Goal: Information Seeking & Learning: Learn about a topic

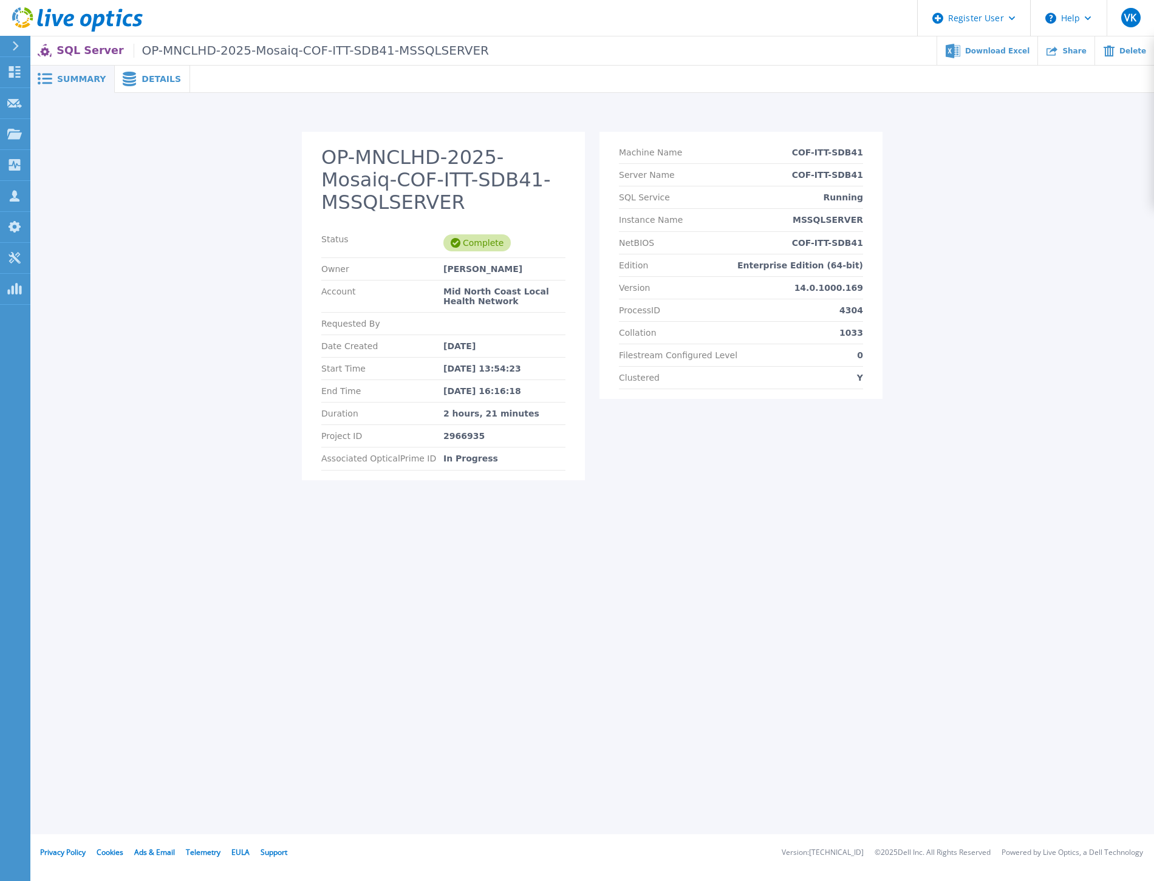
click at [644, 722] on div "Summary Details OP-MNCLHD-2025-Mosaiq-COF-ITT-SDB41-MSSQLSERVER Status Complete…" at bounding box center [592, 417] width 1124 height 835
click at [160, 76] on span "Details" at bounding box center [161, 79] width 39 height 9
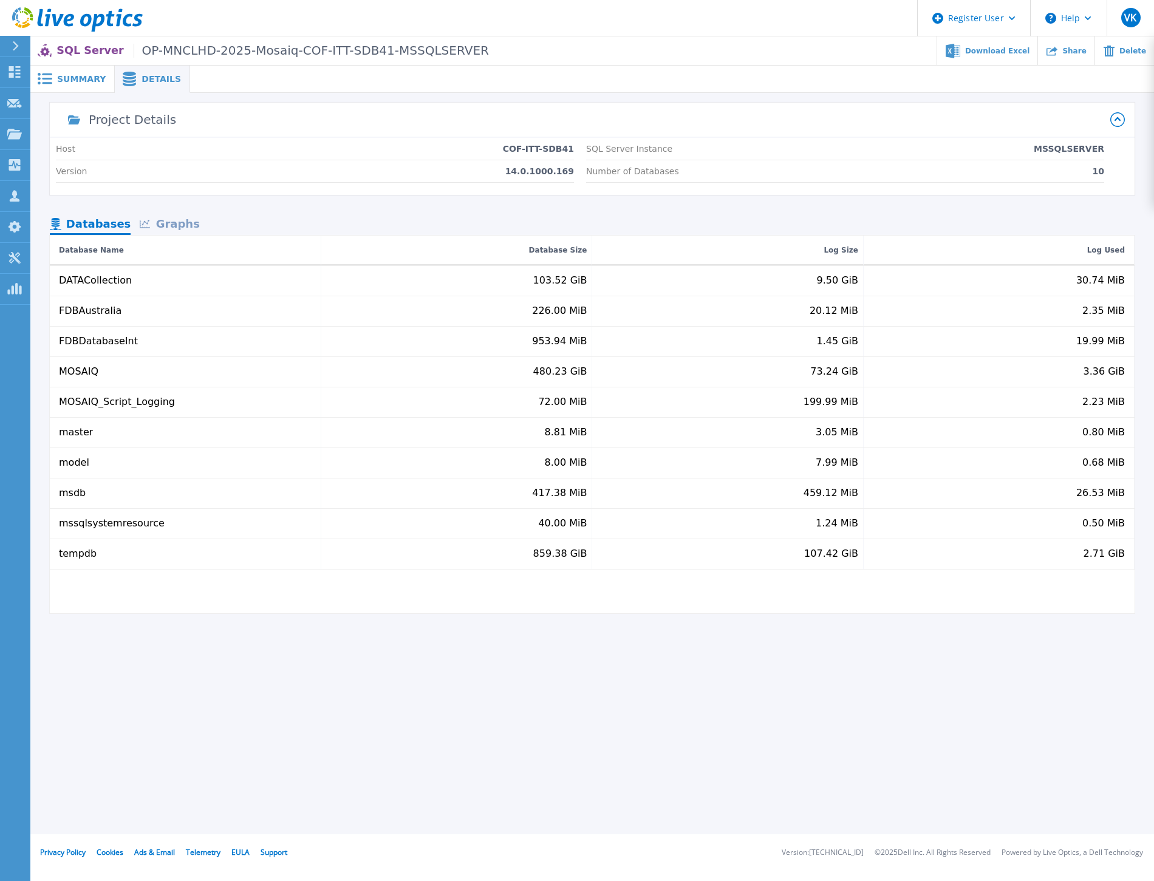
click at [402, 665] on div "Summary Details OP-MNCLHD-2025-Mosaiq-COF-ITT-SDB41-MSSQLSERVER Status Complete…" at bounding box center [592, 417] width 1124 height 835
click at [173, 217] on div "Graphs" at bounding box center [170, 224] width 78 height 21
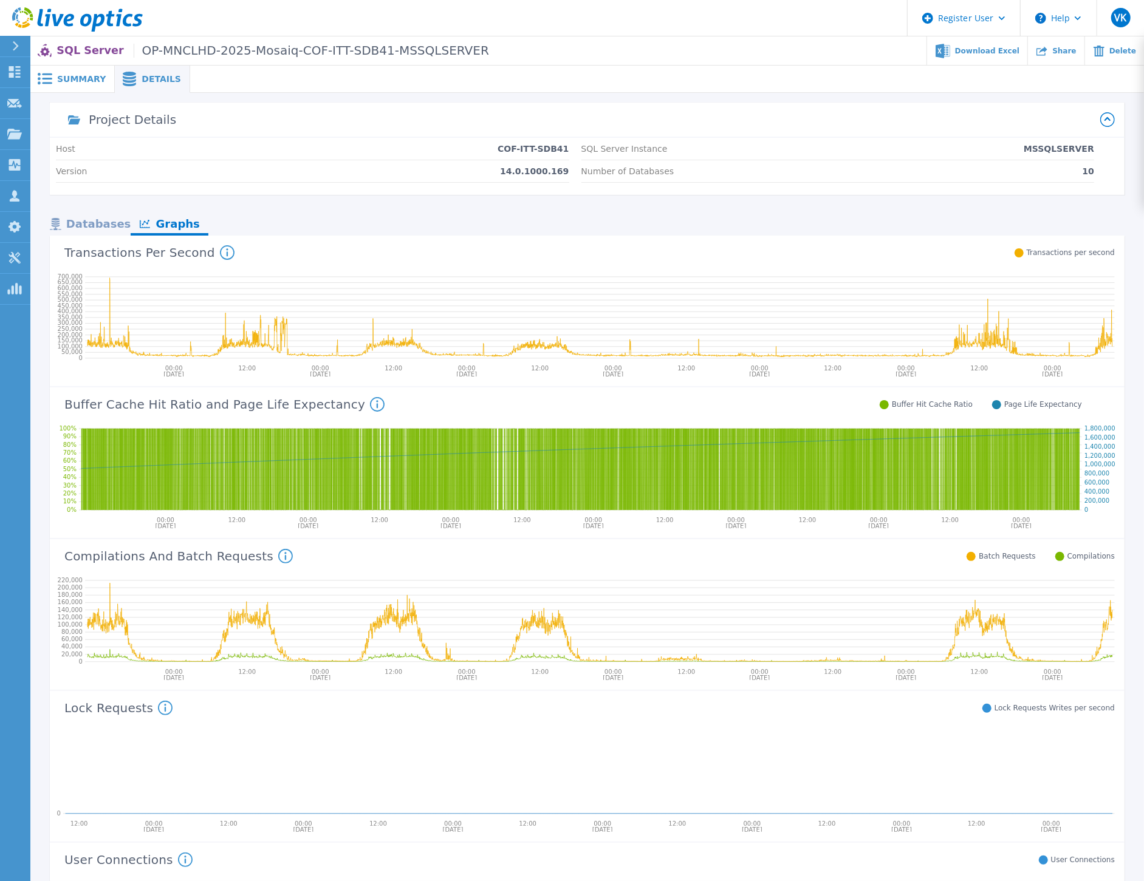
click at [370, 405] on icon at bounding box center [377, 404] width 15 height 15
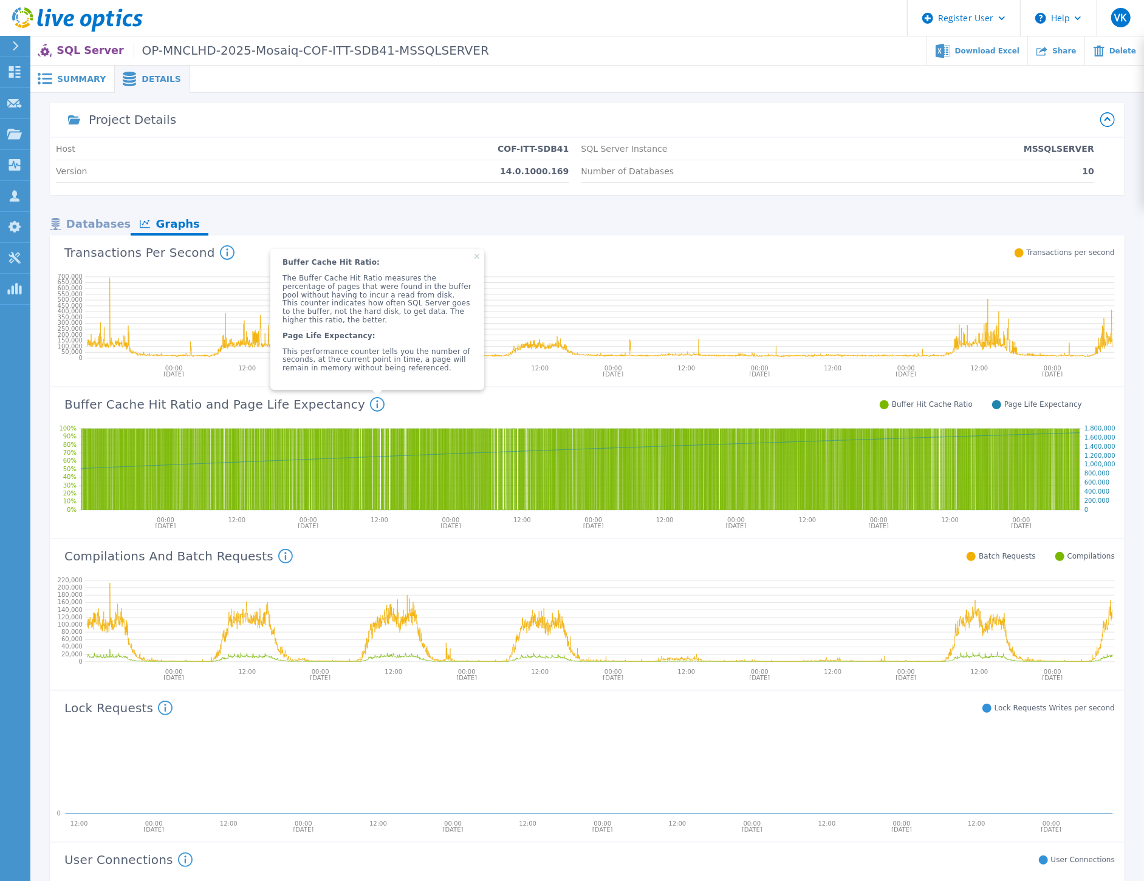
click at [385, 556] on div "Compilations And Batch Requests Compilations: This counter will increment when …" at bounding box center [582, 555] width 1065 height 32
click at [474, 259] on icon at bounding box center [476, 256] width 5 height 5
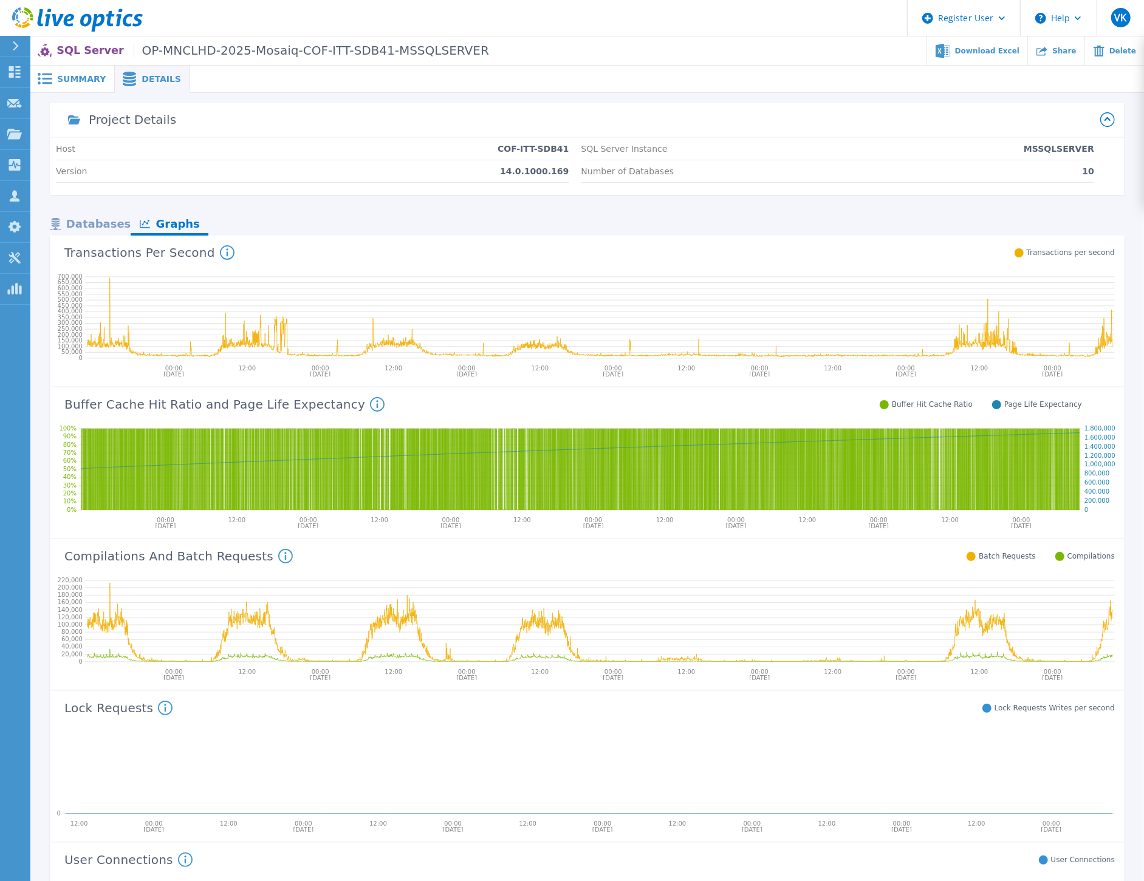
click at [104, 222] on div "Databases" at bounding box center [90, 224] width 81 height 21
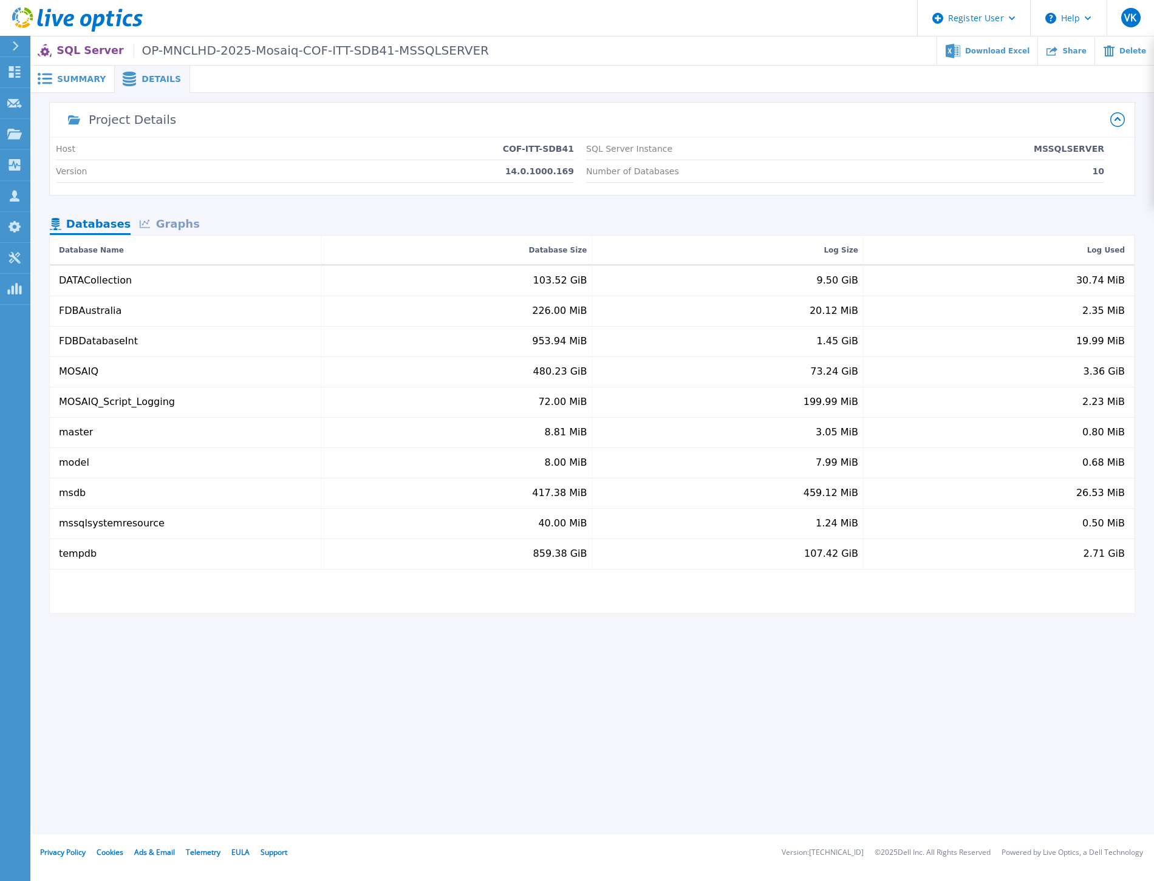
click at [79, 81] on span "Summary" at bounding box center [81, 79] width 49 height 9
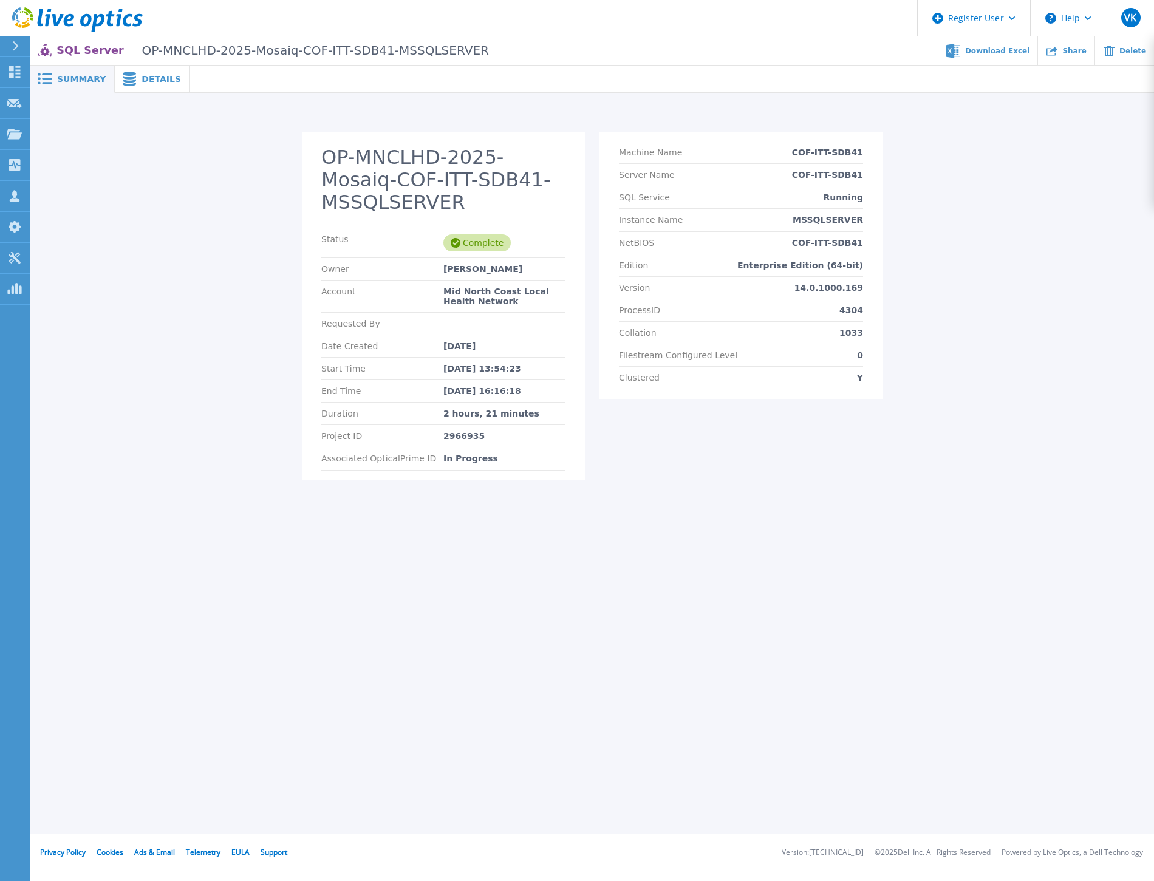
click at [217, 502] on div "OP-MNCLHD-2025-Mosaiq-COF-ITT-SDB41-MSSQLSERVER Status Complete Owner Leonard R…" at bounding box center [592, 300] width 1124 height 414
click at [1025, 49] on span "Download Excel" at bounding box center [997, 50] width 64 height 7
click at [159, 79] on span "Details" at bounding box center [161, 79] width 39 height 9
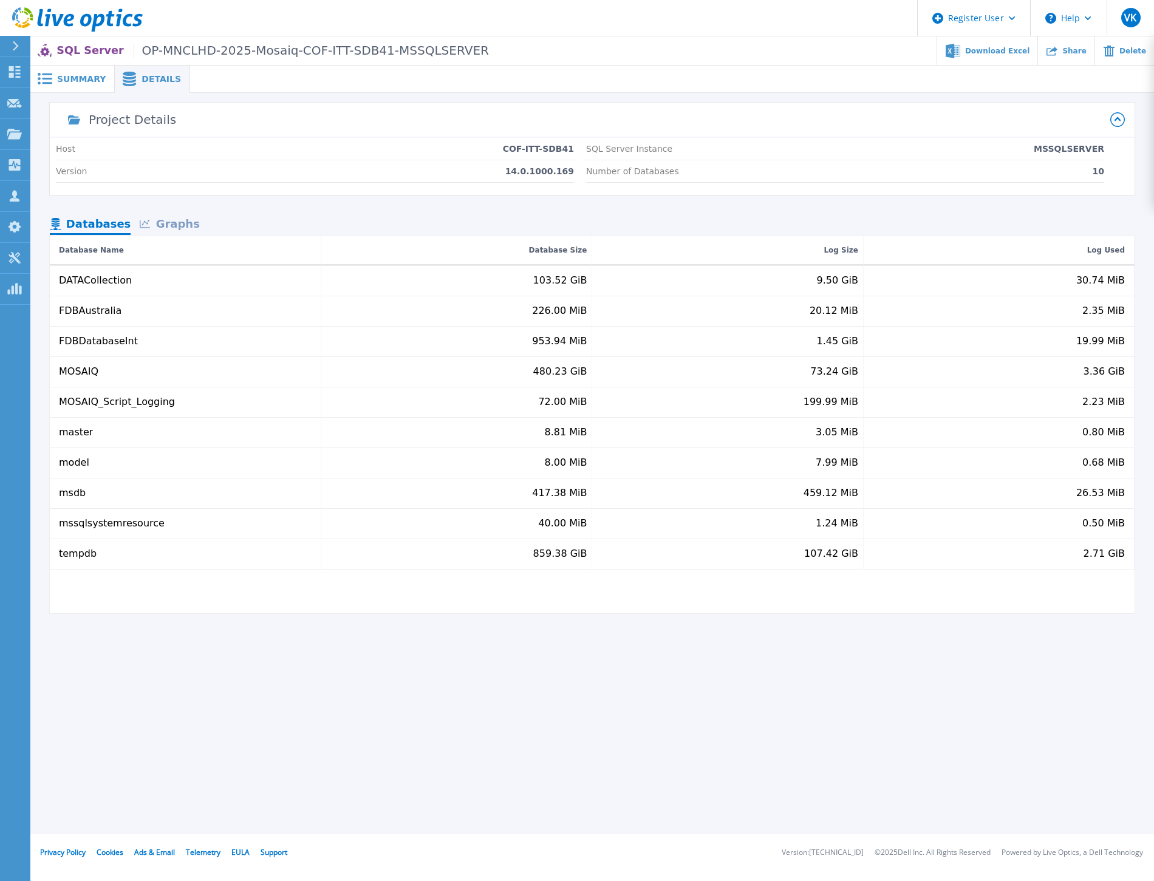
click at [69, 81] on span "Summary" at bounding box center [81, 79] width 49 height 9
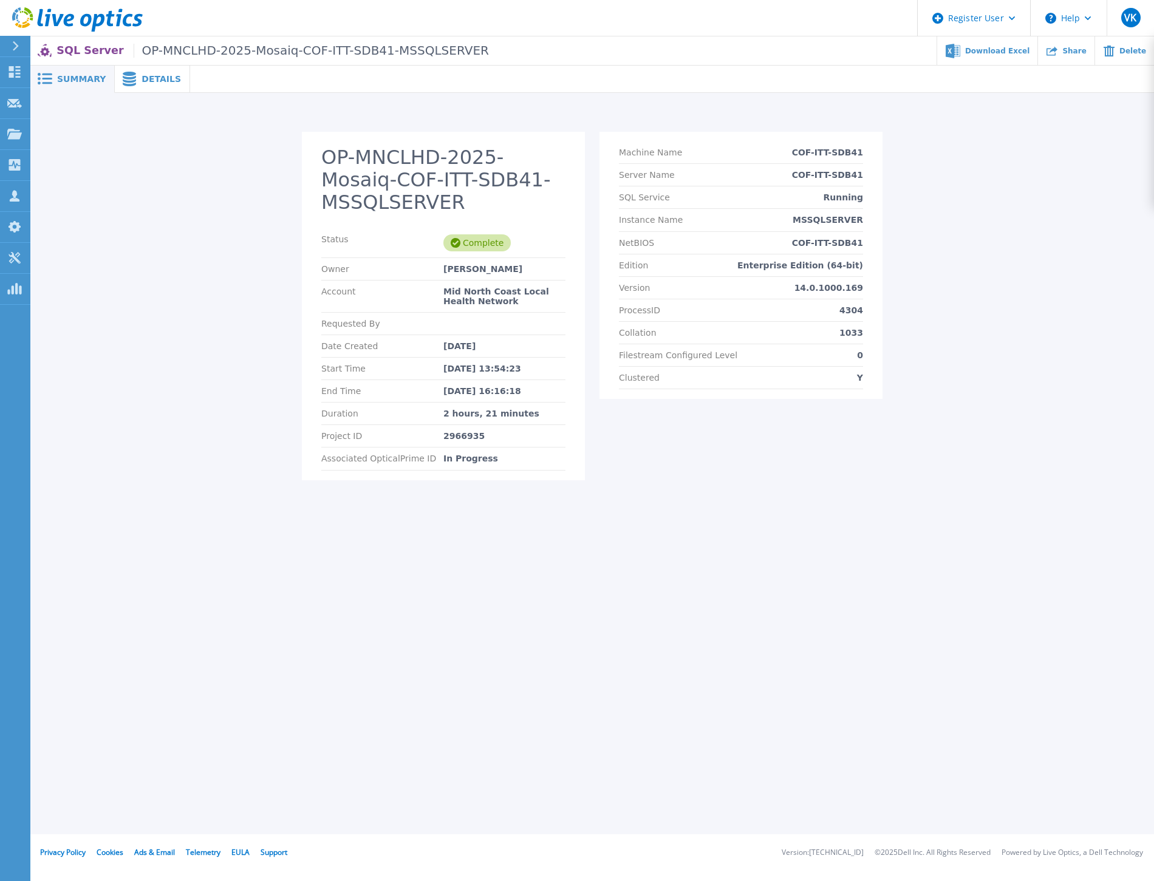
click at [374, 565] on div "Summary Details OP-MNCLHD-2025-Mosaiq-COF-ITT-SDB41-MSSQLSERVER Status Complete…" at bounding box center [592, 417] width 1124 height 835
drag, startPoint x: 1092, startPoint y: 764, endPoint x: 1141, endPoint y: 790, distance: 55.2
click at [1092, 764] on div "Summary Details OP-MNCLHD-2025-Mosaiq-COF-ITT-SDB41-MSSQLSERVER Status Complete…" at bounding box center [592, 417] width 1124 height 835
click at [833, 664] on div "Summary Details OP-MNCLHD-2025-Mosaiq-COF-ITT-SDB41-MSSQLSERVER Status Complete…" at bounding box center [592, 417] width 1124 height 835
click at [979, 774] on div "Summary Details OP-MNCLHD-2025-Mosaiq-COF-ITT-SDB41-MSSQLSERVER Status Complete…" at bounding box center [592, 417] width 1124 height 835
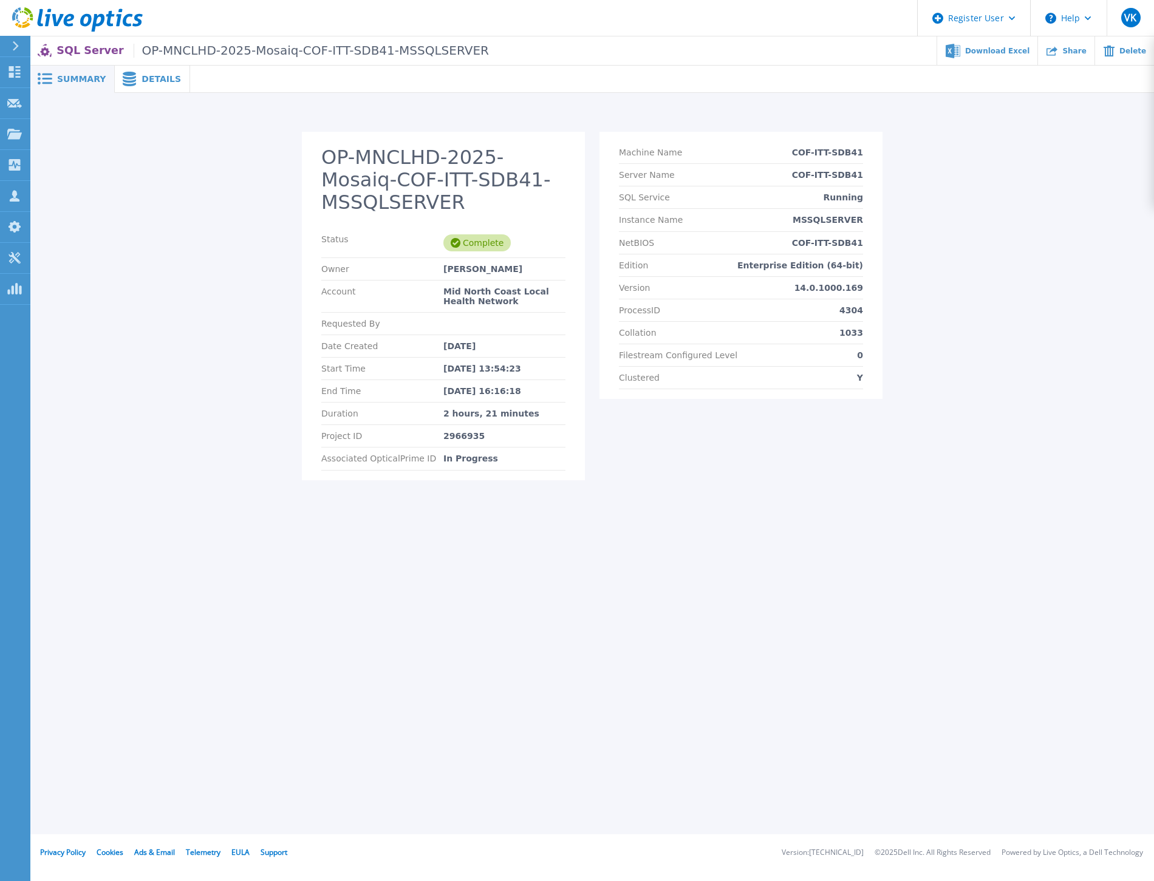
click at [142, 77] on span "Details" at bounding box center [161, 79] width 39 height 9
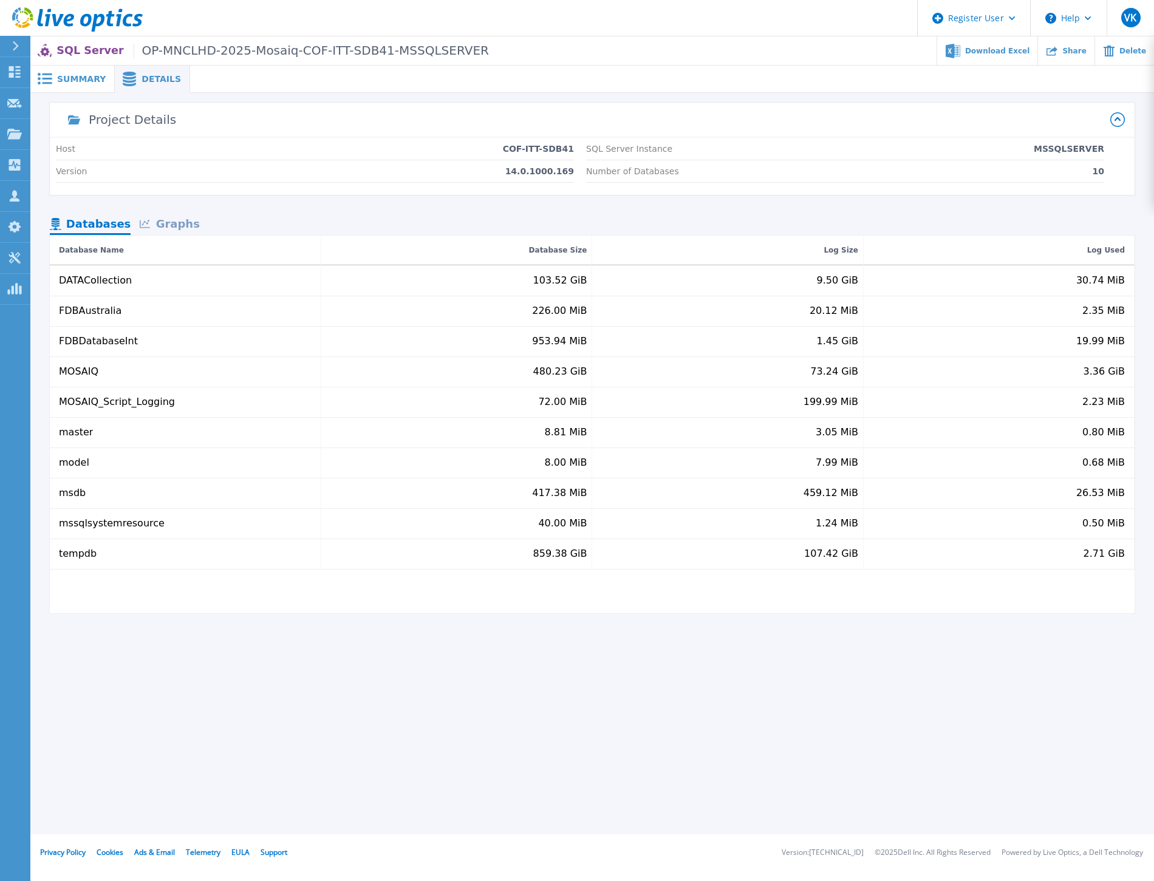
click at [55, 75] on span at bounding box center [43, 79] width 27 height 12
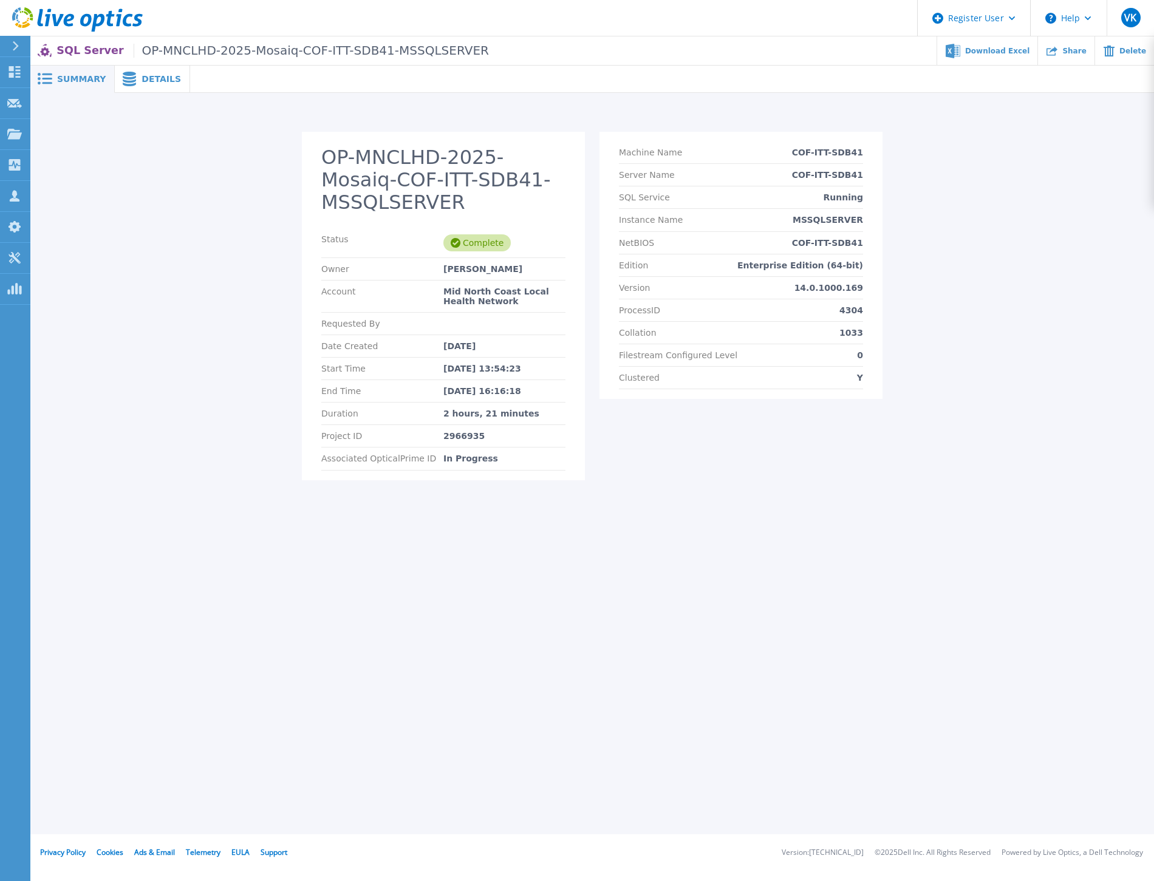
click at [1057, 694] on div "Summary Details OP-MNCLHD-2025-Mosaiq-COF-ITT-SDB41-MSSQLSERVER Status Complete…" at bounding box center [592, 417] width 1124 height 835
click at [1061, 693] on div "Summary Details OP-MNCLHD-2025-Mosaiq-COF-ITT-SDB41-MSSQLSERVER Status Complete…" at bounding box center [592, 417] width 1124 height 835
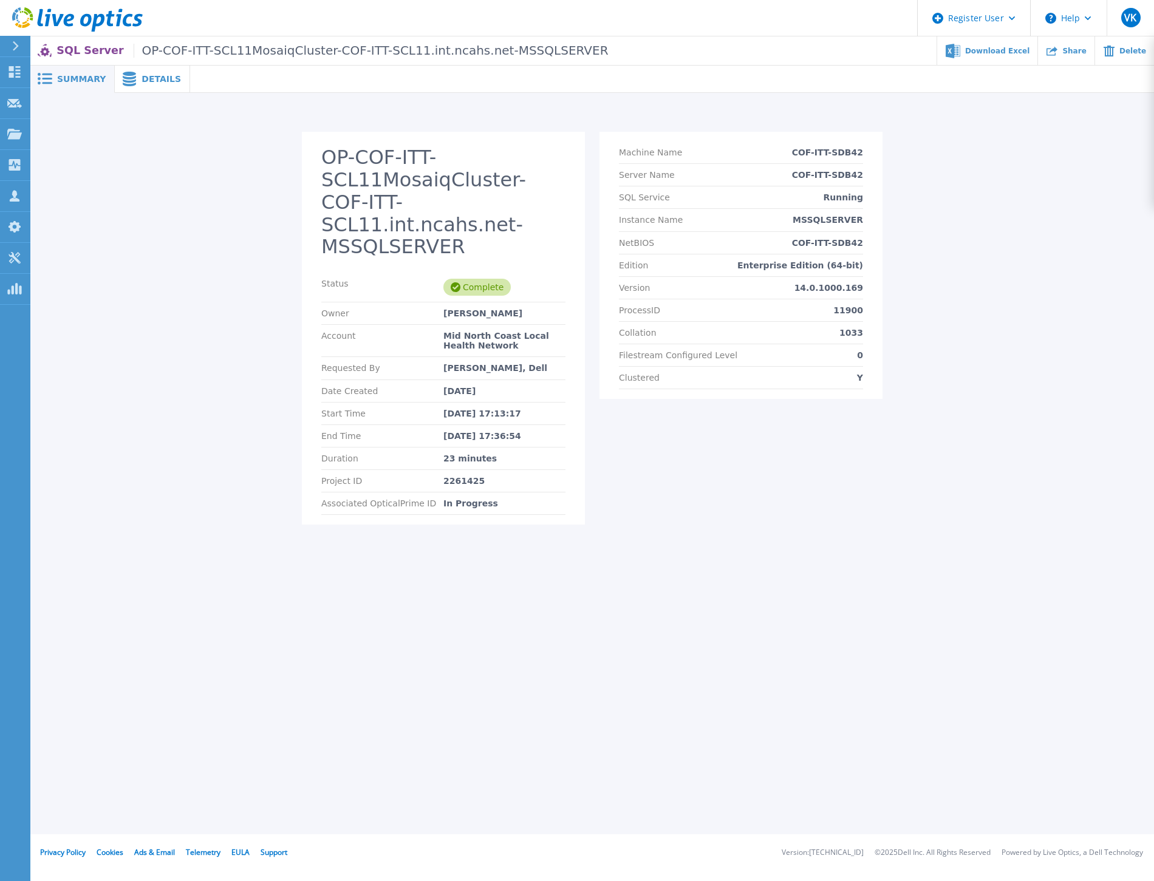
click at [154, 75] on span "Details" at bounding box center [161, 79] width 39 height 9
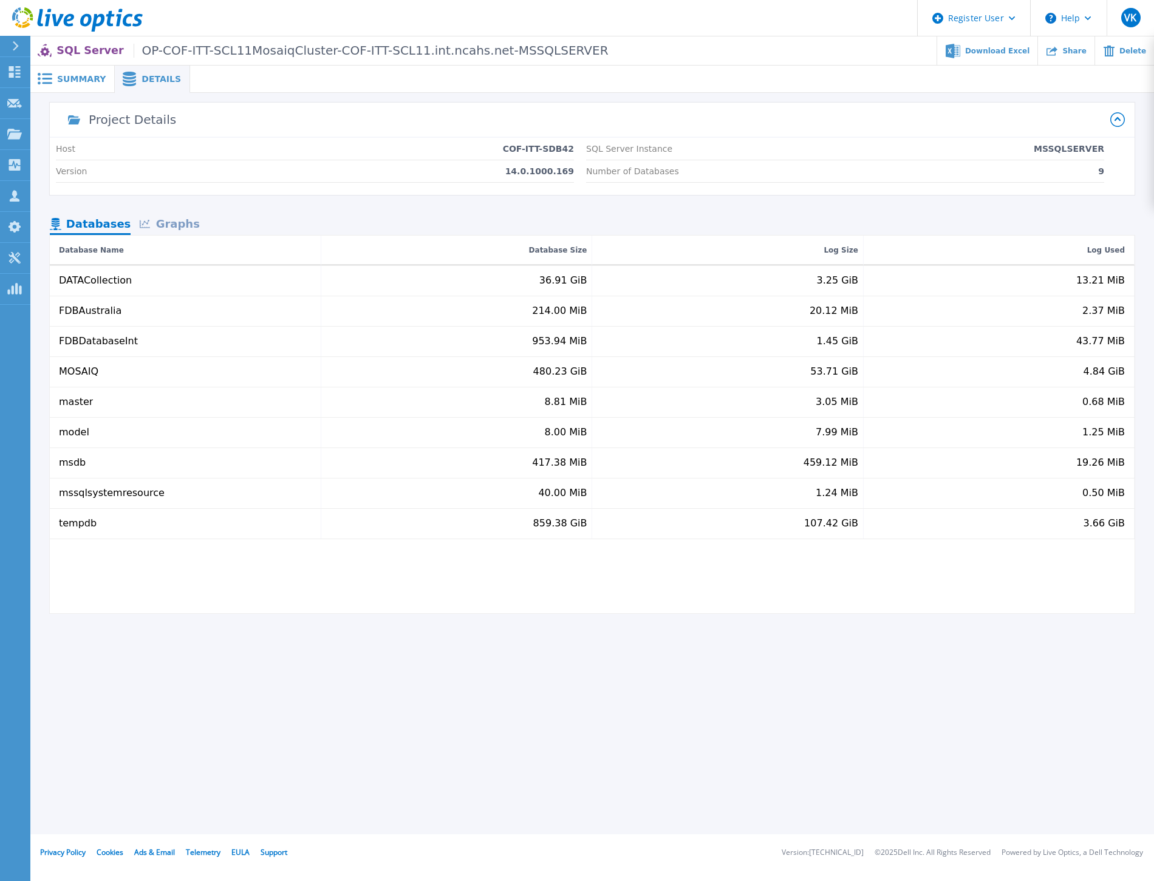
click at [179, 221] on div "Graphs" at bounding box center [170, 224] width 78 height 21
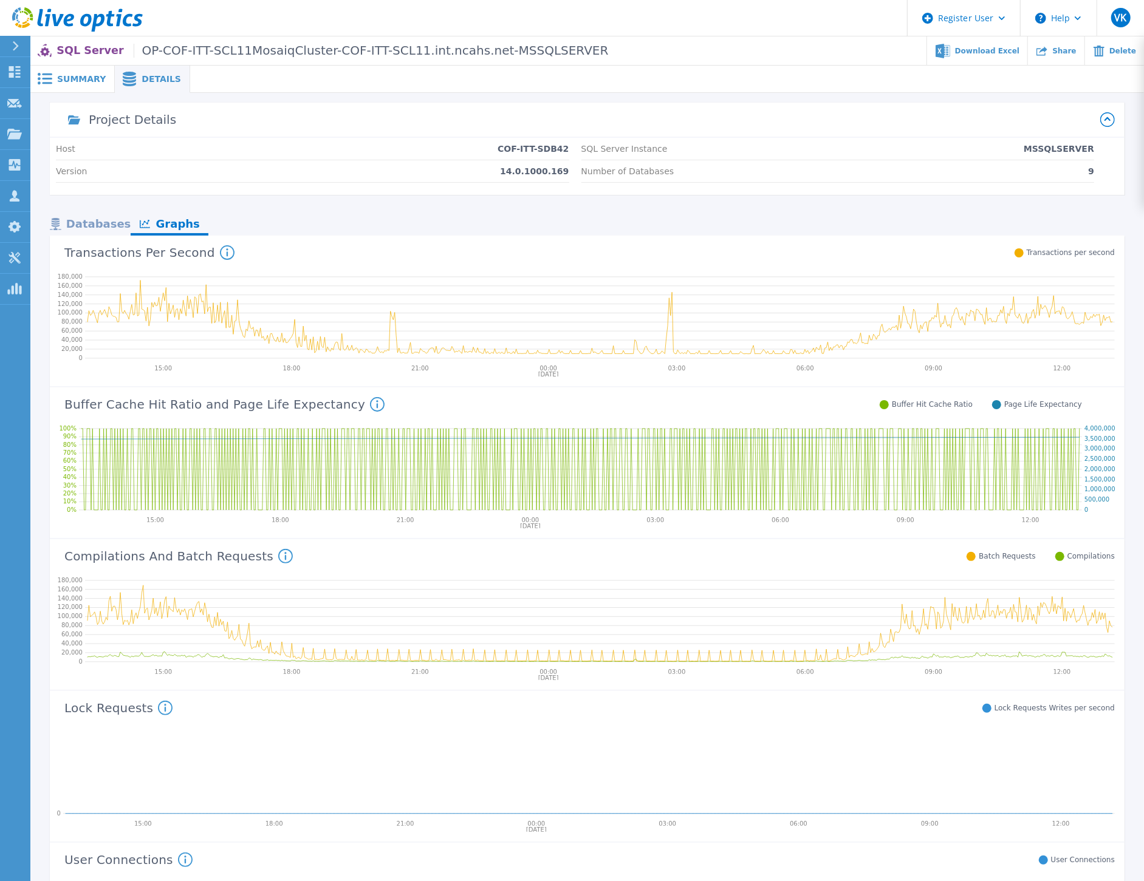
click at [81, 76] on span "Summary" at bounding box center [81, 79] width 49 height 9
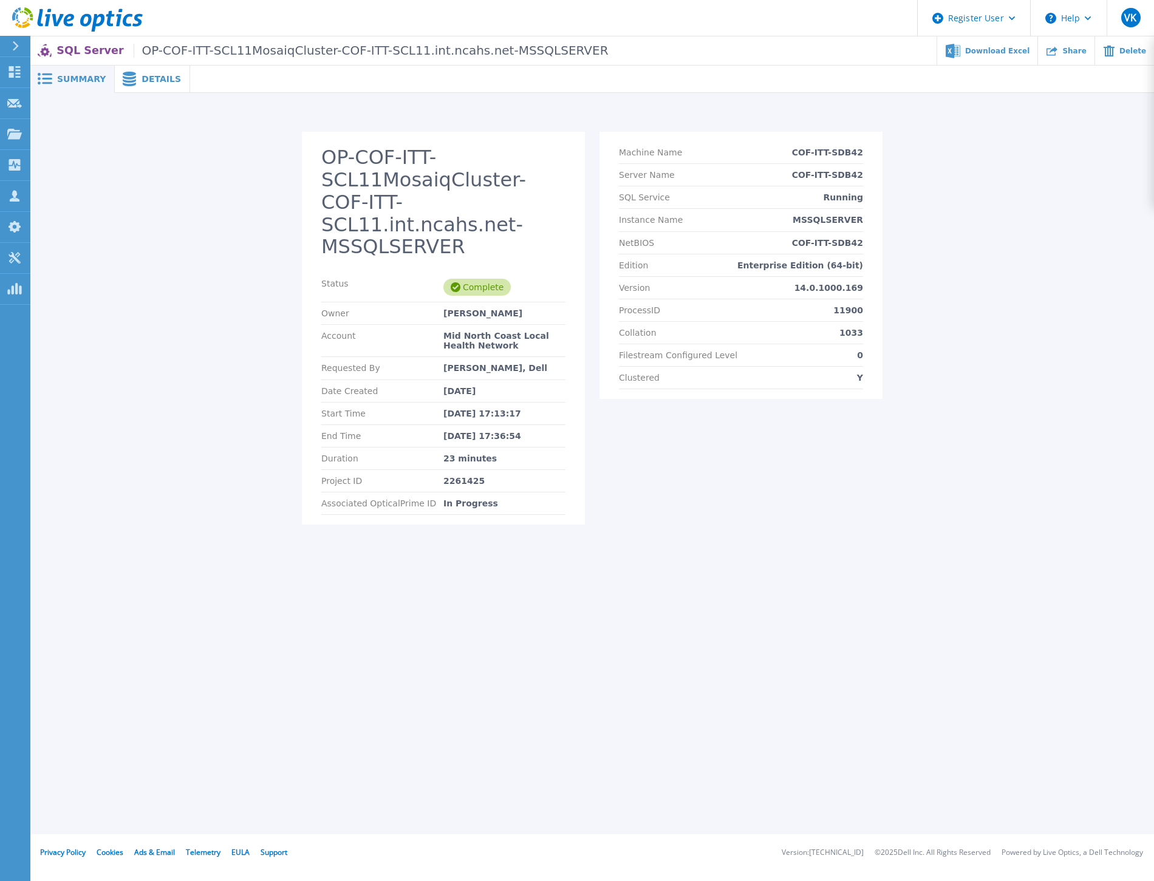
click at [145, 75] on span "Details" at bounding box center [161, 79] width 39 height 9
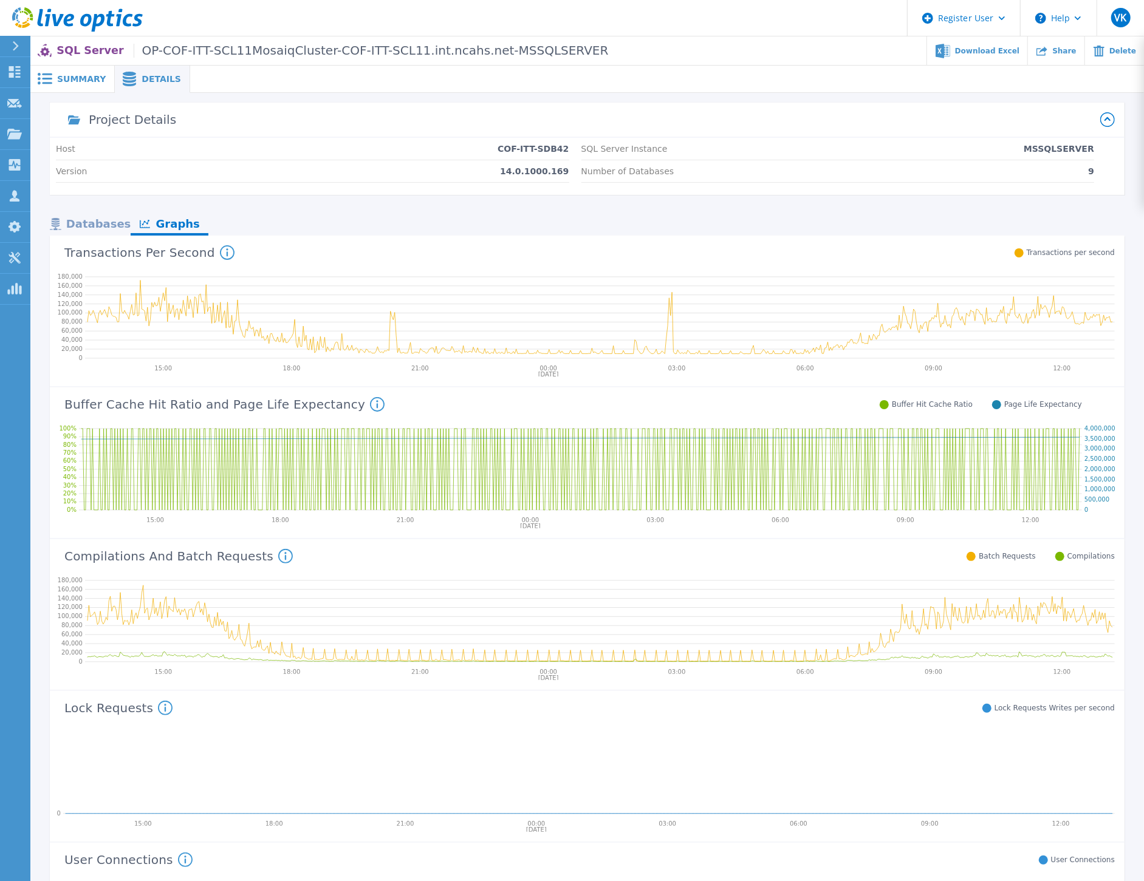
click at [100, 225] on div "Databases" at bounding box center [90, 224] width 81 height 21
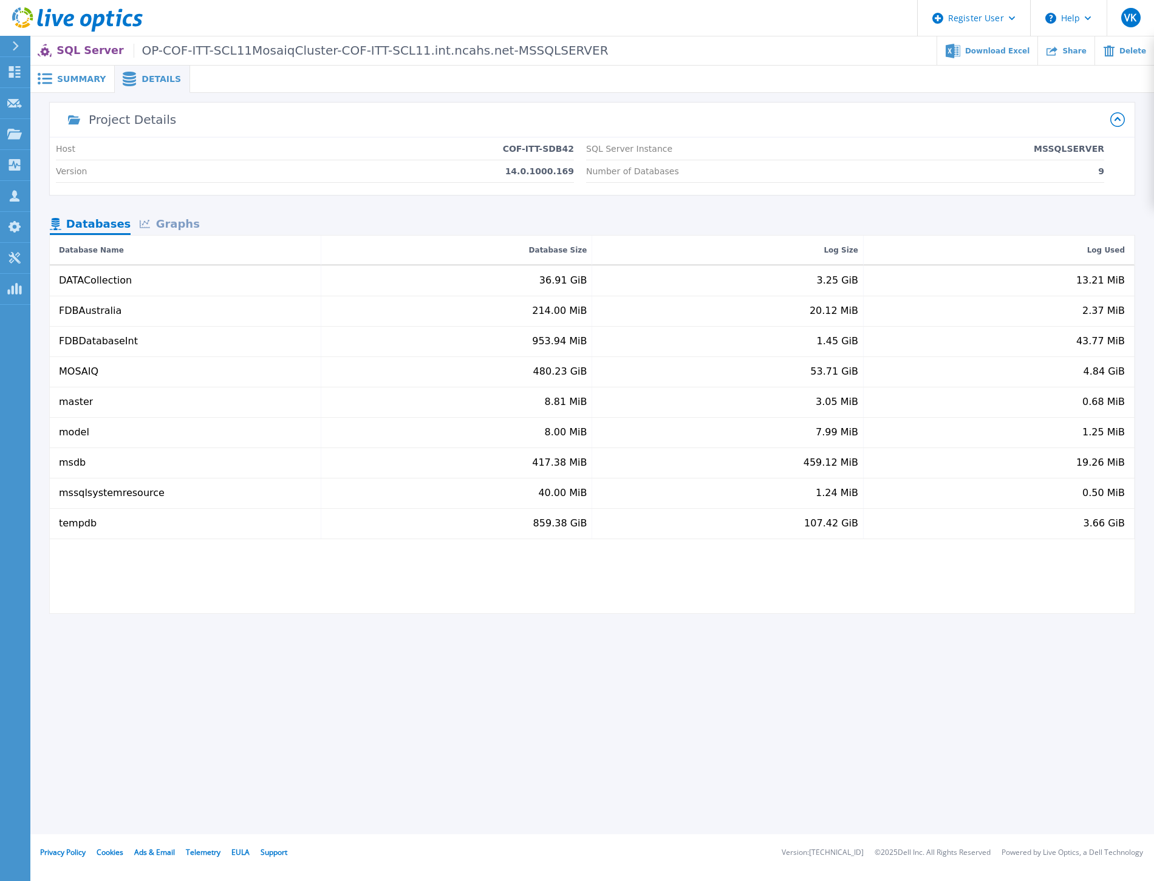
click at [76, 75] on span "Summary" at bounding box center [81, 79] width 49 height 9
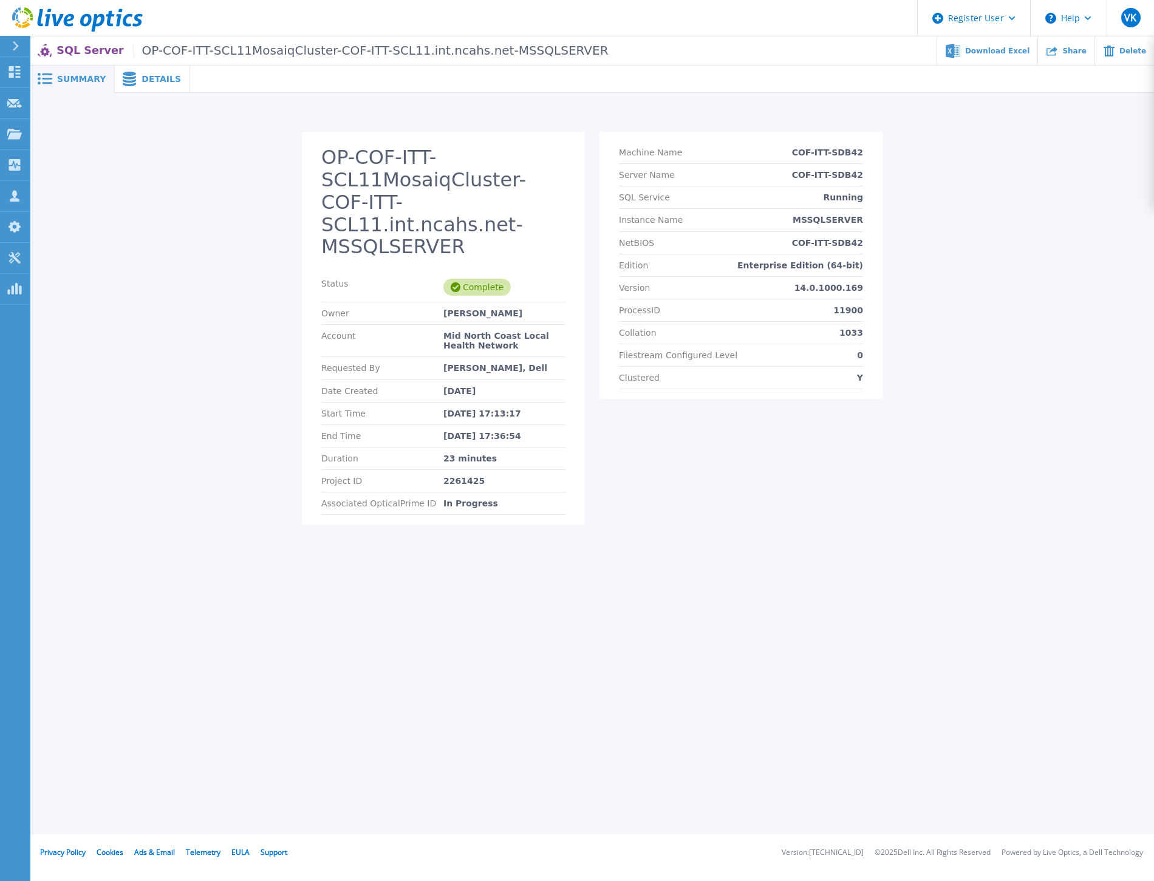
click at [238, 726] on div "Summary Details OP-COF-ITT-SCL11MosaiqCluster-COF-ITT-SCL11.int.ncahs.net-MSSQL…" at bounding box center [592, 417] width 1124 height 835
click at [149, 79] on span "Details" at bounding box center [161, 79] width 39 height 9
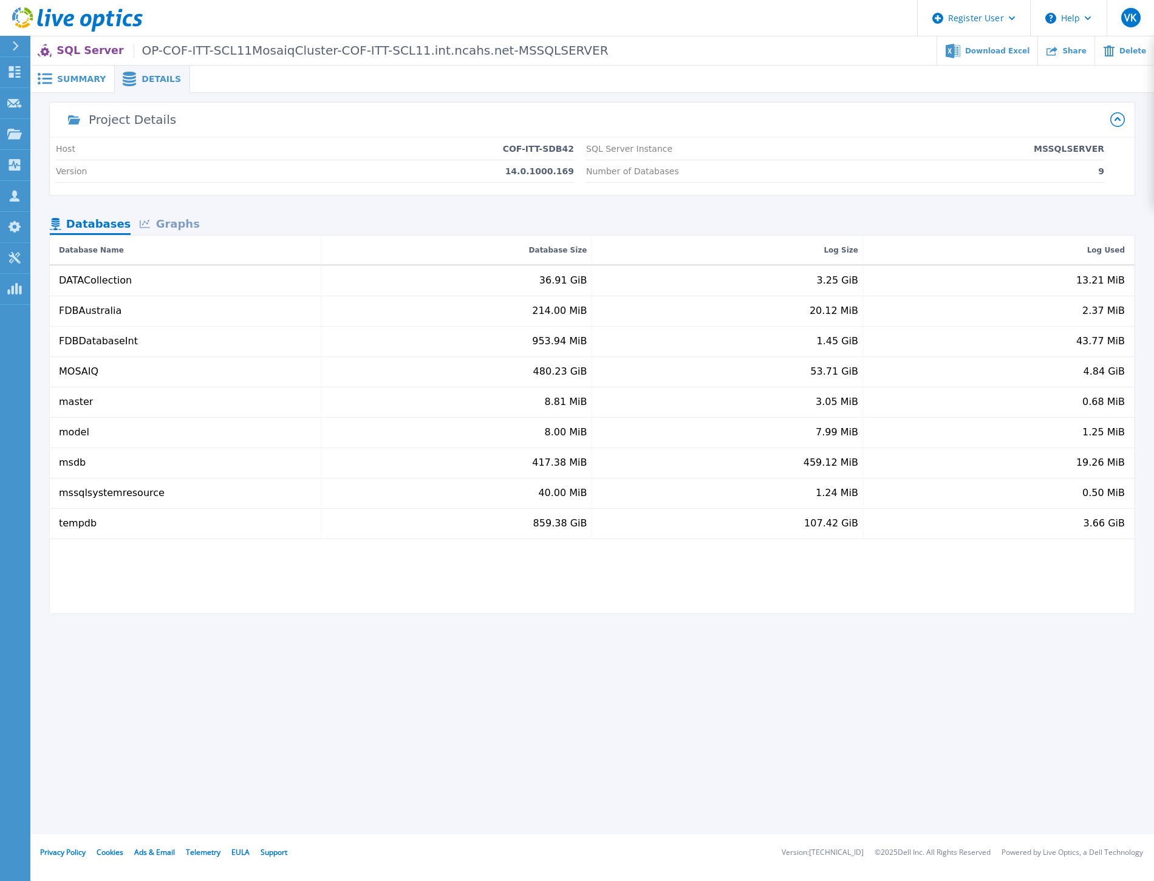
click at [87, 75] on span "Summary" at bounding box center [81, 79] width 49 height 9
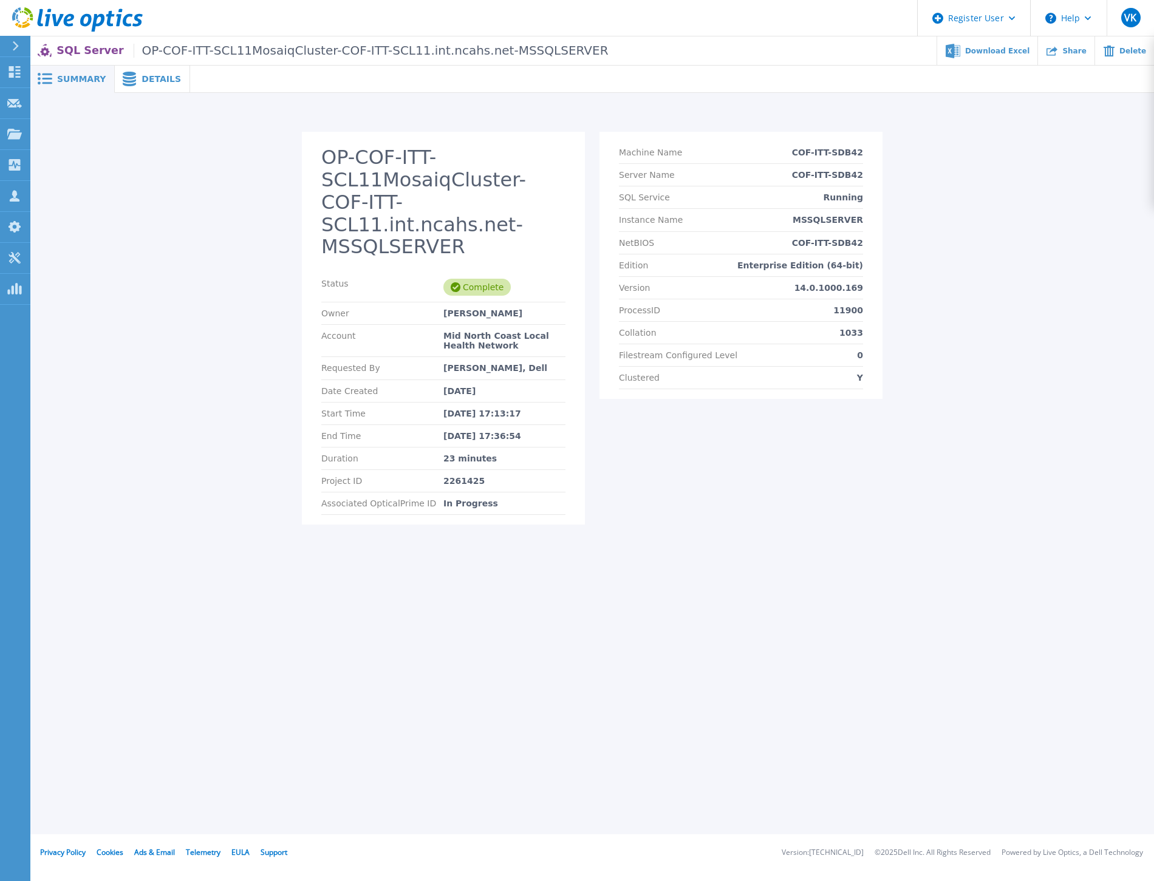
click at [259, 606] on div "Summary Details OP-COF-ITT-SCL11MosaiqCluster-COF-ITT-SCL11.int.ncahs.net-MSSQL…" at bounding box center [592, 417] width 1124 height 835
click at [505, 673] on div "Summary Details OP-COF-ITT-SCL11MosaiqCluster-COF-ITT-SCL11.int.ncahs.net-MSSQL…" at bounding box center [592, 417] width 1124 height 835
click at [205, 686] on div "Summary Details OP-COF-ITT-SCL11MosaiqCluster-COF-ITT-SCL11.int.ncahs.net-MSSQL…" at bounding box center [592, 417] width 1124 height 835
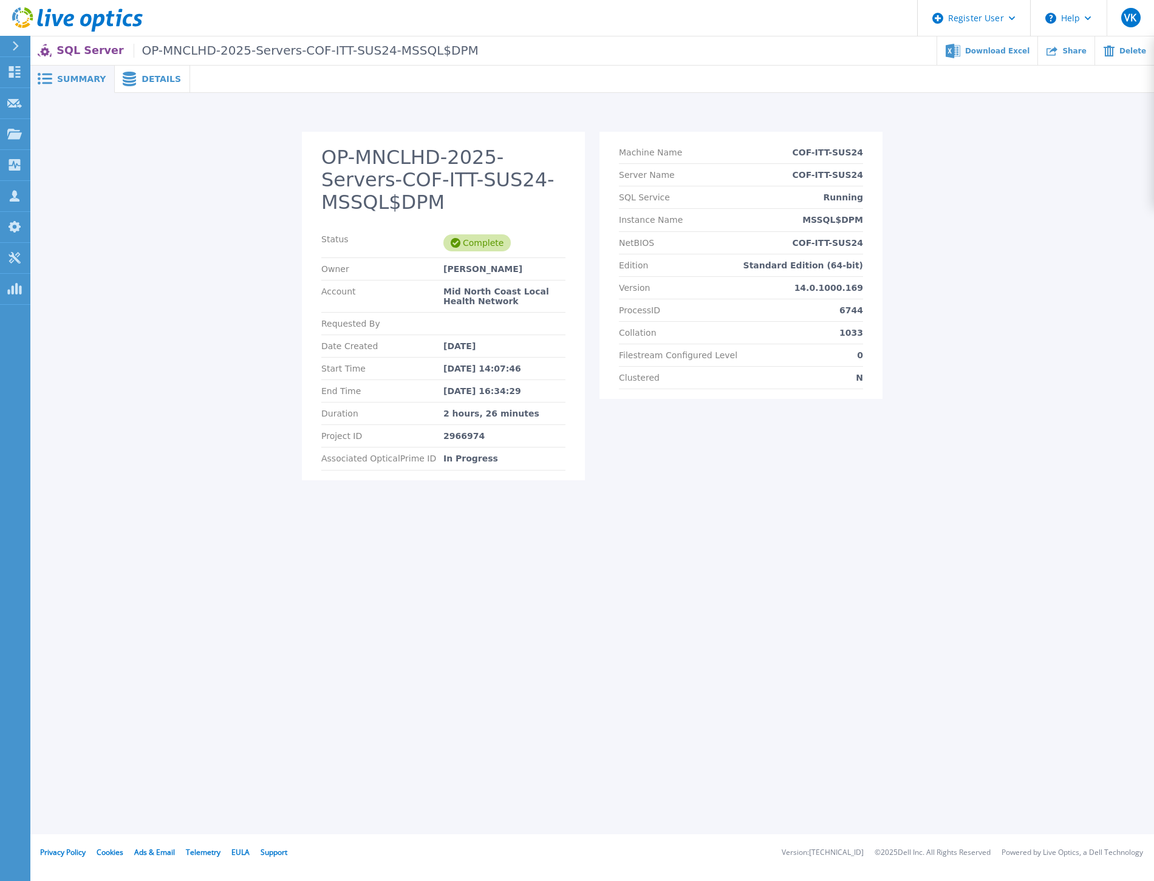
click at [507, 661] on div "Summary Details OP-MNCLHD-2025-Servers-COF-ITT-SUS24-MSSQL$DPM Status Complete …" at bounding box center [592, 417] width 1124 height 835
click at [386, 593] on div "Summary Details OP-MNCLHD-2025-Servers-COF-ITT-SUS24-MSSQL$DPM Status Complete …" at bounding box center [592, 417] width 1124 height 835
click at [2, 751] on div "Dashboard Dashboard Request Capture Request Capture Projects Projects Search Pr…" at bounding box center [15, 469] width 30 height 825
drag, startPoint x: 535, startPoint y: 414, endPoint x: 439, endPoint y: 417, distance: 95.4
click at [439, 417] on div "Duration 2 hours, 26 minutes" at bounding box center [443, 414] width 244 height 22
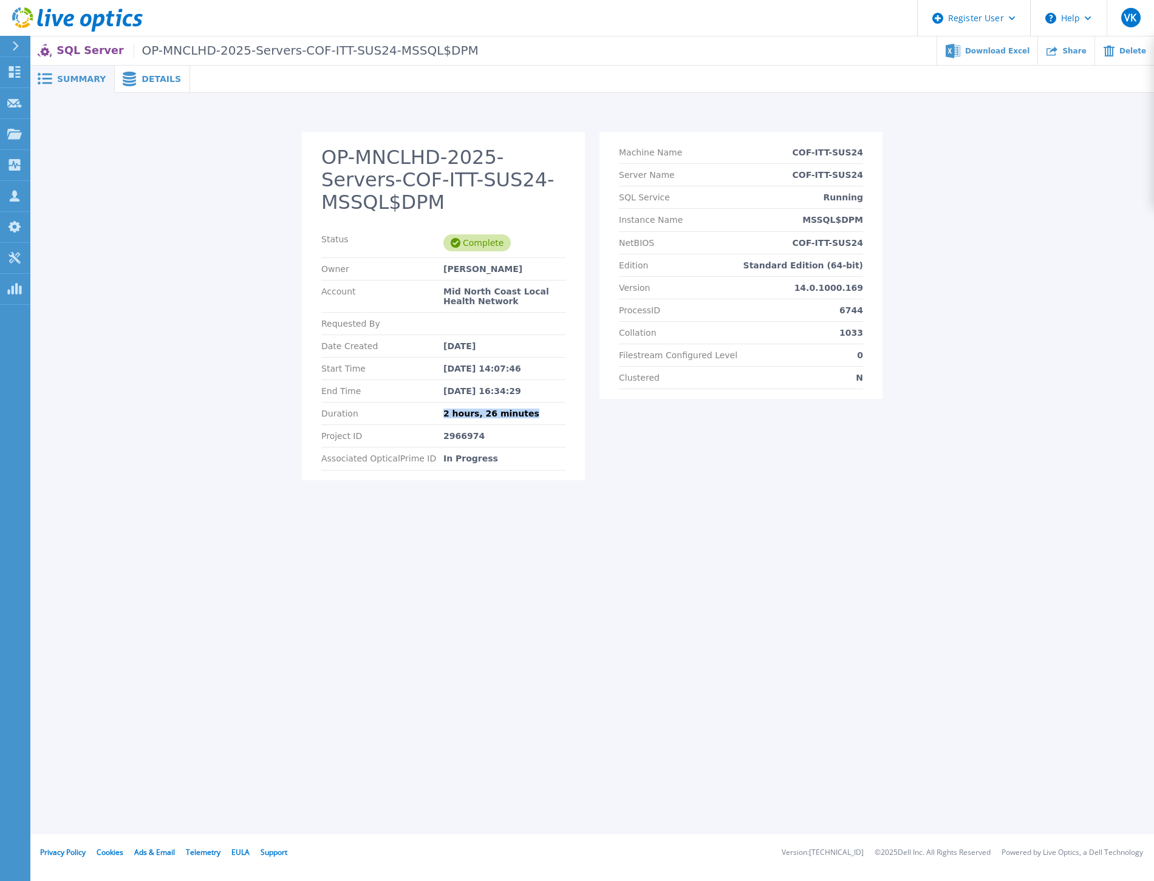
copy div "2 hours, 26 minutes"
click at [866, 153] on section "Machine Name COF-ITT-SAP30 Server Name COF-ITT-SAP30 SQL Service Running Instan…" at bounding box center [741, 265] width 283 height 267
drag, startPoint x: 866, startPoint y: 153, endPoint x: 801, endPoint y: 154, distance: 65.0
click at [801, 154] on section "Machine Name COF-ITT-SAP30 Server Name COF-ITT-SAP30 SQL Service Running Instan…" at bounding box center [741, 265] width 283 height 267
copy p "COF-ITT-SAP30"
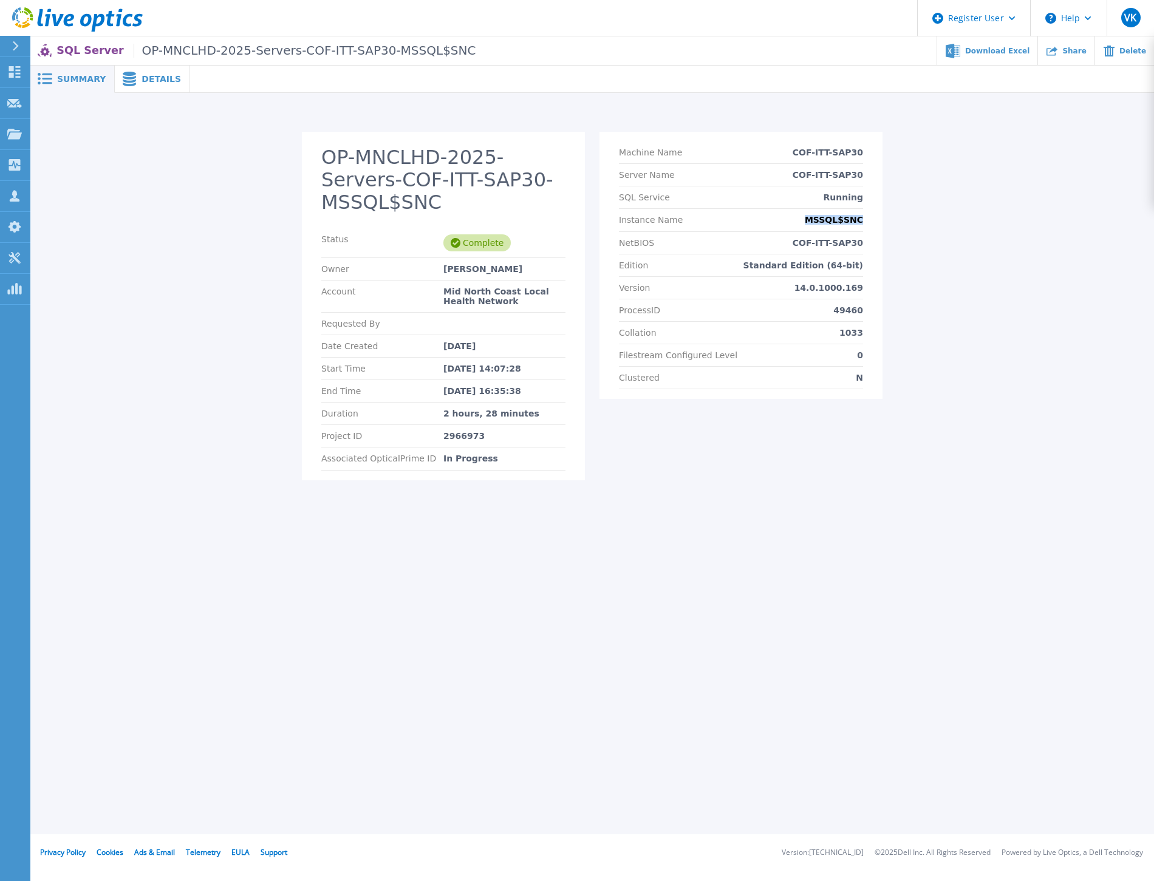
drag, startPoint x: 867, startPoint y: 217, endPoint x: 817, endPoint y: 221, distance: 50.0
click at [817, 221] on section "Machine Name COF-ITT-SAP30 Server Name COF-ITT-SAP30 SQL Service Running Instan…" at bounding box center [741, 265] width 283 height 267
copy p "MSSQL$SNC"
click at [591, 627] on div "Summary Details OP-MNCLHD-2025-Servers-COF-ITT-SAP30-MSSQL$SNC Status Complete …" at bounding box center [592, 417] width 1124 height 835
click at [652, 580] on div "Summary Details OP-MNCLHD-2025-Servers-COF-ITT-SAP30-MSSQL$SNC Status Complete …" at bounding box center [592, 417] width 1124 height 835
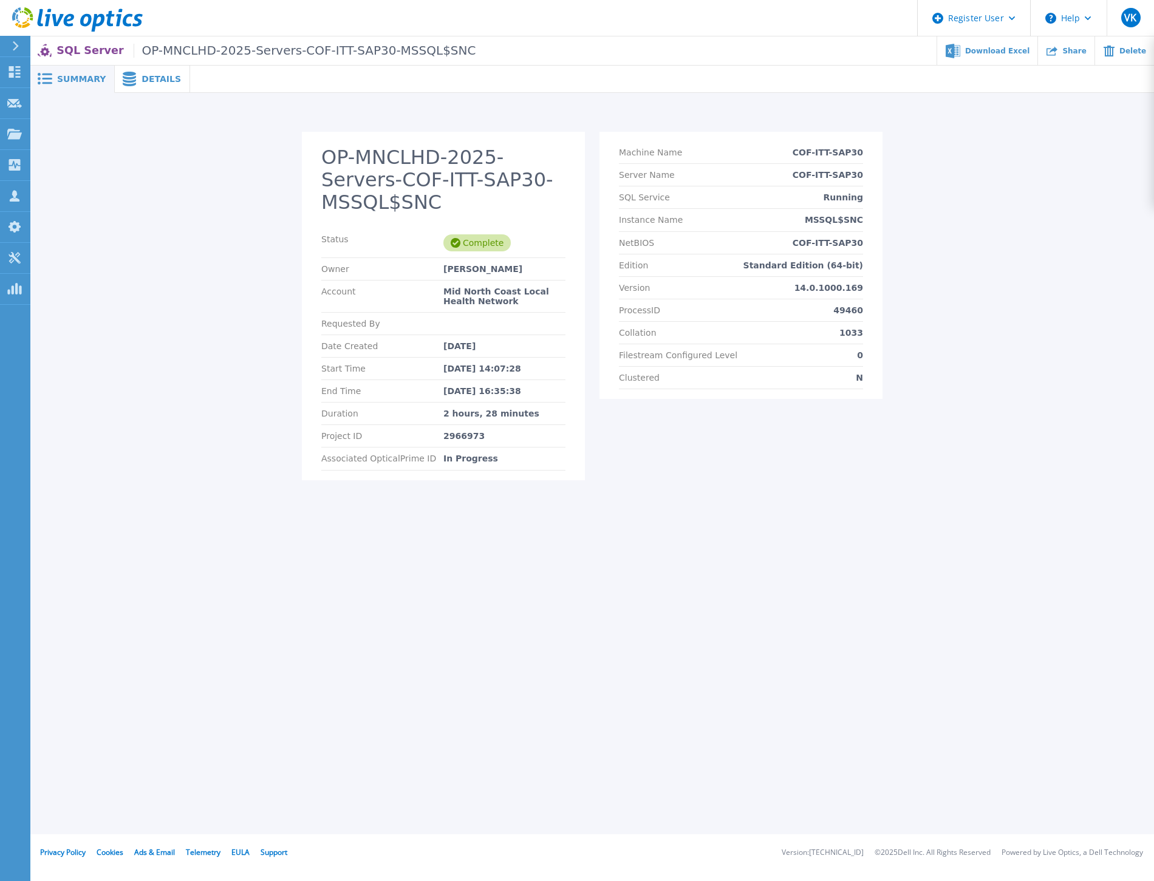
click at [617, 618] on div "Summary Details OP-MNCLHD-2025-Servers-COF-ITT-SAP30-MSSQL$SNC Status Complete …" at bounding box center [592, 417] width 1124 height 835
click at [343, 667] on div "Summary Details OP-MNCLHD-2025-Servers-COF-ITT-SAP30-MSSQL$SNC Status Complete …" at bounding box center [592, 417] width 1124 height 835
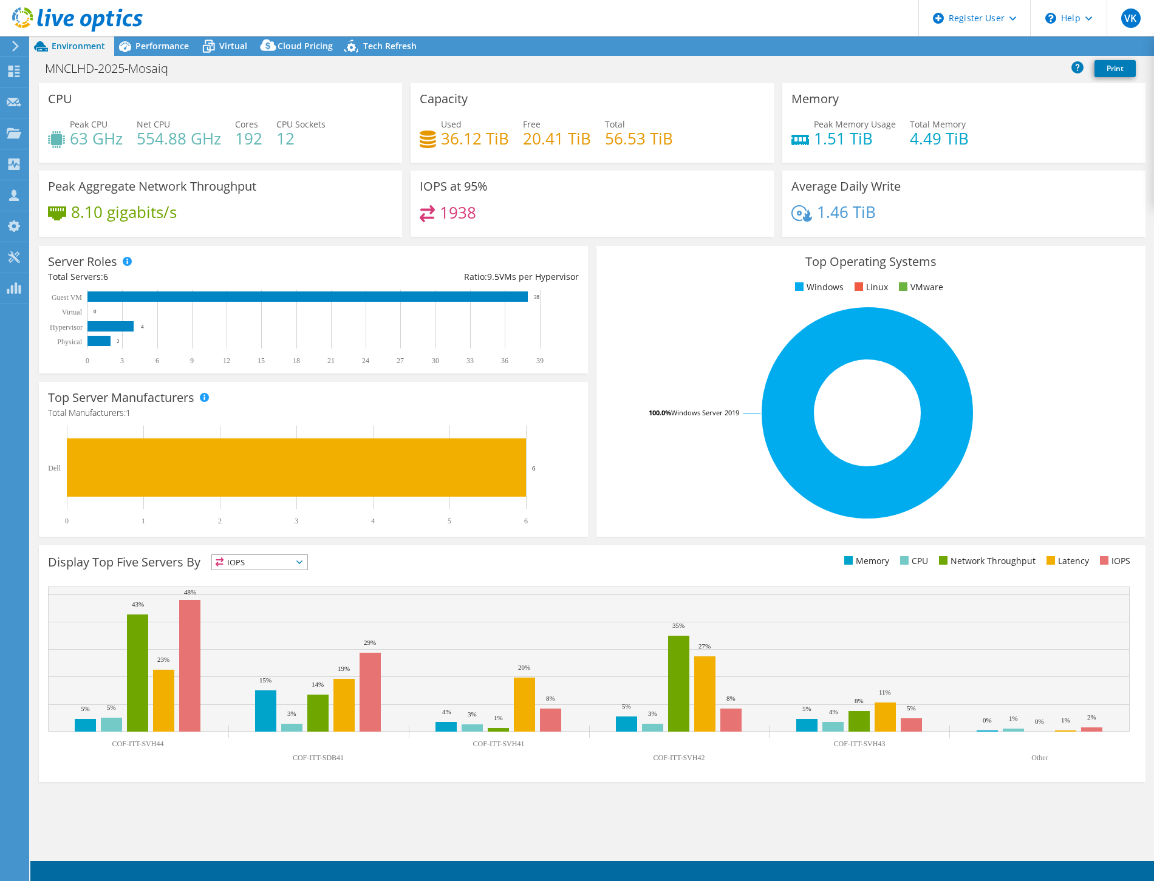
select select "USD"
click at [179, 44] on span "Performance" at bounding box center [161, 46] width 53 height 12
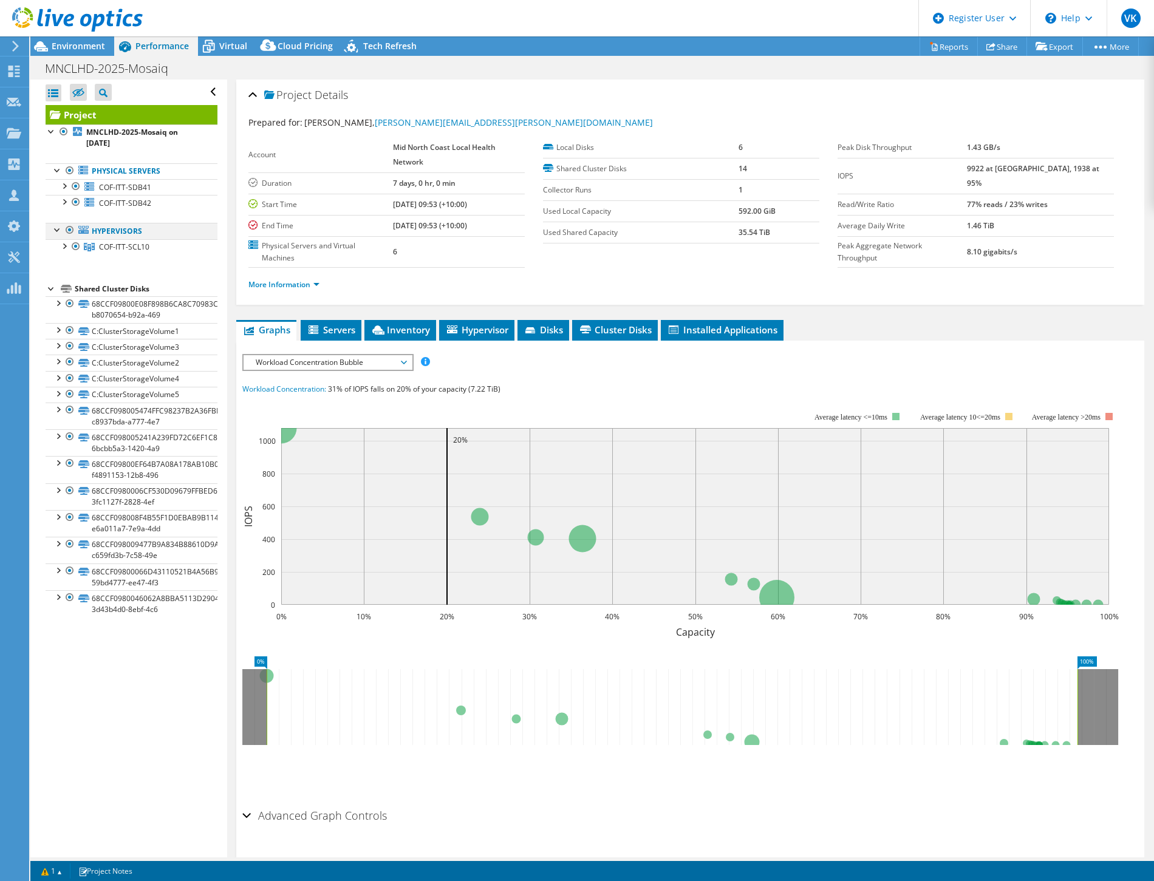
click at [70, 229] on div at bounding box center [70, 230] width 12 height 15
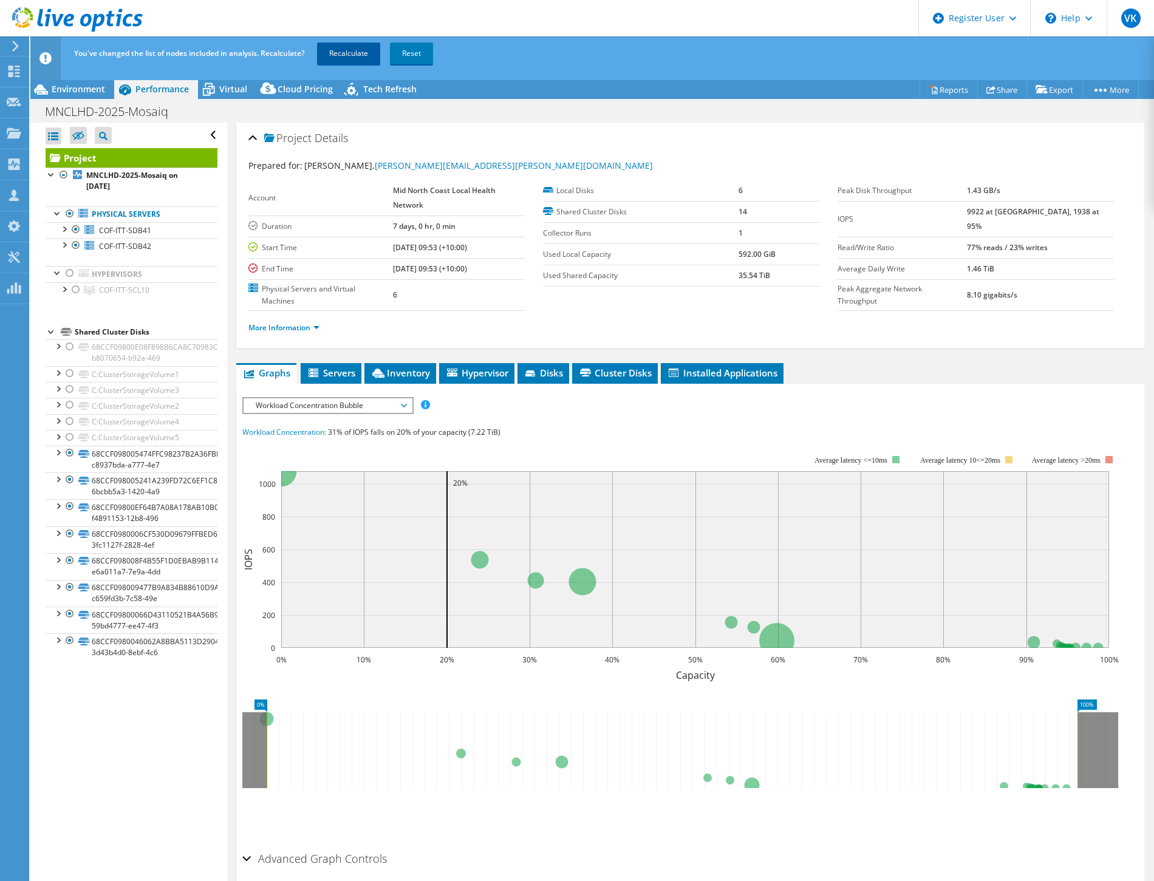
click at [356, 52] on link "Recalculate" at bounding box center [348, 54] width 63 height 22
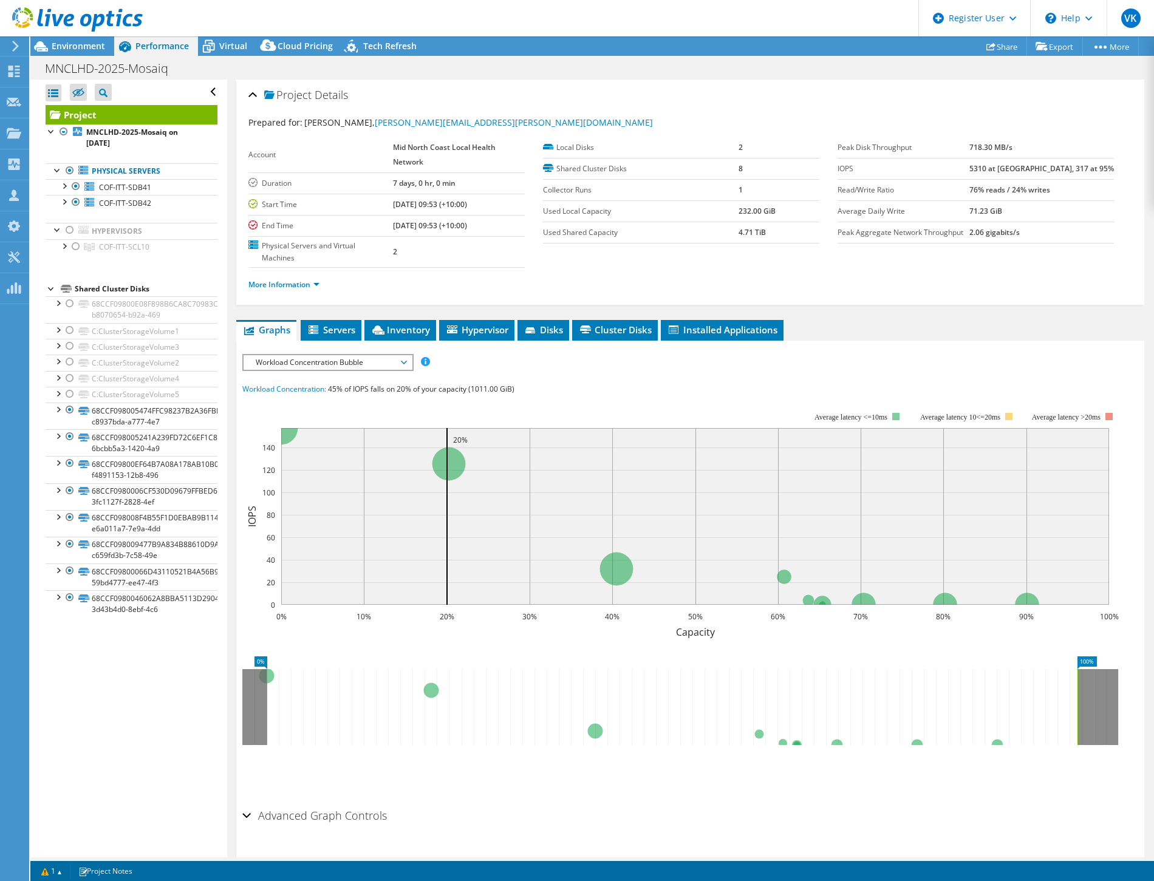
radio input "false"
radio input "true"
click at [88, 47] on span "Environment" at bounding box center [78, 46] width 53 height 12
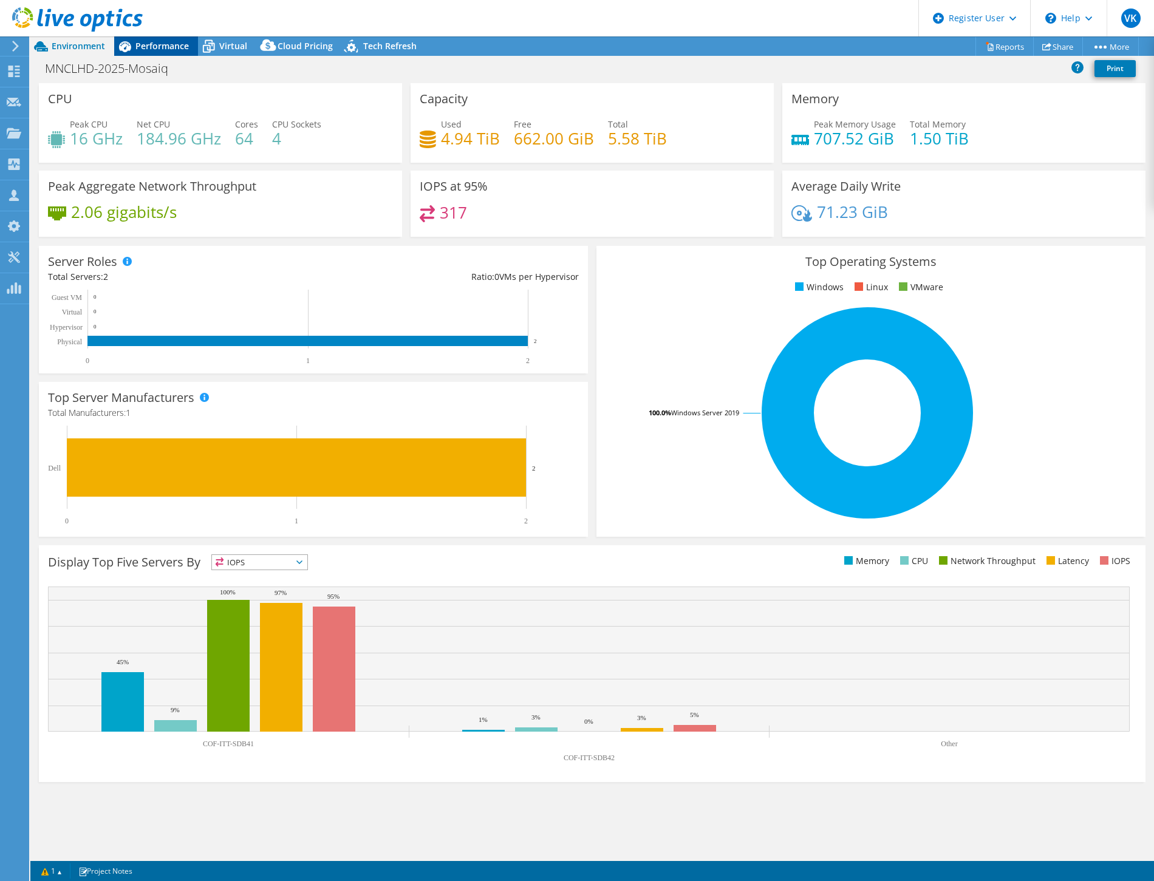
click at [172, 47] on span "Performance" at bounding box center [161, 46] width 53 height 12
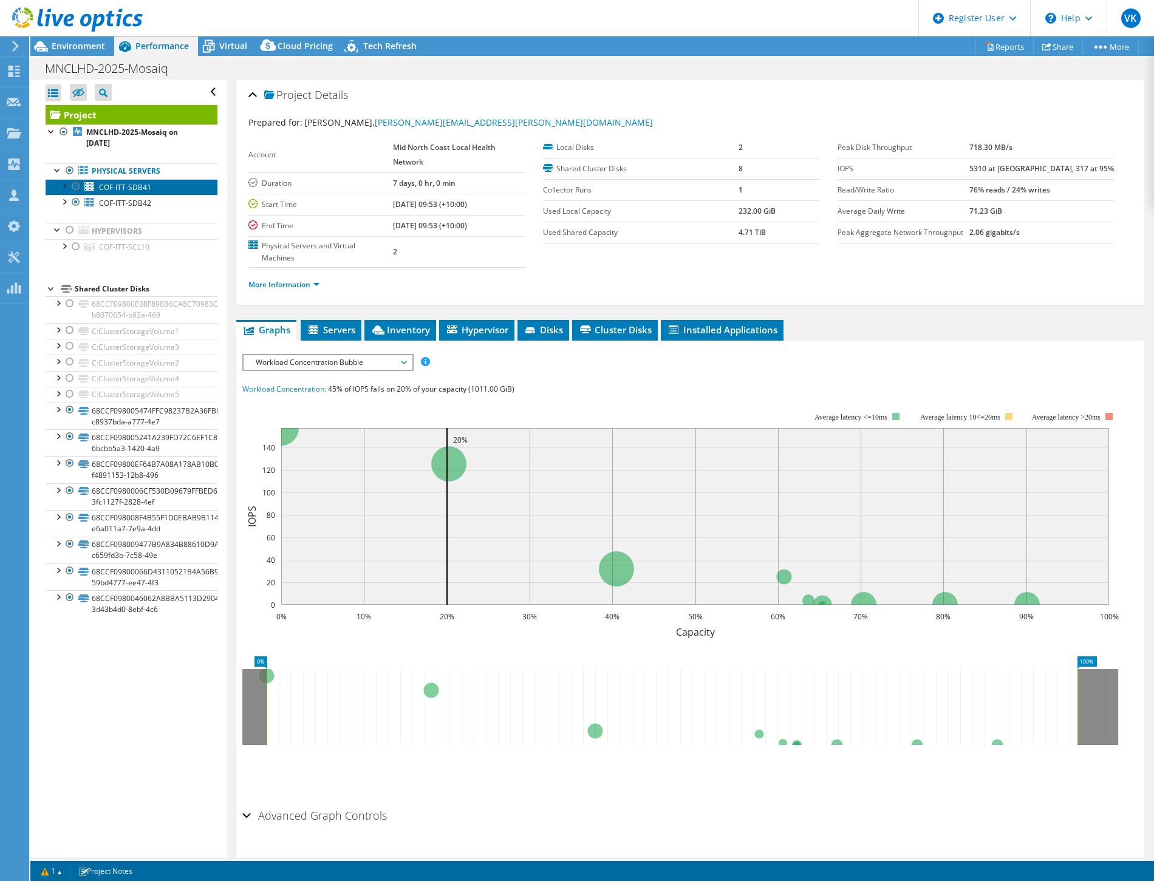
click at [121, 180] on link "COF-ITT-SDB41" at bounding box center [132, 187] width 172 height 16
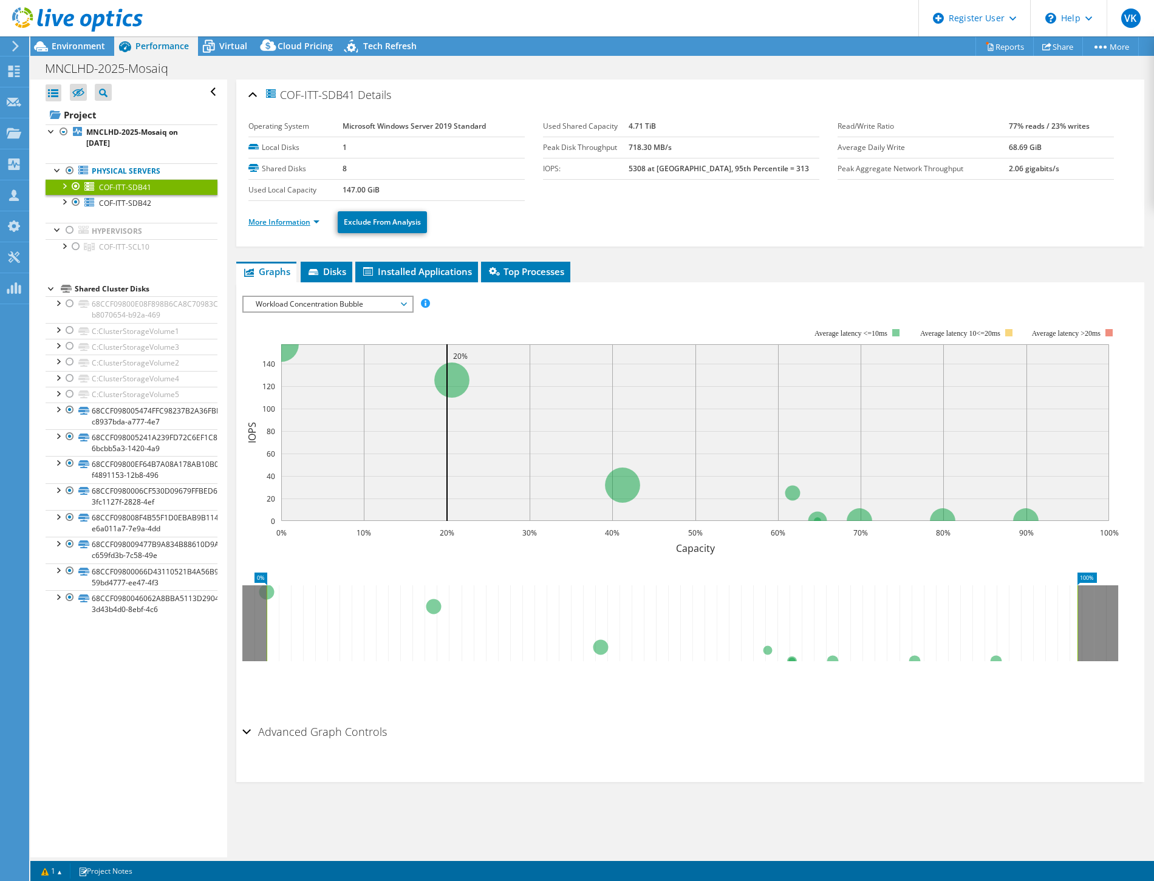
click at [315, 217] on link "More Information" at bounding box center [283, 222] width 71 height 10
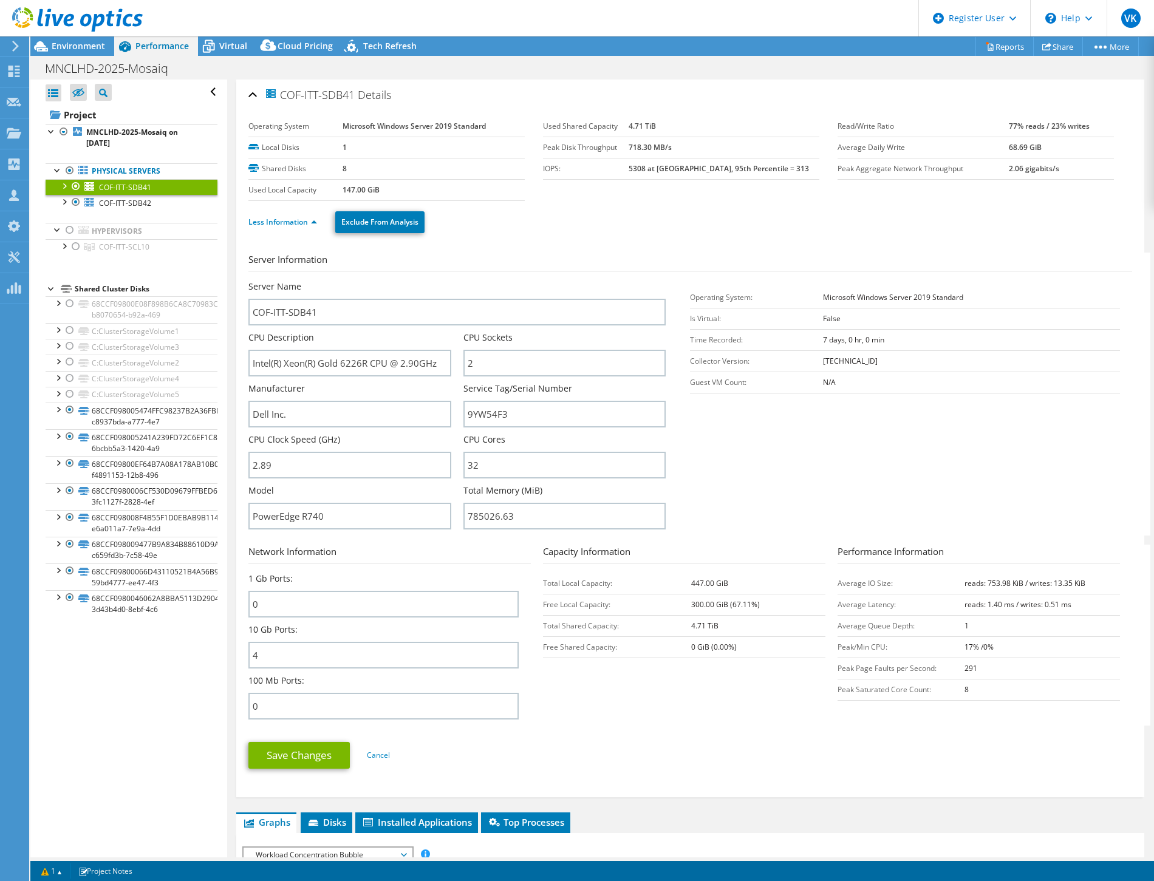
click at [774, 727] on form "Server Information Server Name COF-ITT-SDB41 CPU Description Intel(R) Xeon(R) G…" at bounding box center [690, 516] width 884 height 527
click at [158, 205] on link "COF-ITT-SDB42" at bounding box center [132, 203] width 172 height 16
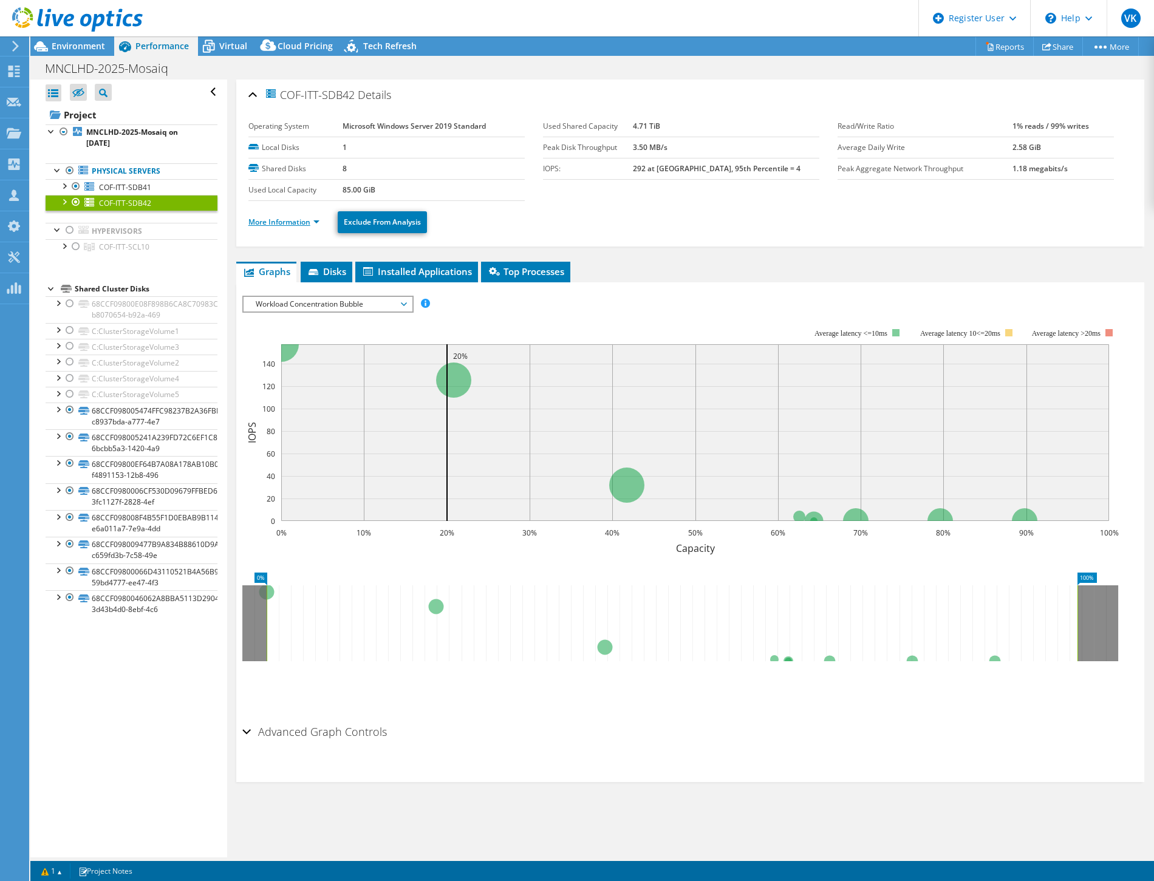
click at [307, 224] on link "More Information" at bounding box center [283, 222] width 71 height 10
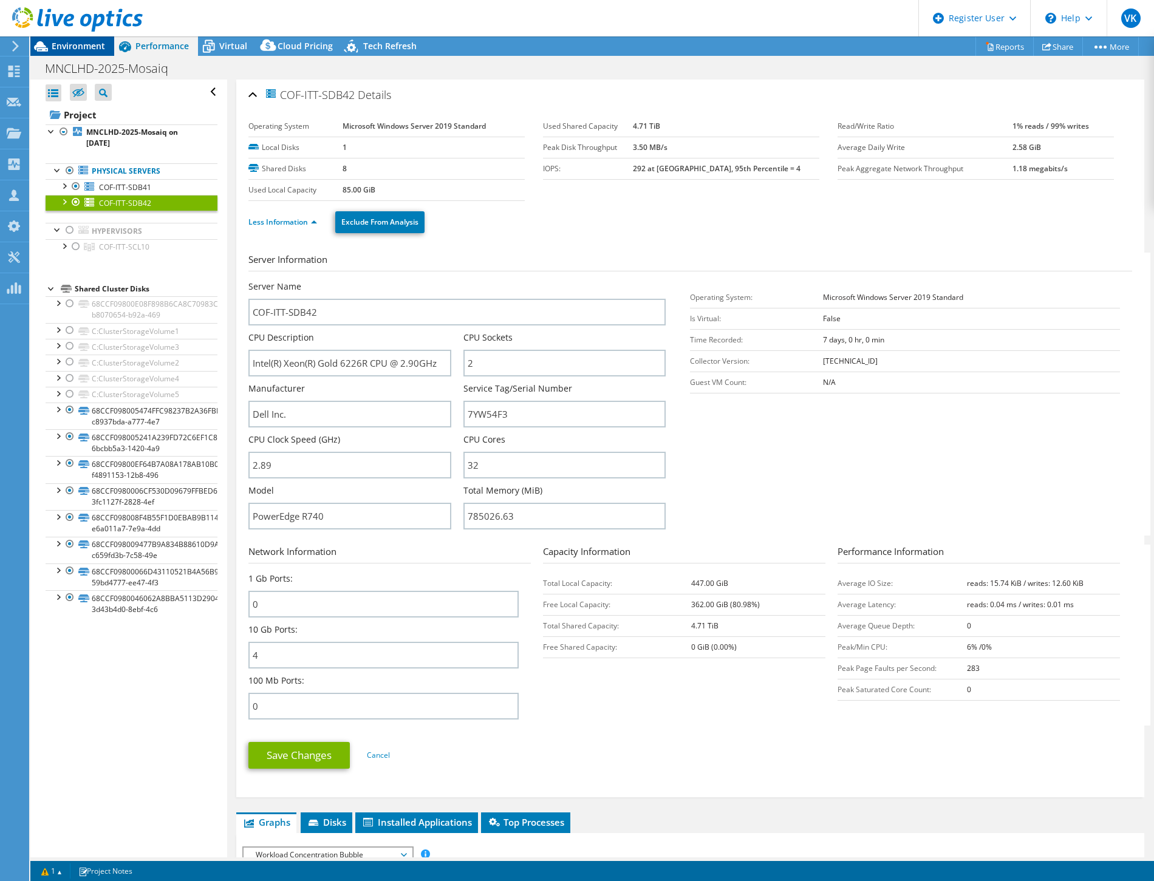
click at [94, 43] on span "Environment" at bounding box center [78, 46] width 53 height 12
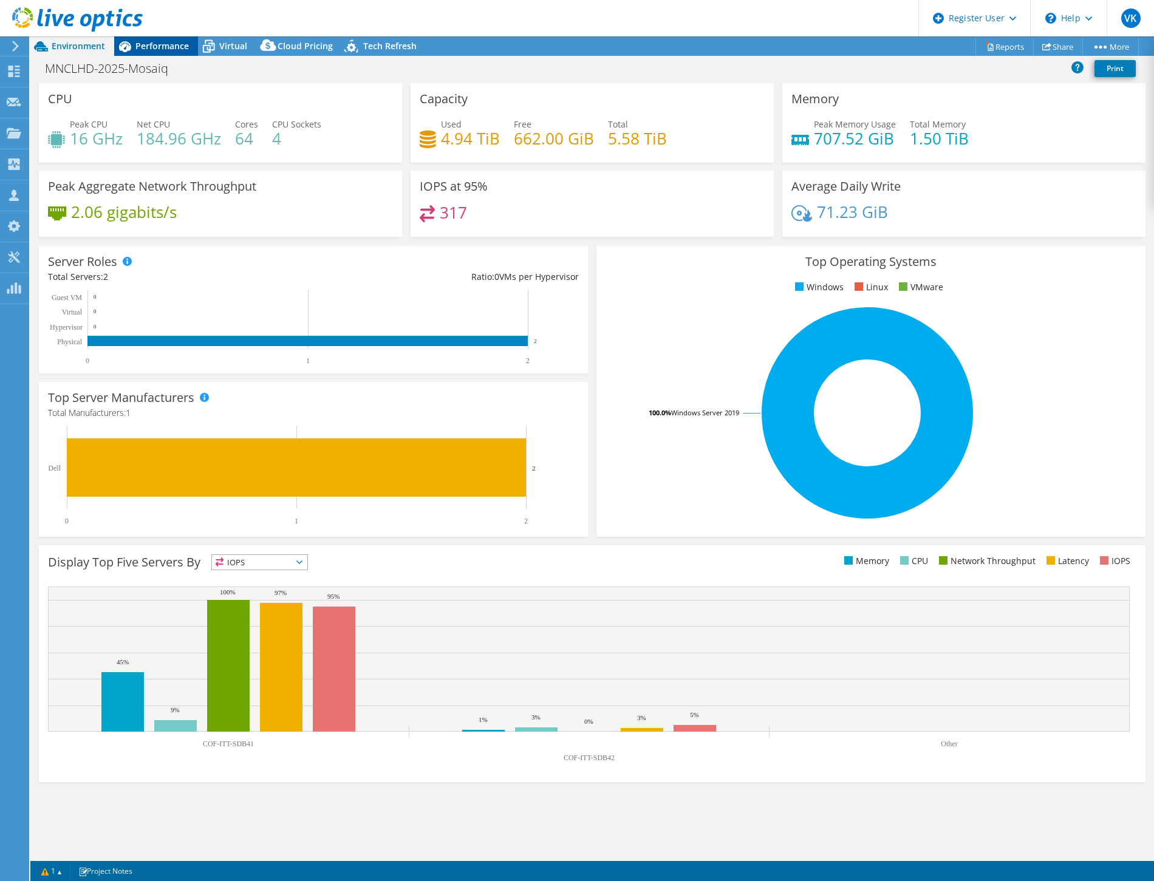
click at [165, 44] on span "Performance" at bounding box center [161, 46] width 53 height 12
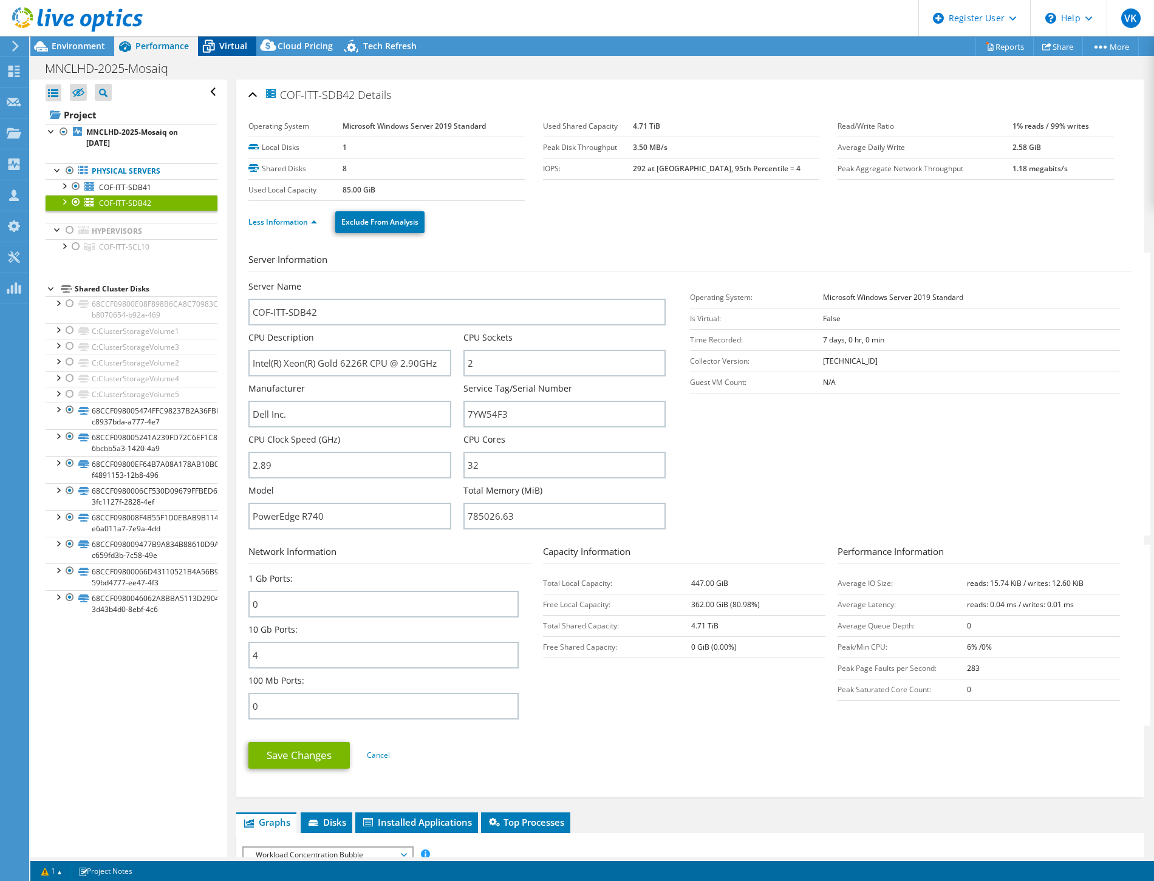
click at [231, 46] on span "Virtual" at bounding box center [233, 46] width 28 height 12
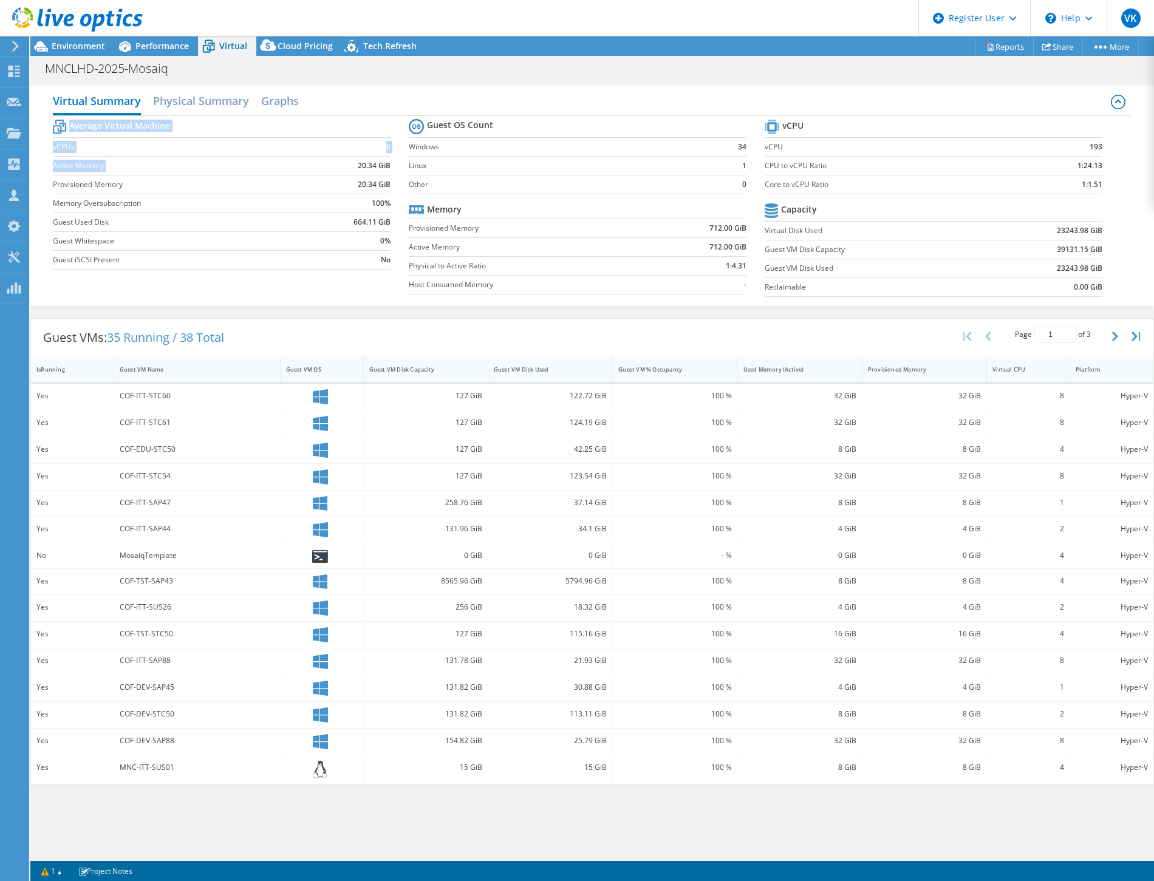
drag, startPoint x: 354, startPoint y: 165, endPoint x: 396, endPoint y: 166, distance: 42.6
click at [395, 166] on section "Average Virtual Machine vCPUs 6 Active Memory 20.34 GiB Provisioned Memory 20.3…" at bounding box center [231, 196] width 356 height 159
drag, startPoint x: 396, startPoint y: 166, endPoint x: 392, endPoint y: 183, distance: 16.8
click at [392, 183] on section "Average Virtual Machine vCPUs 6 Active Memory 20.34 GiB Provisioned Memory 20.3…" at bounding box center [231, 196] width 356 height 159
drag, startPoint x: 353, startPoint y: 185, endPoint x: 372, endPoint y: 185, distance: 18.8
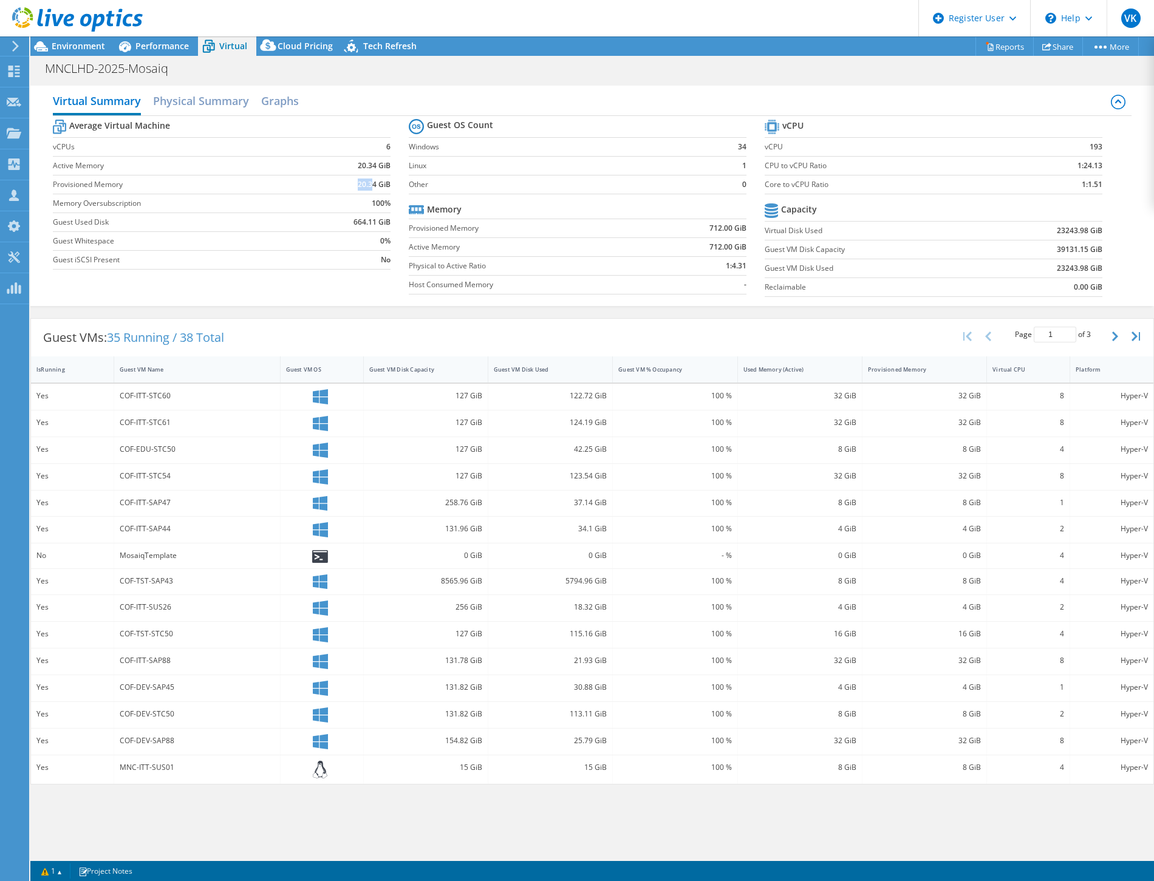
click at [372, 185] on td "20.34 GiB" at bounding box center [350, 184] width 81 height 19
click at [372, 185] on b "20.34 GiB" at bounding box center [374, 185] width 33 height 12
click at [877, 168] on label "CPU to vCPU Ratio" at bounding box center [889, 166] width 249 height 12
drag, startPoint x: 1095, startPoint y: 162, endPoint x: 1102, endPoint y: 161, distance: 7.3
click at [1102, 161] on section "vCPU vCPU 193 CPU to vCPU Ratio 1:24.13 Core to vCPU Ratio 1:1.51 Capacity Virt…" at bounding box center [943, 210] width 356 height 186
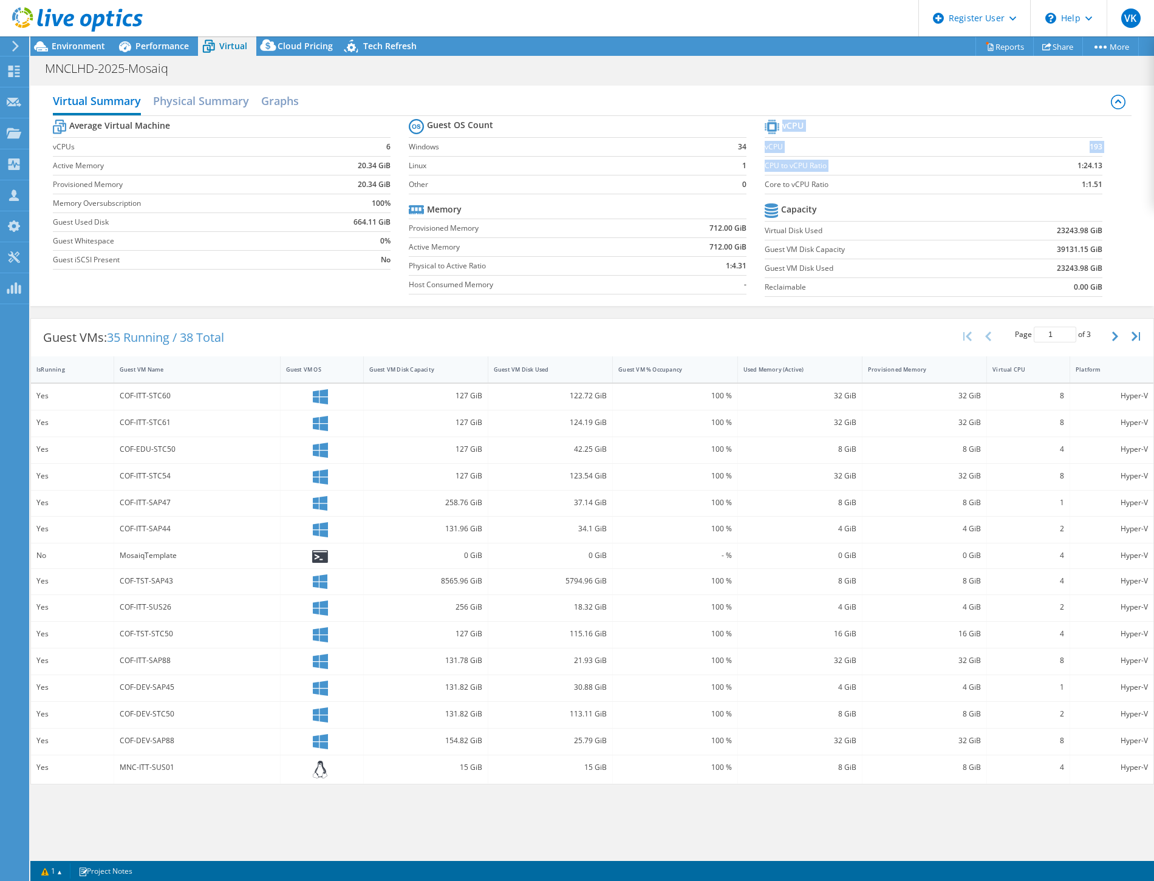
click at [1104, 161] on section "vCPU vCPU 193 CPU to vCPU Ratio 1:24.13 Core to vCPU Ratio 1:1.51 Capacity Virt…" at bounding box center [943, 210] width 356 height 186
drag, startPoint x: 1103, startPoint y: 182, endPoint x: 1078, endPoint y: 186, distance: 25.3
click at [1078, 186] on section "vCPU vCPU 193 CPU to vCPU Ratio 1:24.13 Core to vCPU Ratio 1:1.51 Capacity Virt…" at bounding box center [943, 210] width 356 height 186
drag, startPoint x: 1078, startPoint y: 186, endPoint x: 1066, endPoint y: 194, distance: 14.5
click at [1074, 190] on td "1:1.51" at bounding box center [1058, 184] width 89 height 19
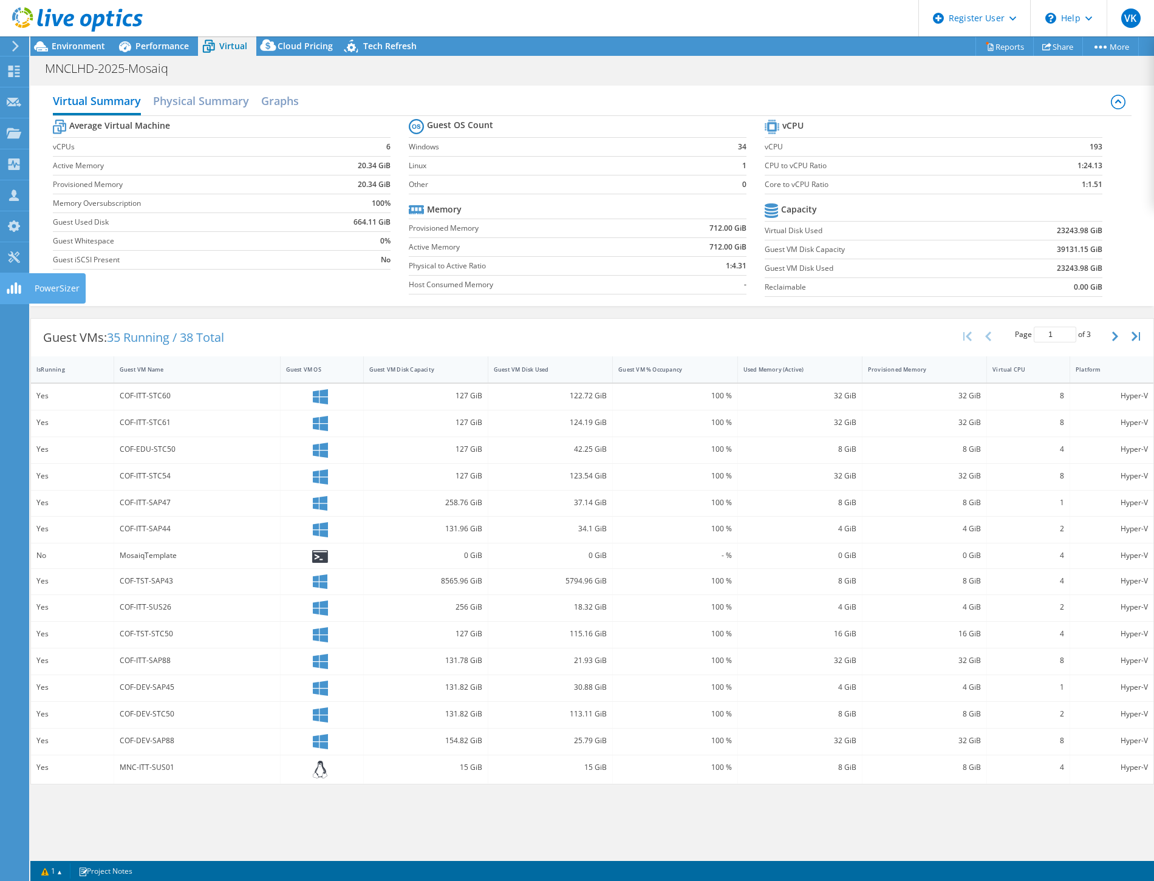
click at [9, 292] on use at bounding box center [14, 288] width 14 height 12
click at [13, 256] on use at bounding box center [14, 257] width 12 height 12
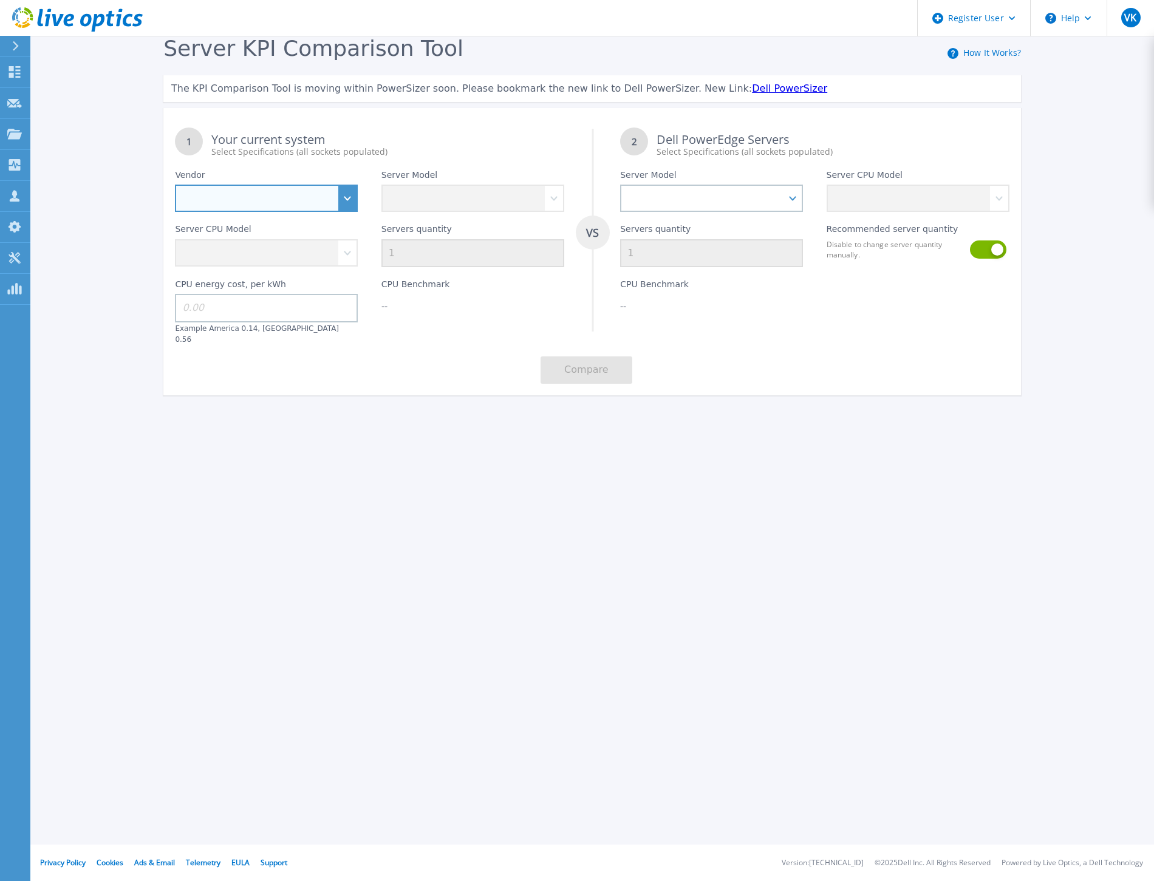
click at [353, 197] on select "Dell HPE Lenovo Supermicro" at bounding box center [266, 198] width 183 height 27
select select "Dell"
click at [175, 185] on select "Dell HPE Lenovo Supermicro" at bounding box center [266, 198] width 183 height 27
click at [462, 205] on select at bounding box center [472, 198] width 183 height 27
select select "PowerEdge R740"
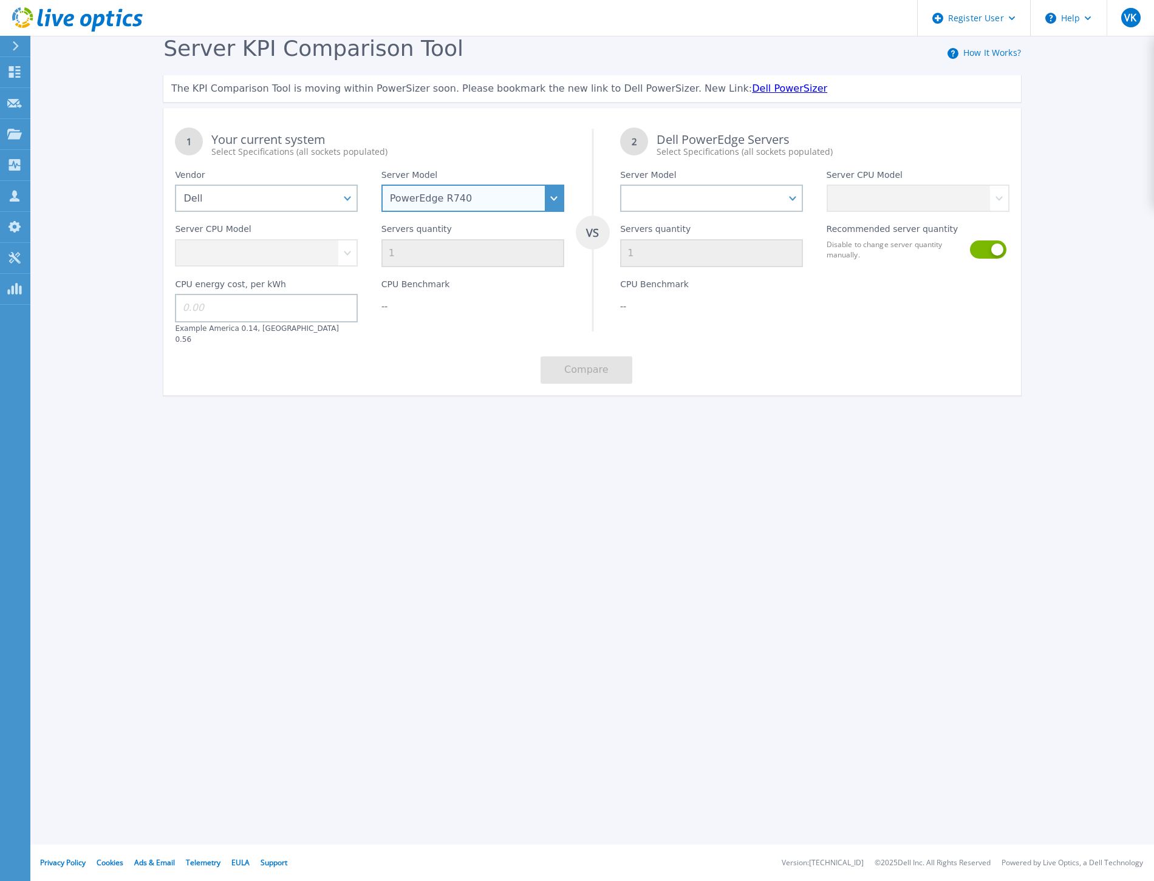
click at [381, 185] on select "PowerEdge C6520 PowerEdge C6525 PowerEdge HS5610 PowerEdge HS5620 PowerEdge R24…" at bounding box center [472, 198] width 183 height 27
click at [344, 252] on select "Intel Xeon Silver 4108 1.8GHz Intel Xeon Silver 4214 2.2GHz Intel Xeon Silver 4…" at bounding box center [266, 252] width 183 height 27
select select "334135"
click at [175, 240] on select "Intel Xeon Silver 4108 1.8GHz Intel Xeon Silver 4214 2.2GHz Intel Xeon Silver 4…" at bounding box center [266, 252] width 183 height 27
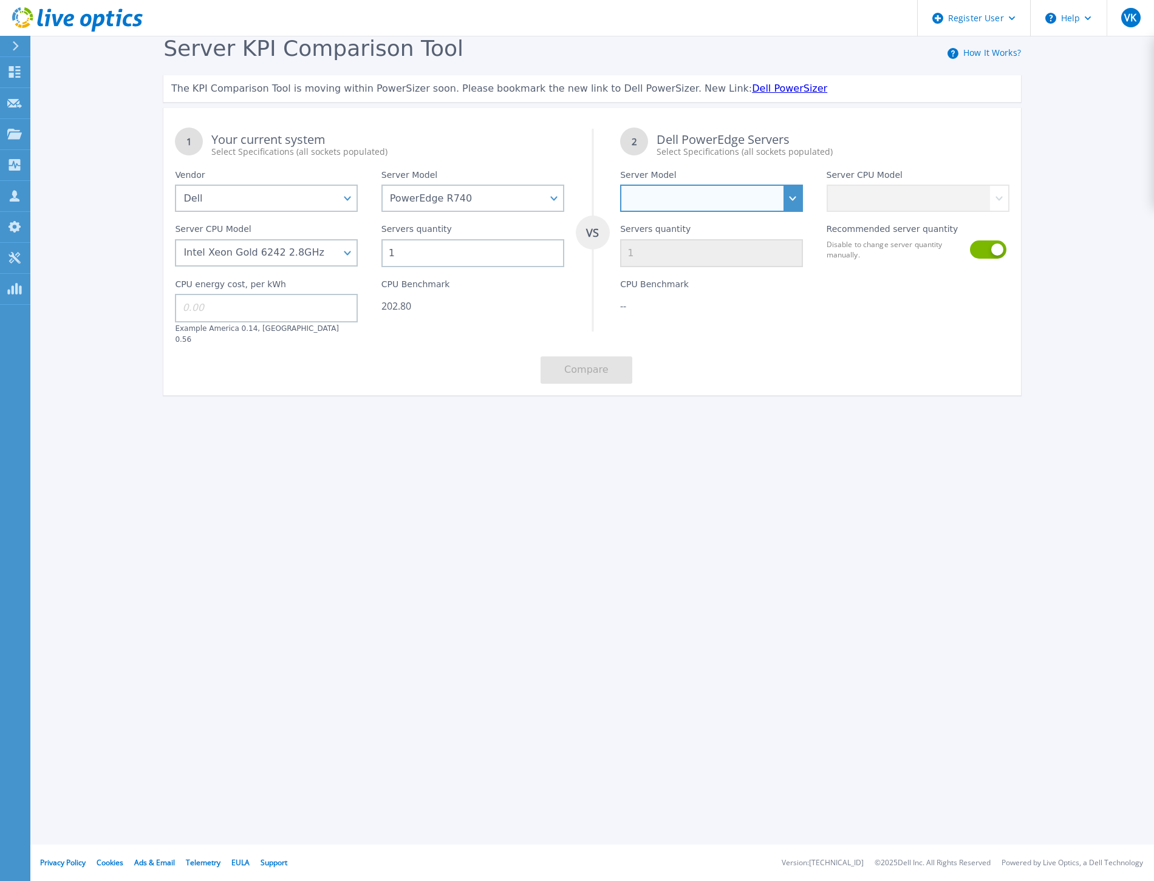
click at [797, 196] on select "PowerEdge C6520 PowerEdge C6525 PowerEdge HS5610 PowerEdge HS5620 PowerEdge R24…" at bounding box center [711, 198] width 183 height 27
select select "PowerEdge R670"
click at [620, 185] on select "PowerEdge C6520 PowerEdge C6525 PowerEdge HS5610 PowerEdge HS5620 PowerEdge R24…" at bounding box center [711, 198] width 183 height 27
click at [998, 194] on select "Intel Xeon 6710E 2.4GHz Intel Xeon 6740E 2.4GHz Intel Xeon 6756E 1.8GHz Intel X…" at bounding box center [918, 198] width 183 height 27
select select "335584"
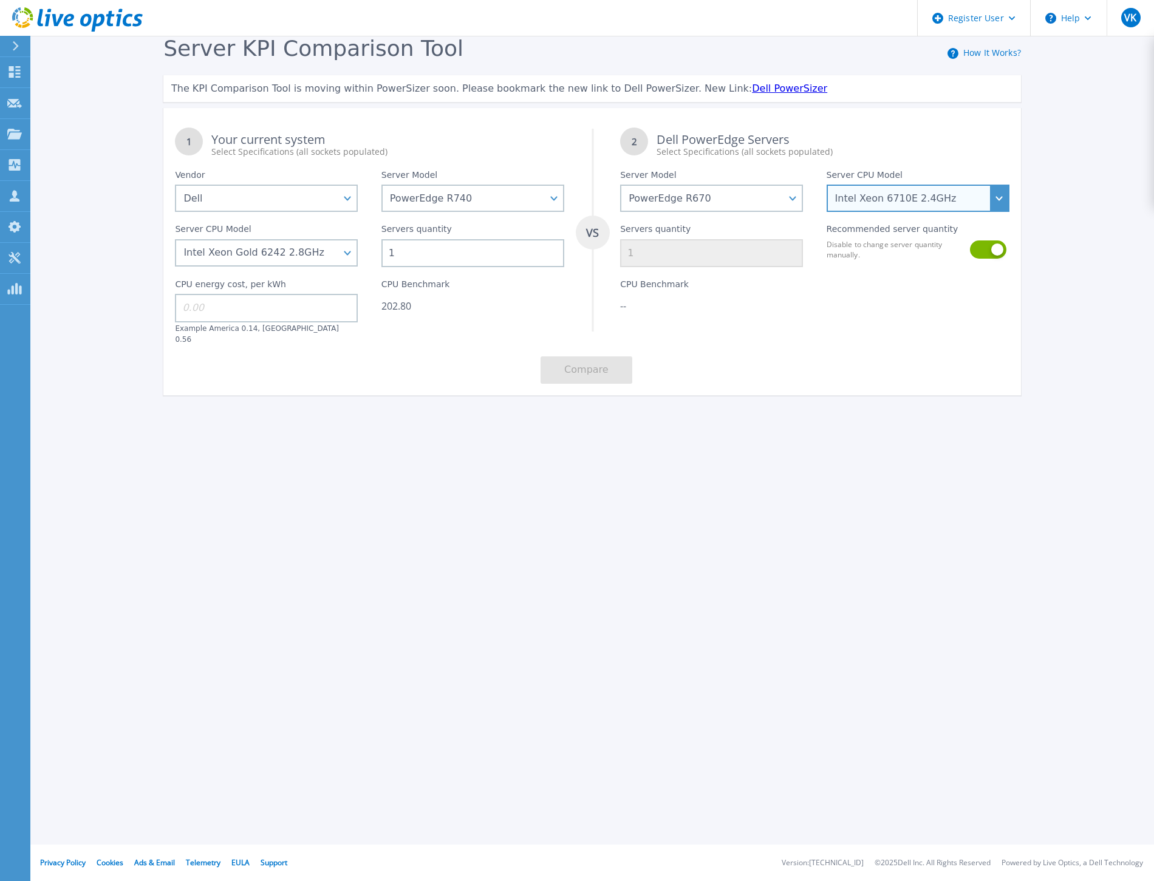
click at [827, 185] on select "Intel Xeon 6710E 2.4GHz Intel Xeon 6740E 2.4GHz Intel Xeon 6756E 1.8GHz Intel X…" at bounding box center [918, 198] width 183 height 27
click at [974, 251] on button at bounding box center [987, 250] width 35 height 18
click at [624, 562] on div "Register User Help VK Dell User Veronique Kraft Veronique.Kraft@dell.com Dell M…" at bounding box center [577, 440] width 1154 height 881
click at [760, 341] on div "1 Your current system Select Specifications (all sockets populated) VS 2 Dell P…" at bounding box center [592, 255] width 858 height 279
click at [301, 311] on input at bounding box center [266, 308] width 183 height 28
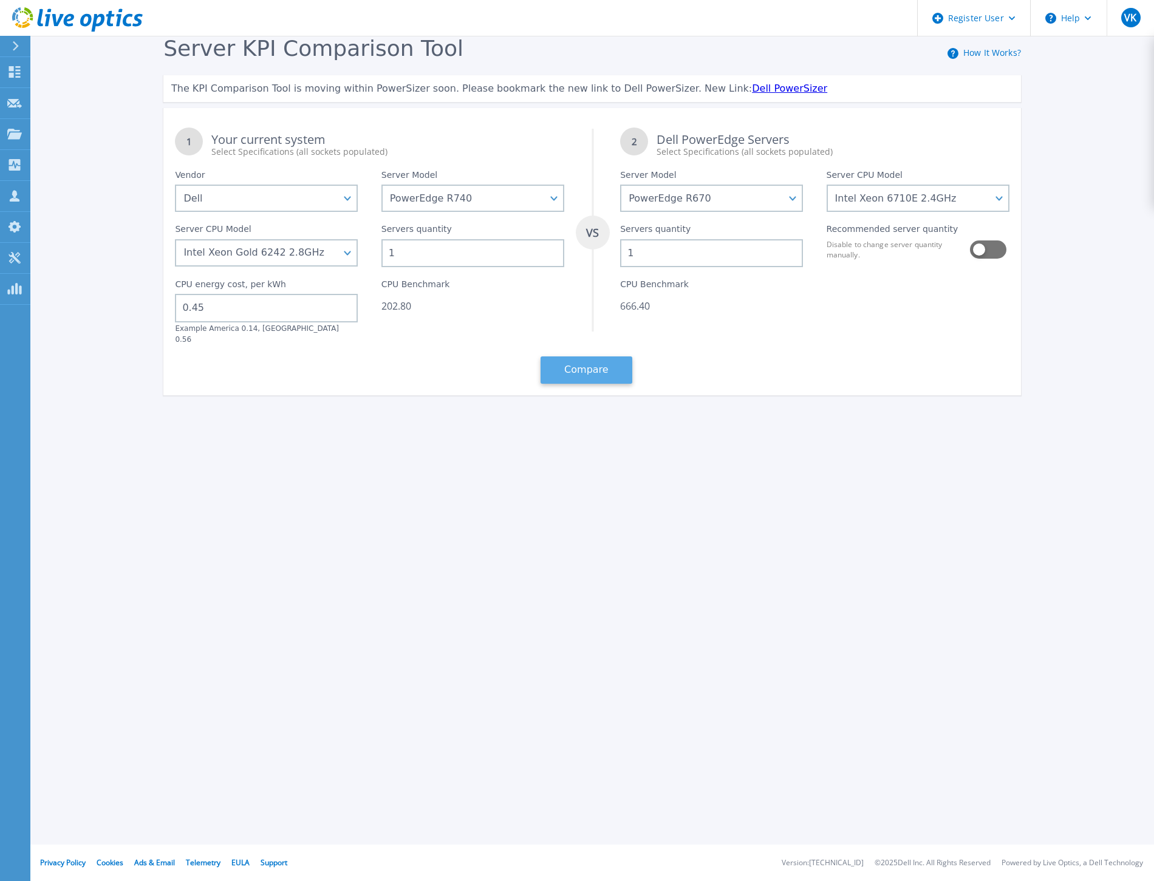
type input "0.45"
click at [609, 357] on button "Compare" at bounding box center [587, 370] width 92 height 27
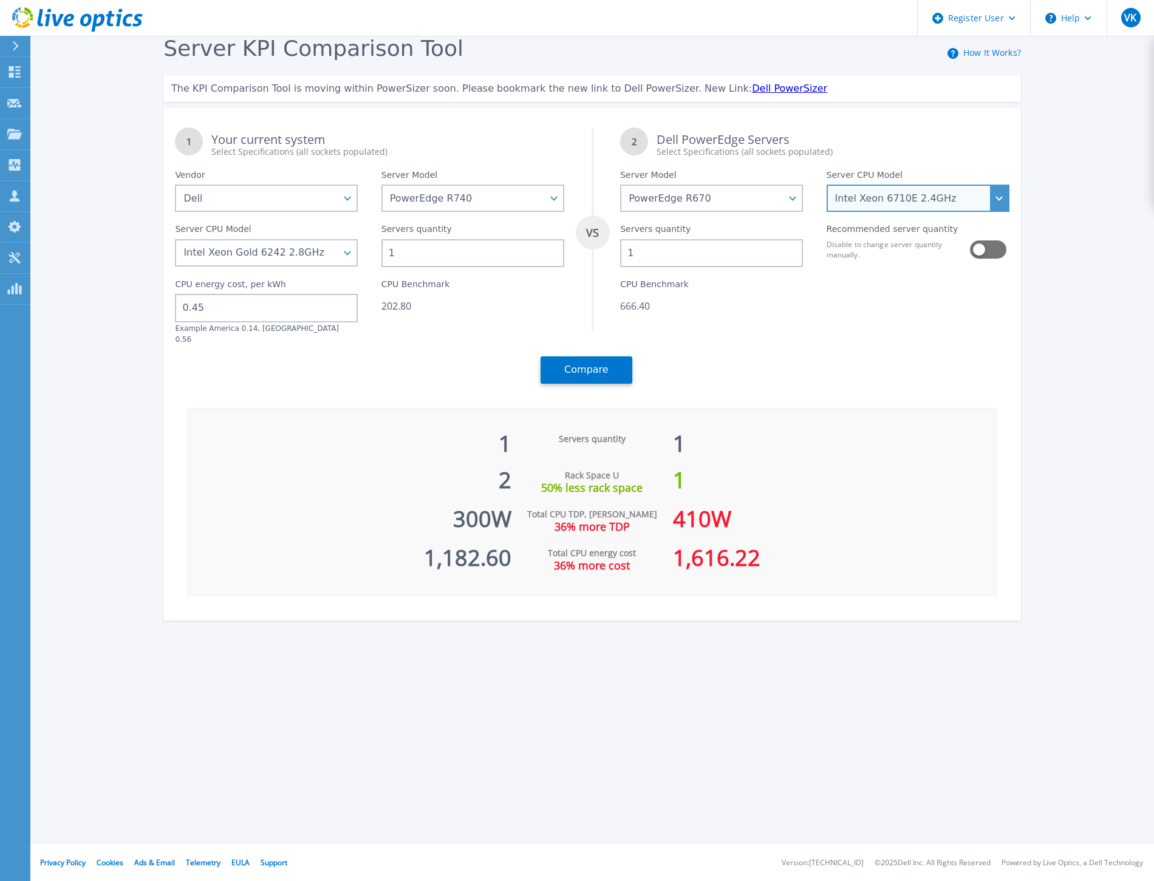
click at [931, 203] on select "Intel Xeon 6710E 2.4GHz Intel Xeon 6740E 2.4GHz Intel Xeon 6756E 1.8GHz Intel X…" at bounding box center [918, 198] width 183 height 27
click at [722, 210] on select "PowerEdge C6520 PowerEdge C6525 PowerEdge HS5610 PowerEdge HS5620 PowerEdge R24…" at bounding box center [711, 198] width 183 height 27
select select "PowerEdge R570"
click at [620, 185] on select "PowerEdge C6520 PowerEdge C6525 PowerEdge HS5610 PowerEdge HS5620 PowerEdge R24…" at bounding box center [711, 198] width 183 height 27
select select
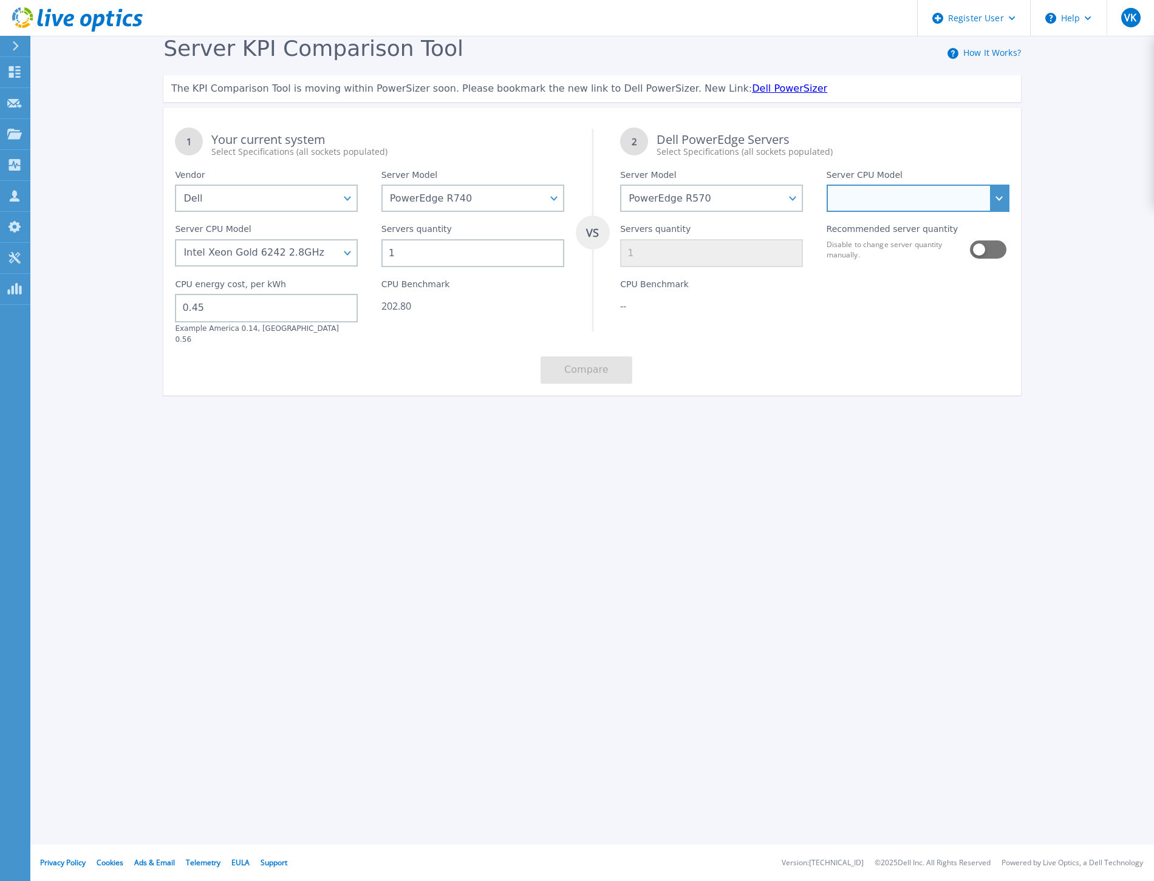
click at [988, 200] on select "Intel Xeon 6505P 2.2GHz Intel Xeon 6507P 3.5GHz Intel Xeon 6511P 2.3GHz Intel X…" at bounding box center [918, 198] width 183 height 27
click at [722, 194] on select "PowerEdge C6520 PowerEdge C6525 PowerEdge HS5610 PowerEdge HS5620 PowerEdge R24…" at bounding box center [711, 198] width 183 height 27
select select "PowerEdge R470"
click at [620, 185] on select "PowerEdge C6520 PowerEdge C6525 PowerEdge HS5610 PowerEdge HS5620 PowerEdge R24…" at bounding box center [711, 198] width 183 height 27
click at [1000, 199] on select "Intel Xeon 6710E 2.4GHz Intel Xeon 6731E 2.2GHz Intel Xeon 6740E 2.4GHz Intel X…" at bounding box center [918, 198] width 183 height 27
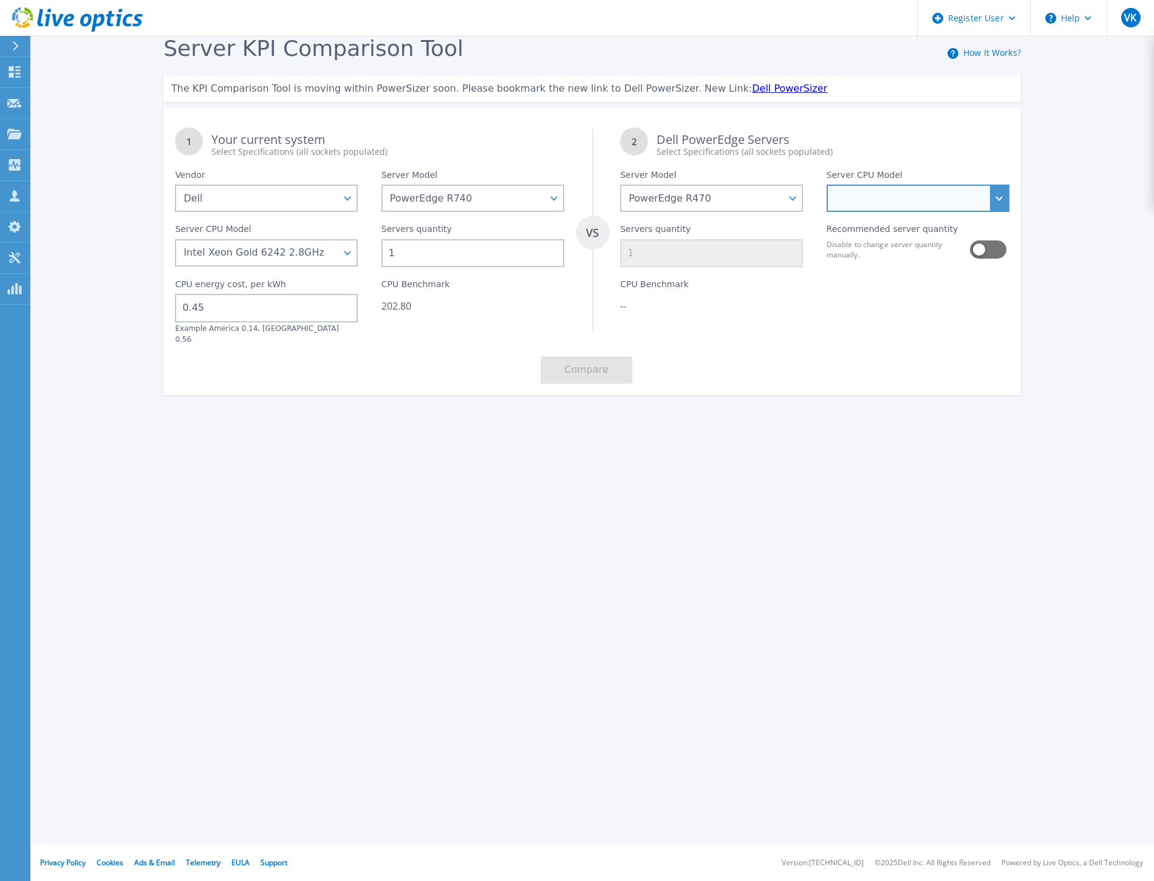
select select "337329"
click at [827, 185] on select "Intel Xeon 6710E 2.4GHz Intel Xeon 6731E 2.2GHz Intel Xeon 6740E 2.4GHz Intel X…" at bounding box center [918, 198] width 183 height 27
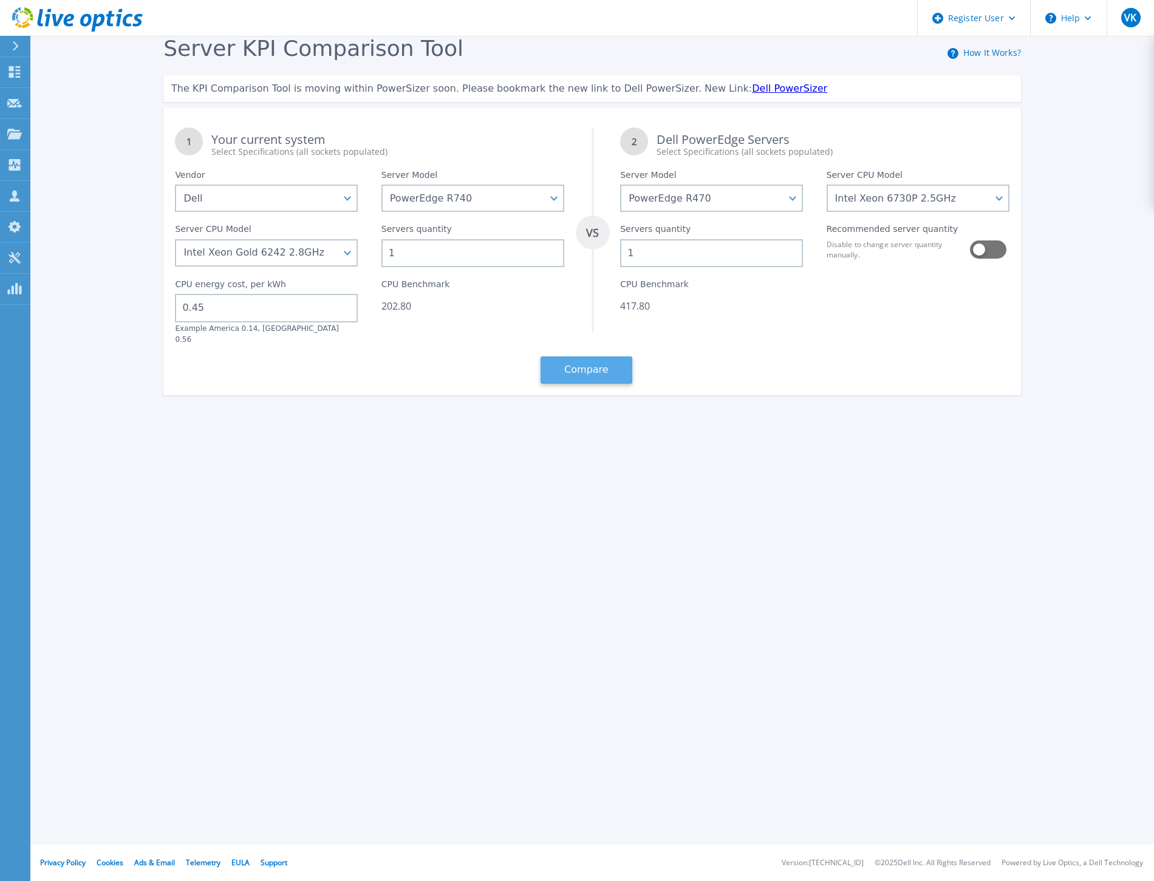
click at [590, 357] on button "Compare" at bounding box center [587, 370] width 92 height 27
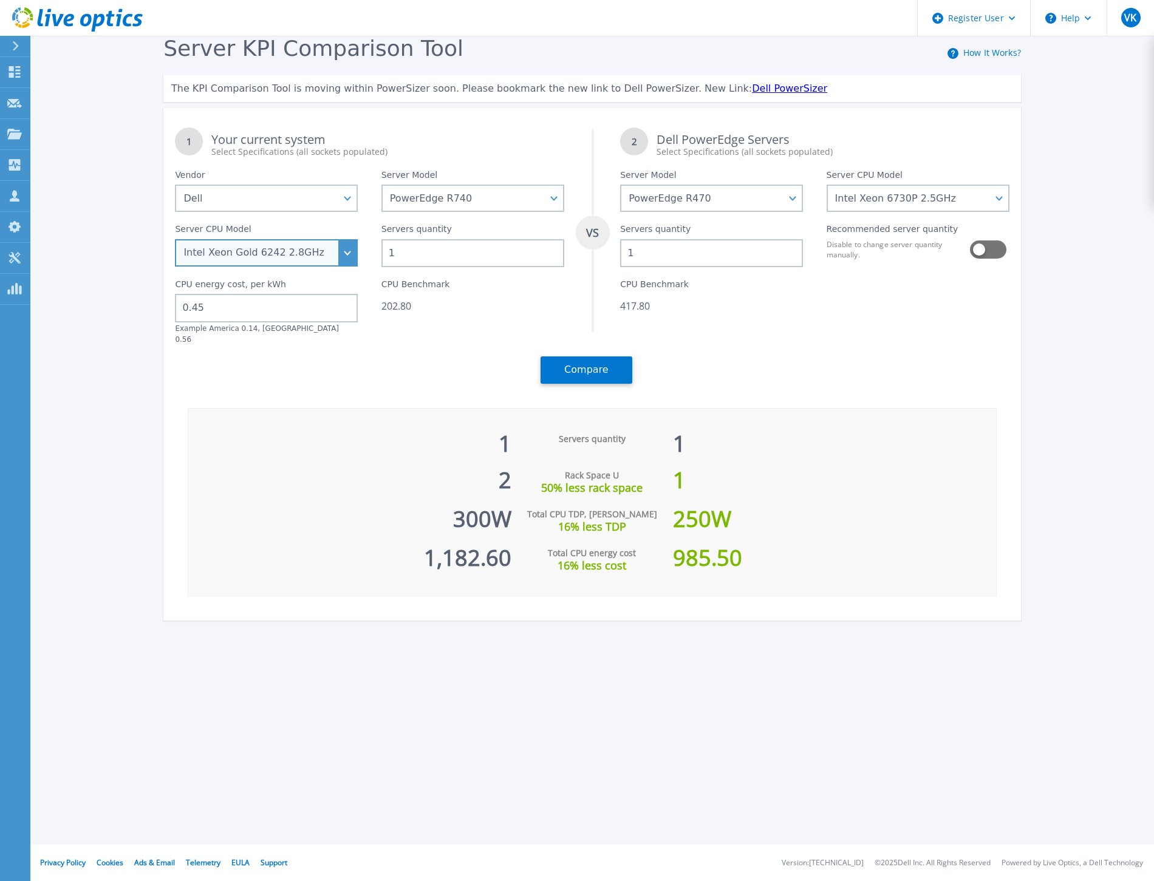
click at [343, 253] on select "Intel Xeon Silver 4108 1.8GHz Intel Xeon Silver 4214 2.2GHz Intel Xeon Silver 4…" at bounding box center [266, 252] width 183 height 27
select select "334136"
click at [175, 240] on select "Intel Xeon Silver 4108 1.8GHz Intel Xeon Silver 4214 2.2GHz Intel Xeon Silver 4…" at bounding box center [266, 252] width 183 height 27
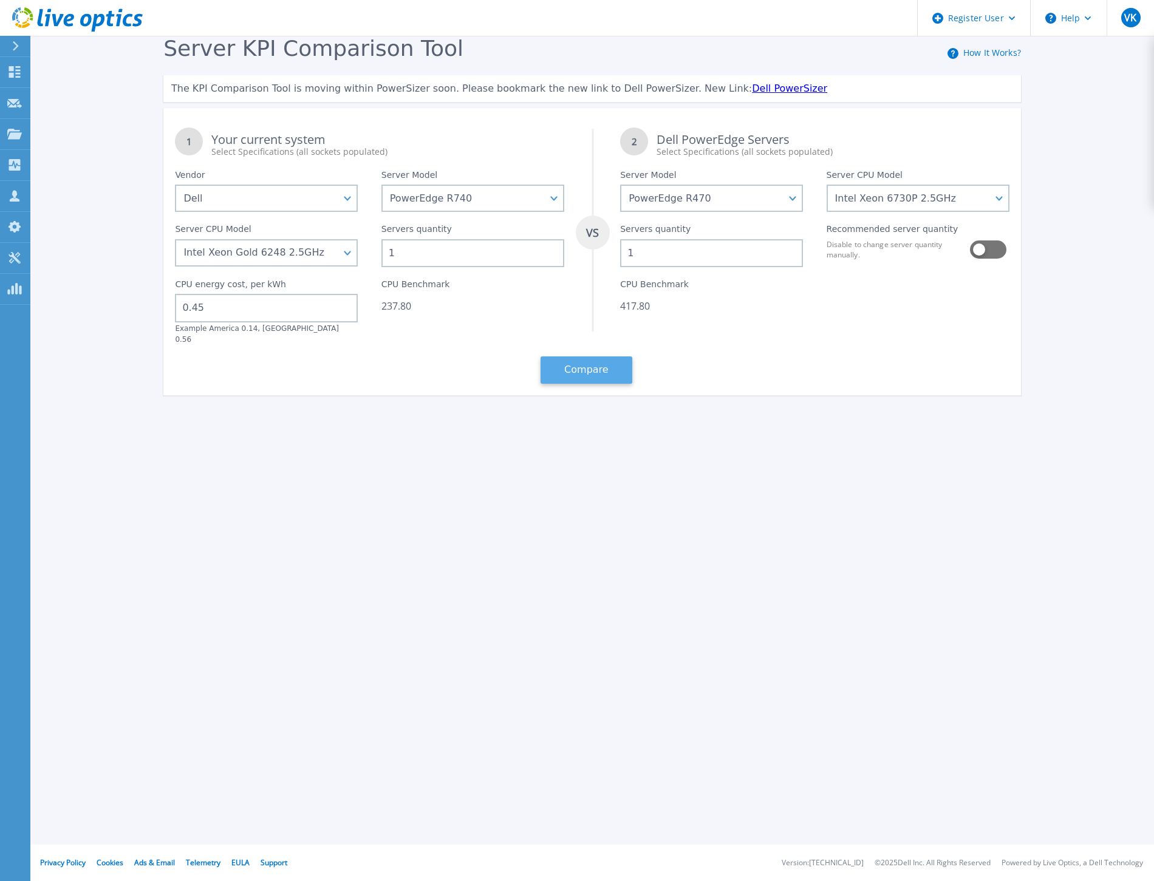
click at [578, 365] on button "Compare" at bounding box center [587, 370] width 92 height 27
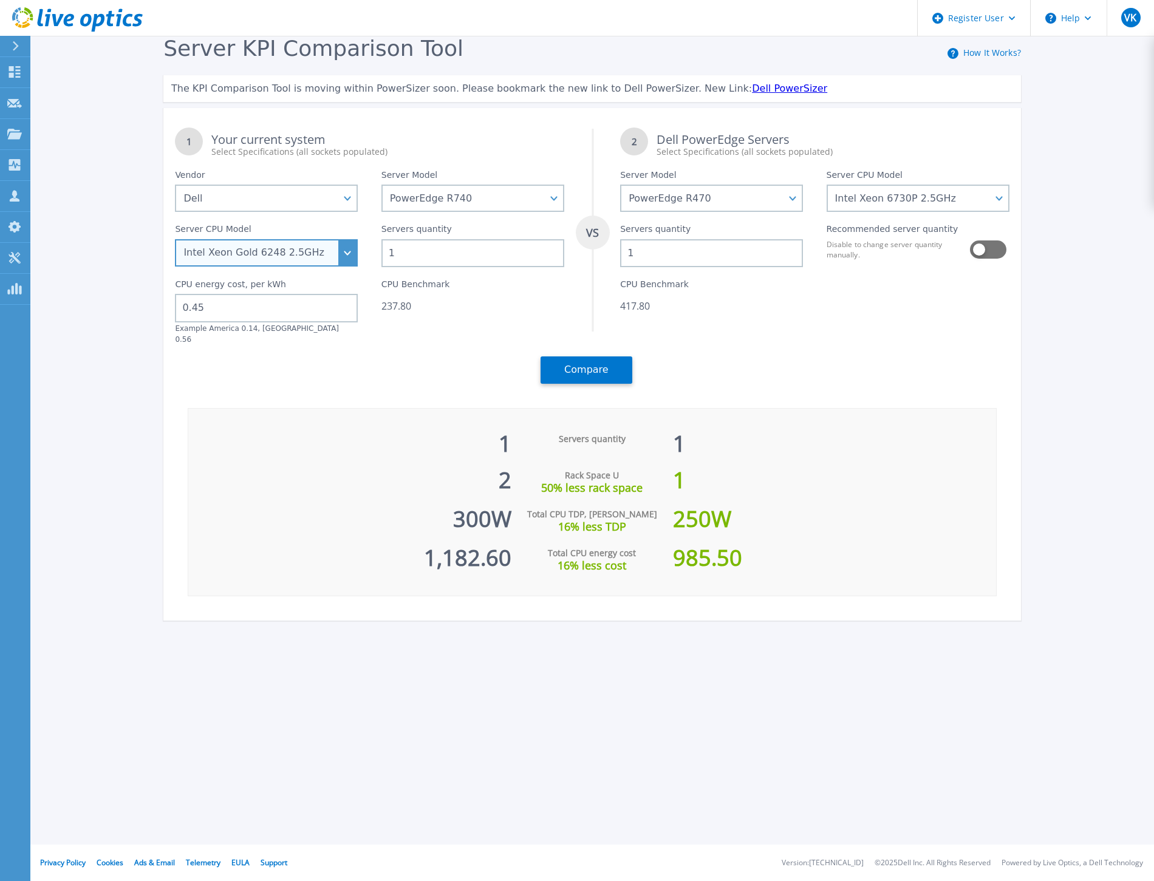
click at [343, 251] on select "Intel Xeon Silver 4108 1.8GHz Intel Xeon Silver 4214 2.2GHz Intel Xeon Silver 4…" at bounding box center [266, 252] width 183 height 27
click at [903, 192] on select "Intel Xeon 6710E 2.4GHz Intel Xeon 6731E 2.2GHz Intel Xeon 6740E 2.4GHz Intel X…" at bounding box center [918, 198] width 183 height 27
select select "336272"
click at [827, 185] on select "Intel Xeon 6710E 2.4GHz Intel Xeon 6731E 2.2GHz Intel Xeon 6740E 2.4GHz Intel X…" at bounding box center [918, 198] width 183 height 27
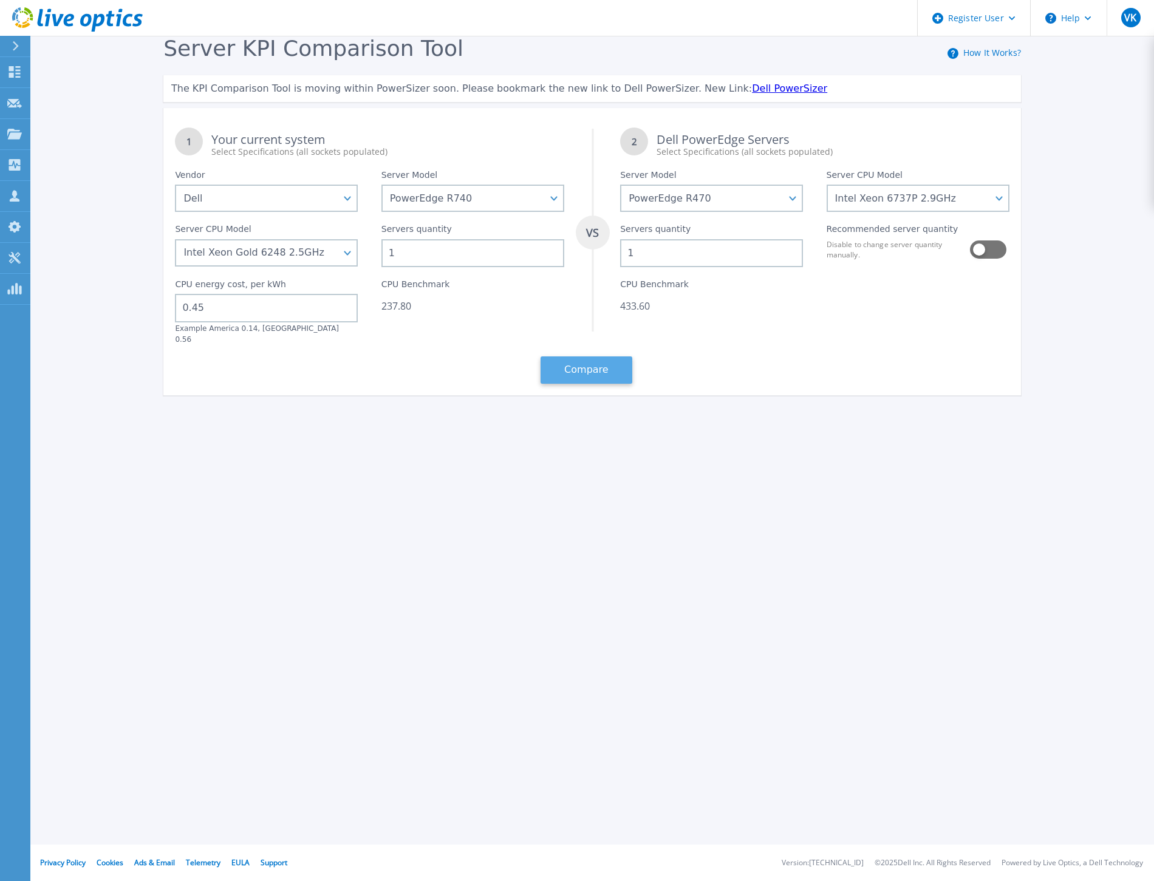
click at [593, 357] on button "Compare" at bounding box center [587, 370] width 92 height 27
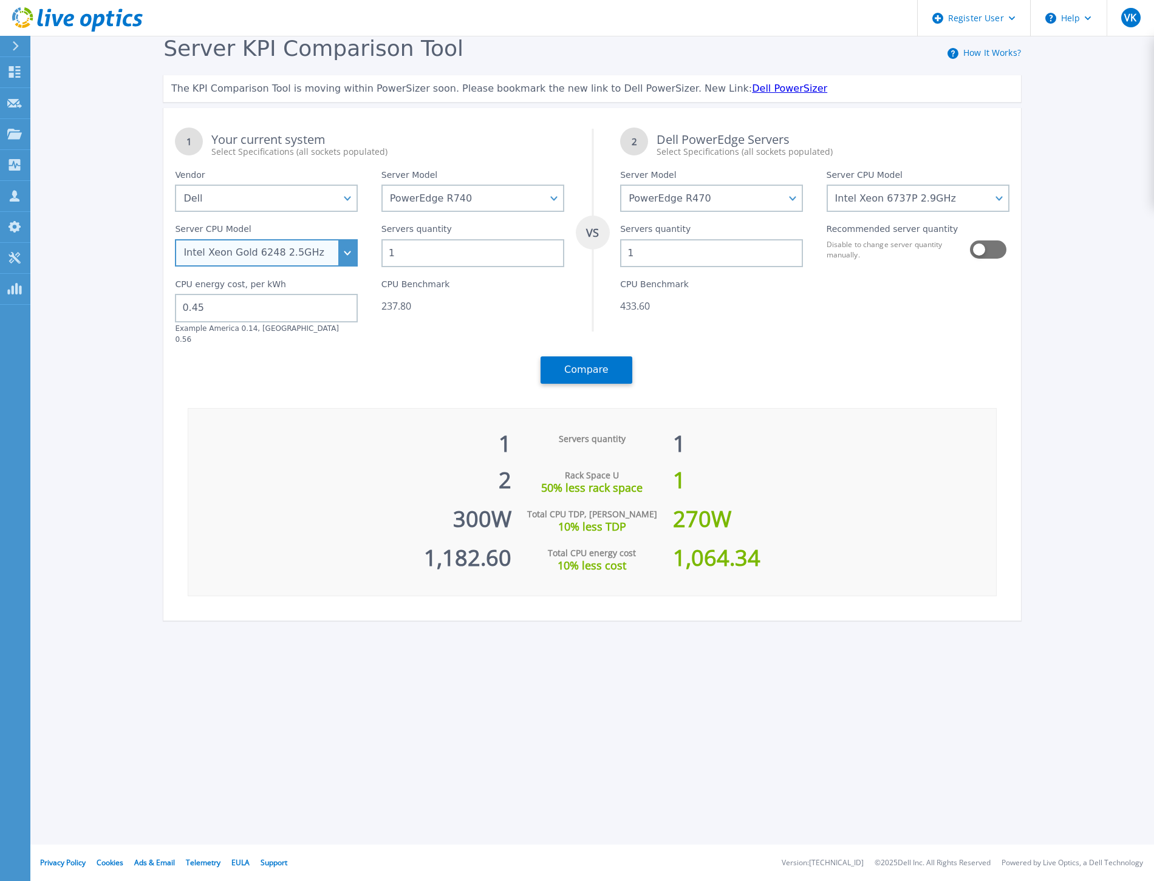
click at [343, 251] on select "Intel Xeon Silver 4108 1.8GHz Intel Xeon Silver 4214 2.2GHz Intel Xeon Silver 4…" at bounding box center [266, 252] width 183 height 27
click at [175, 240] on select "Intel Xeon Silver 4108 1.8GHz Intel Xeon Silver 4214 2.2GHz Intel Xeon Silver 4…" at bounding box center [266, 252] width 183 height 27
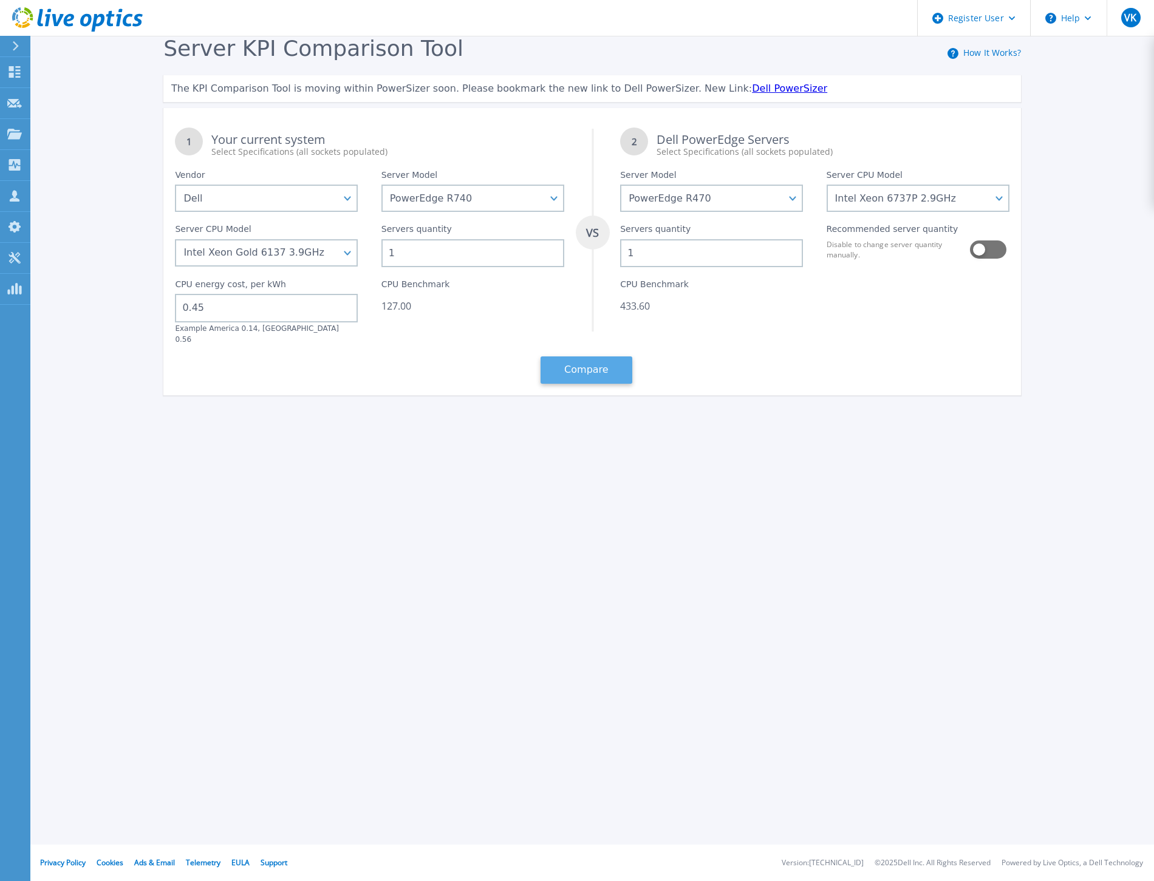
click at [598, 357] on button "Compare" at bounding box center [587, 370] width 92 height 27
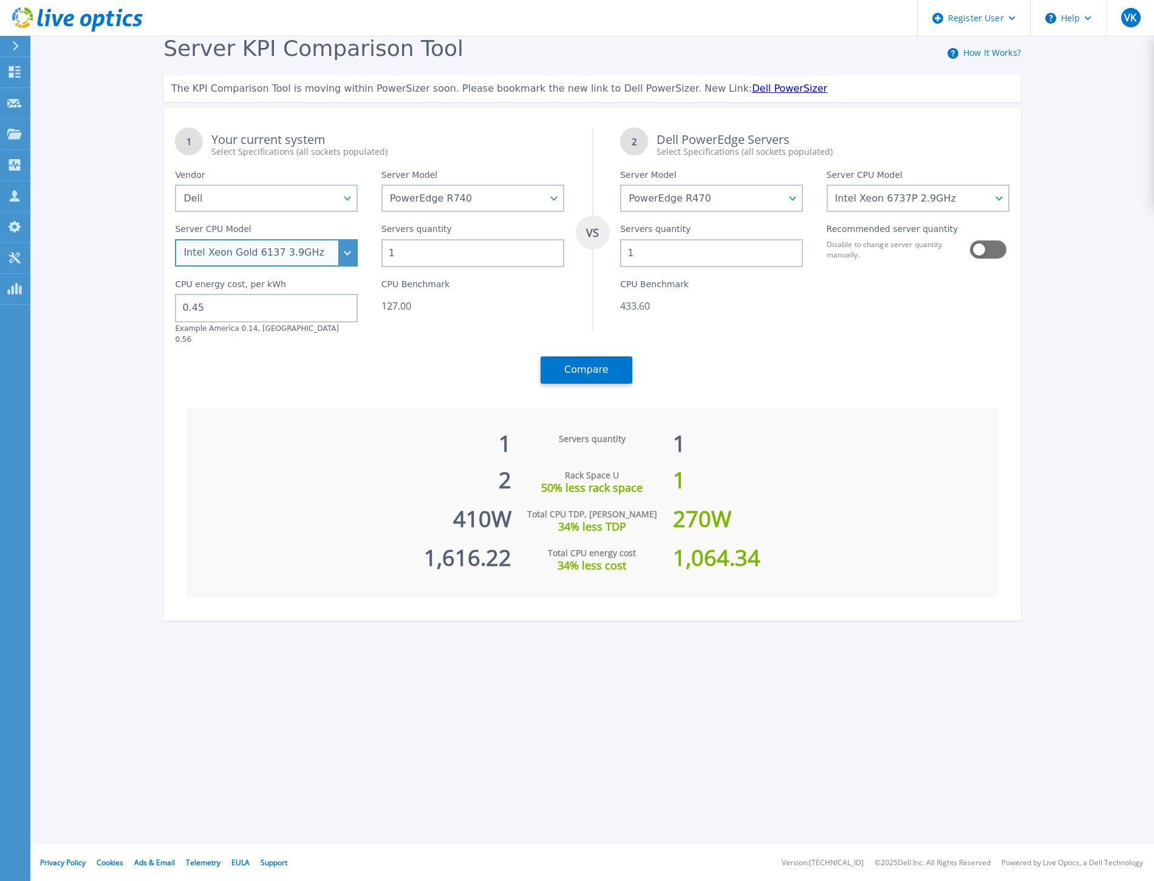
click at [349, 245] on select "Intel Xeon Silver 4108 1.8GHz Intel Xeon Silver 4214 2.2GHz Intel Xeon Silver 4…" at bounding box center [266, 252] width 183 height 27
select select "334143"
click at [175, 240] on select "Intel Xeon Silver 4108 1.8GHz Intel Xeon Silver 4214 2.2GHz Intel Xeon Silver 4…" at bounding box center [266, 252] width 183 height 27
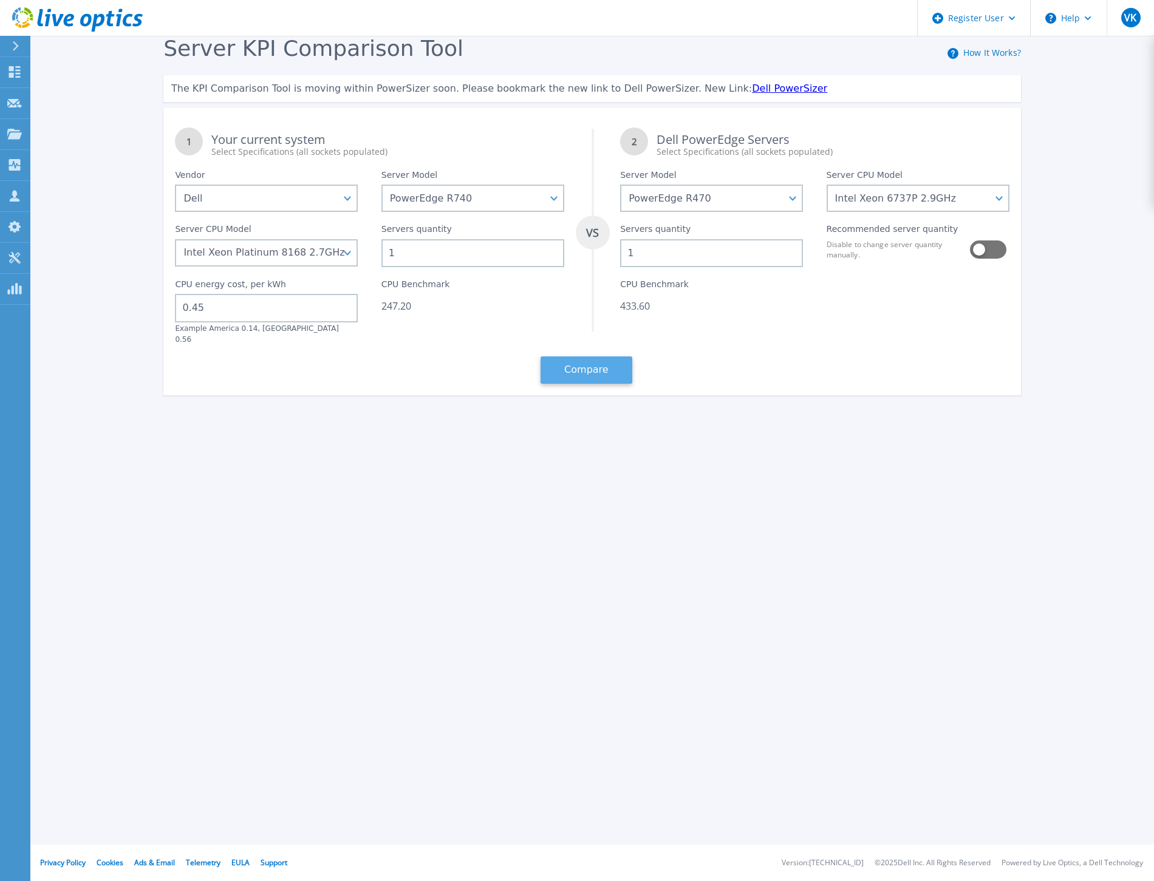
click at [572, 360] on button "Compare" at bounding box center [587, 370] width 92 height 27
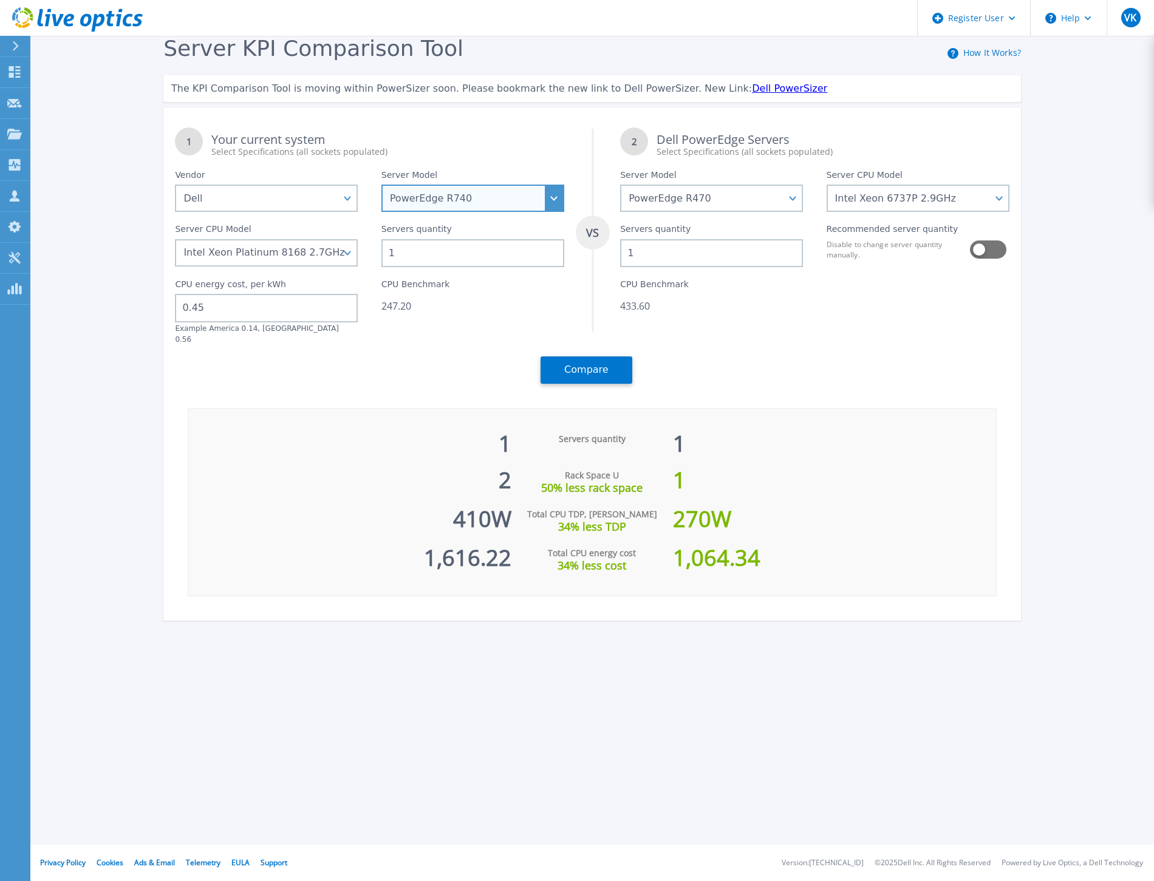
click at [498, 197] on select "PowerEdge C6520 PowerEdge C6525 PowerEdge HS5610 PowerEdge HS5620 PowerEdge R24…" at bounding box center [472, 198] width 183 height 27
select select "PowerEdge R640"
click at [381, 185] on select "PowerEdge C6520 PowerEdge C6525 PowerEdge HS5610 PowerEdge HS5620 PowerEdge R24…" at bounding box center [472, 198] width 183 height 27
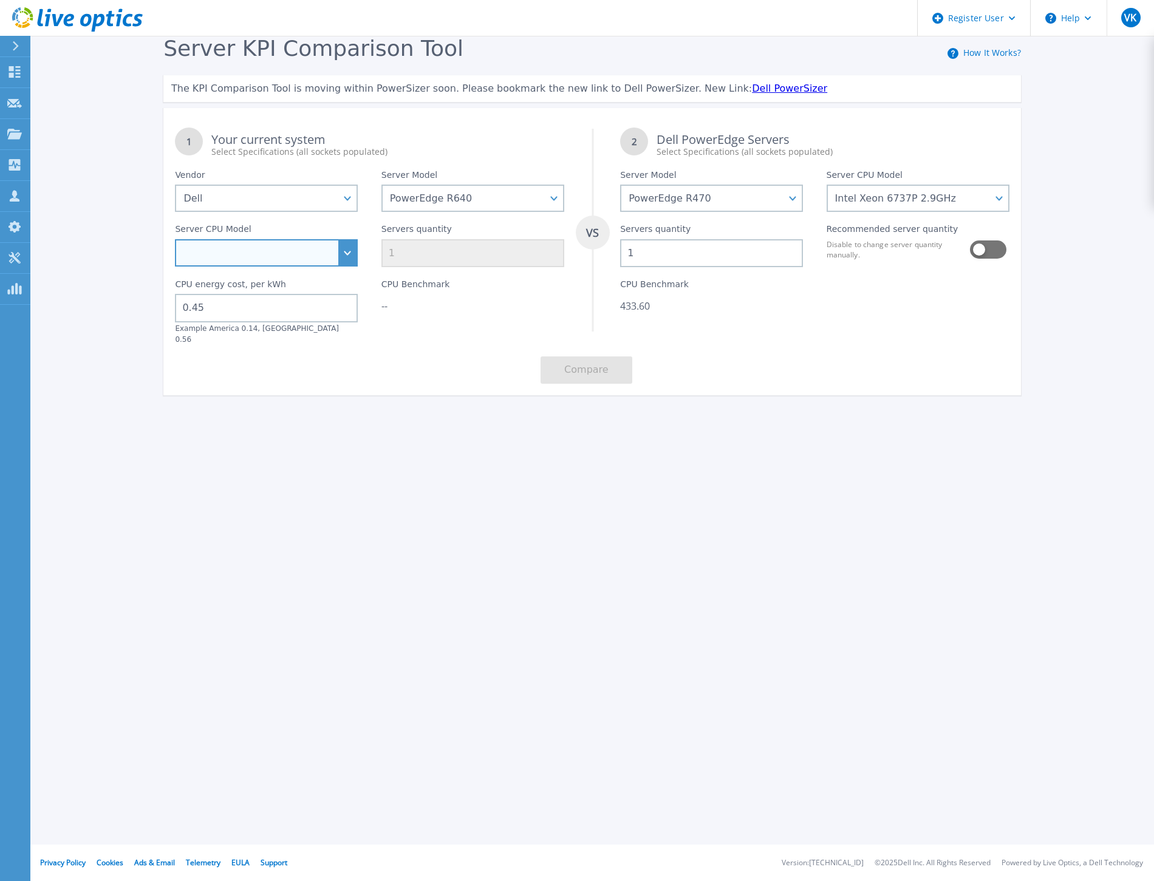
click at [318, 240] on select "Intel Xeon Gold 6256 3.6GHz Intel Xeon Bronze 3204 1.9GHz Intel Xeon Bronze 320…" at bounding box center [266, 252] width 183 height 27
select select "335102"
click at [175, 240] on select "Intel Xeon Gold 6256 3.6GHz Intel Xeon Bronze 3204 1.9GHz Intel Xeon Bronze 320…" at bounding box center [266, 252] width 183 height 27
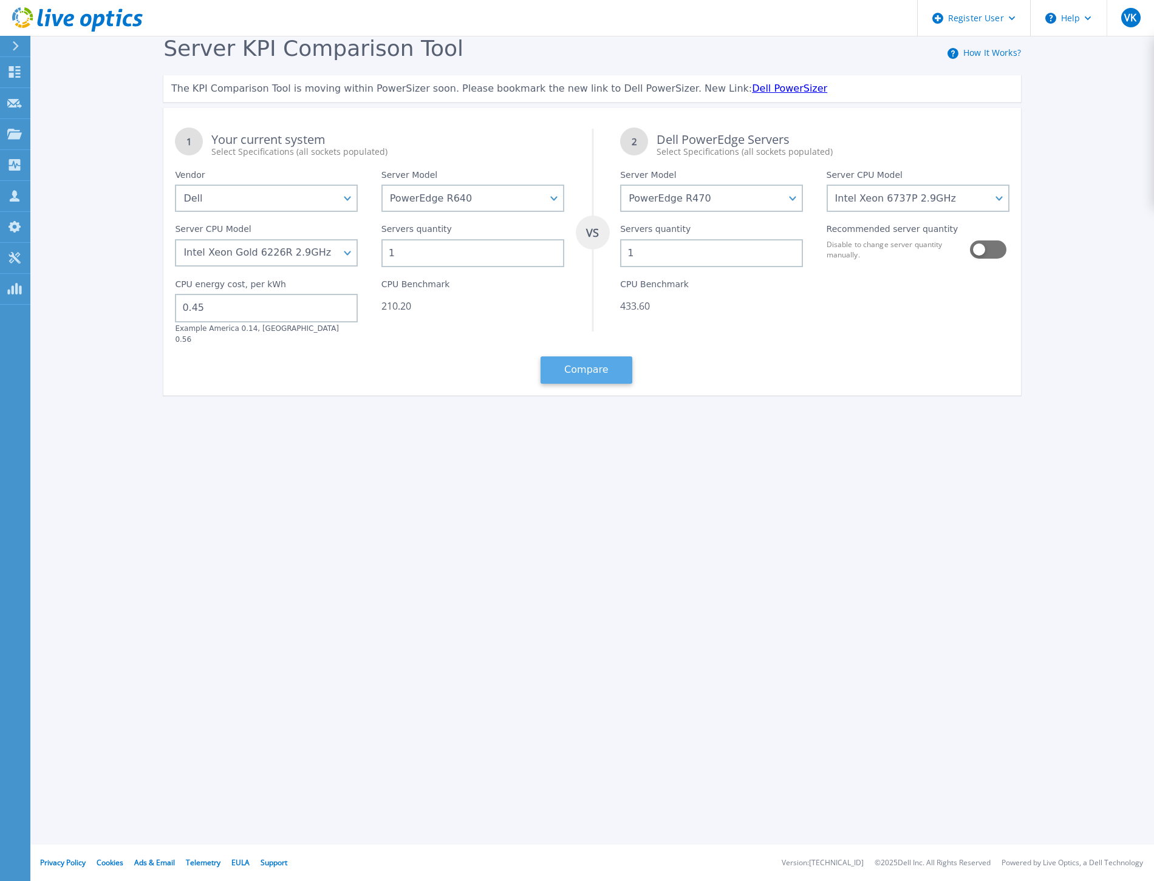
click at [598, 357] on button "Compare" at bounding box center [587, 370] width 92 height 27
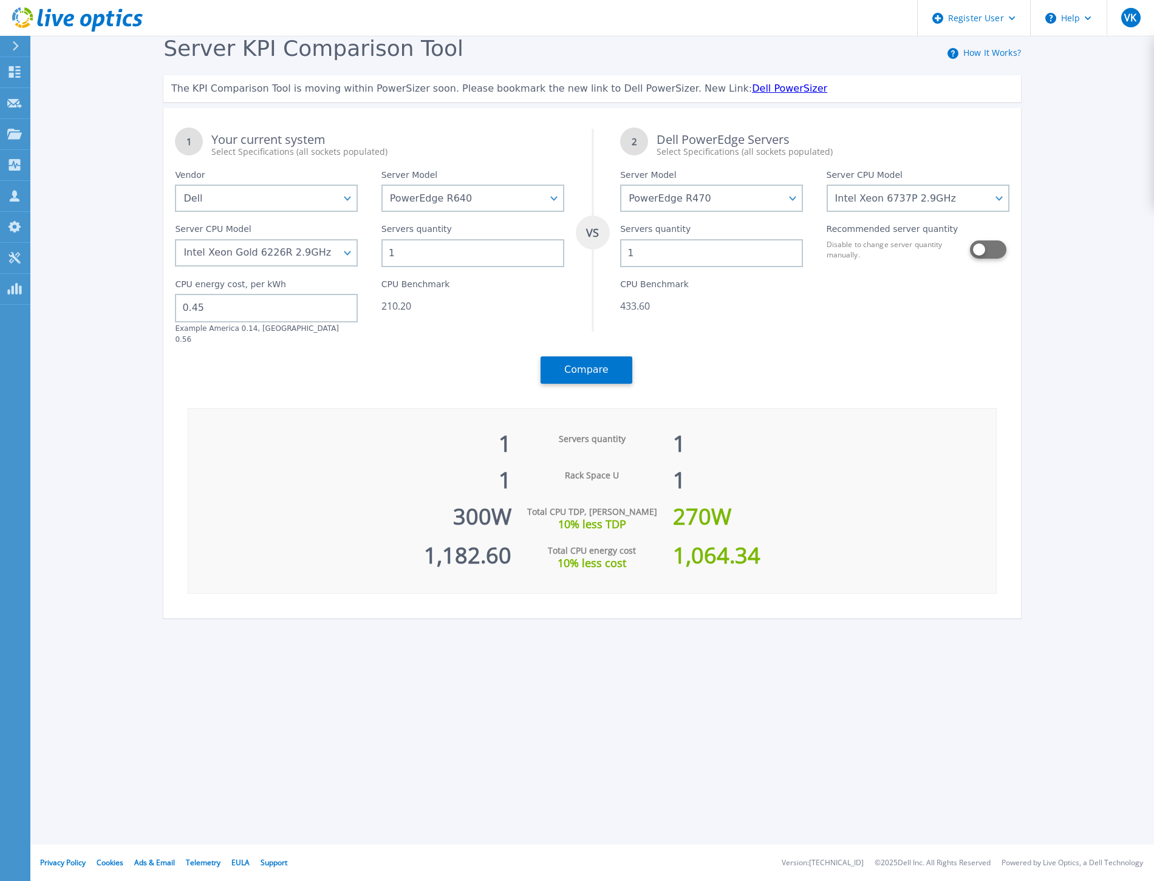
drag, startPoint x: 992, startPoint y: 251, endPoint x: 1006, endPoint y: 289, distance: 40.2
click at [997, 257] on button at bounding box center [987, 250] width 35 height 18
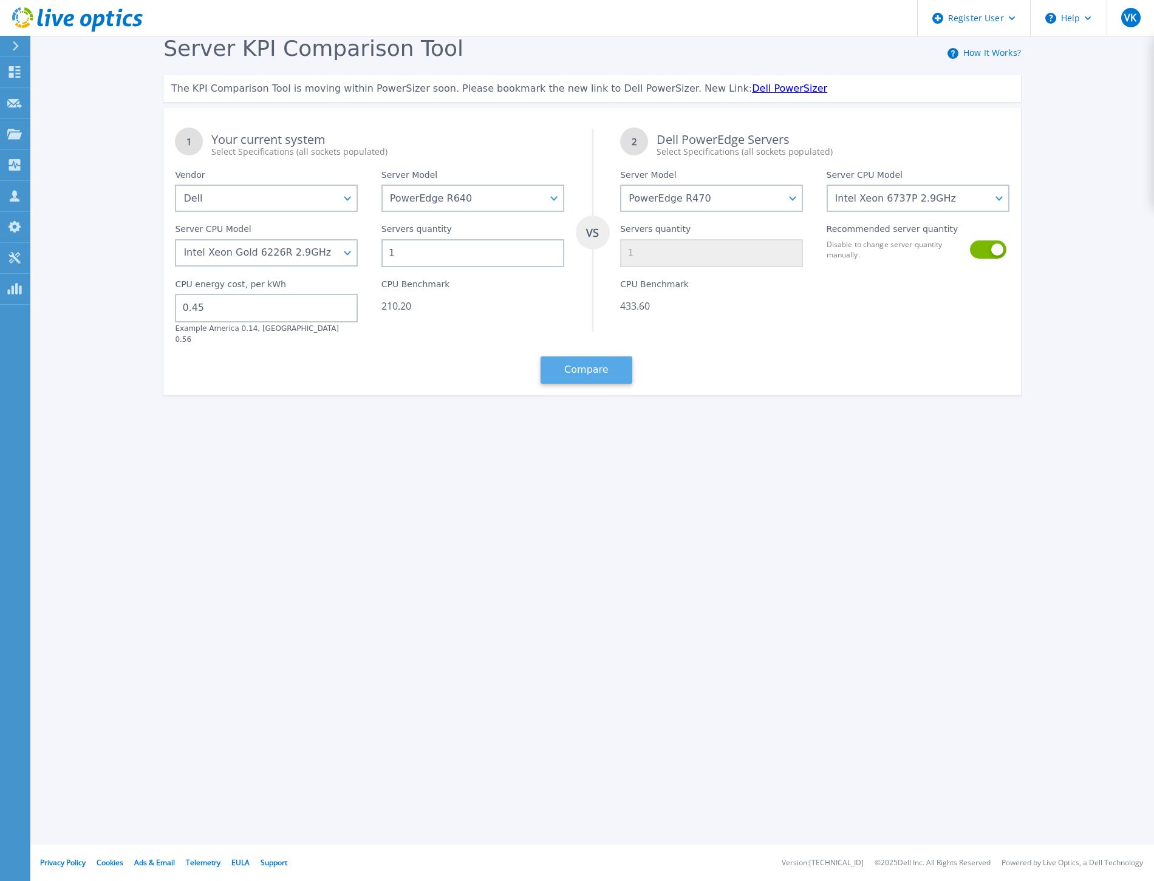
click at [610, 357] on button "Compare" at bounding box center [587, 370] width 92 height 27
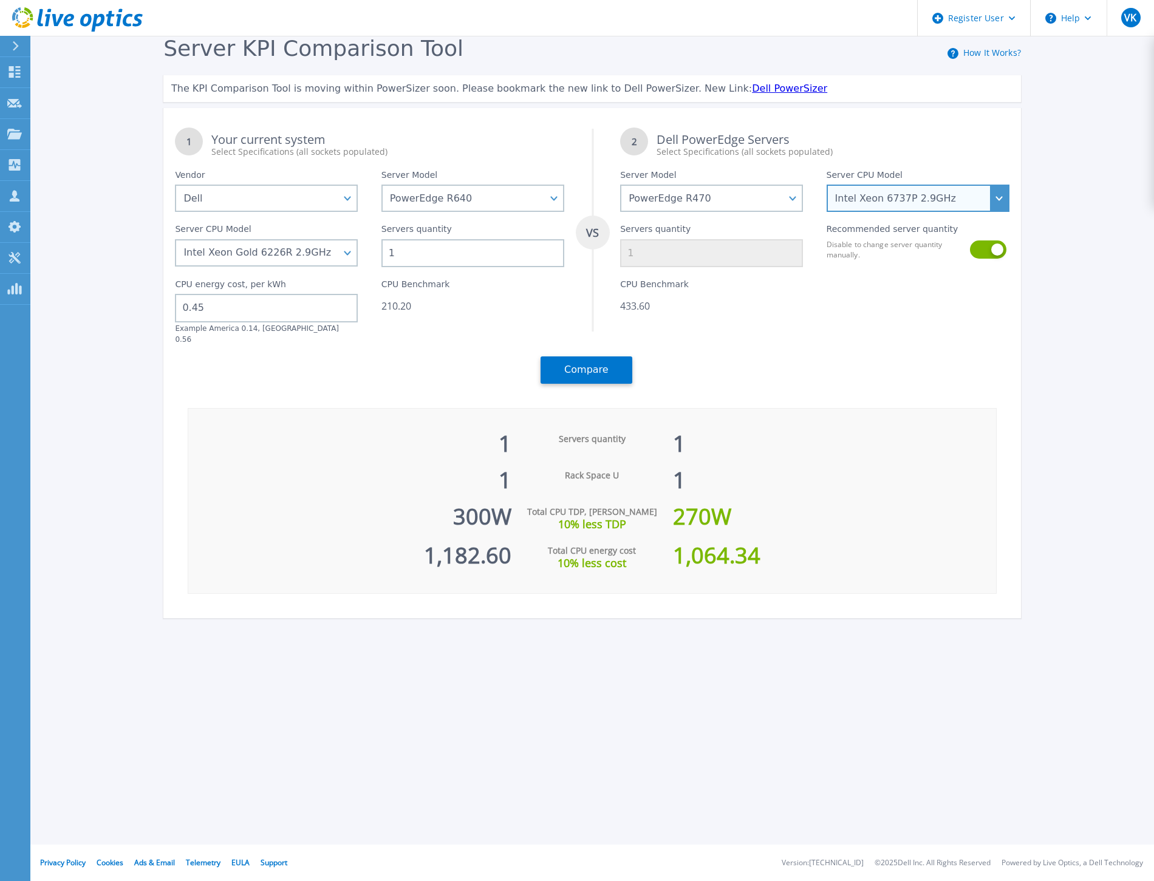
click at [1000, 192] on select "Intel Xeon 6710E 2.4GHz Intel Xeon 6731E 2.2GHz Intel Xeon 6740E 2.4GHz Intel X…" at bounding box center [918, 198] width 183 height 27
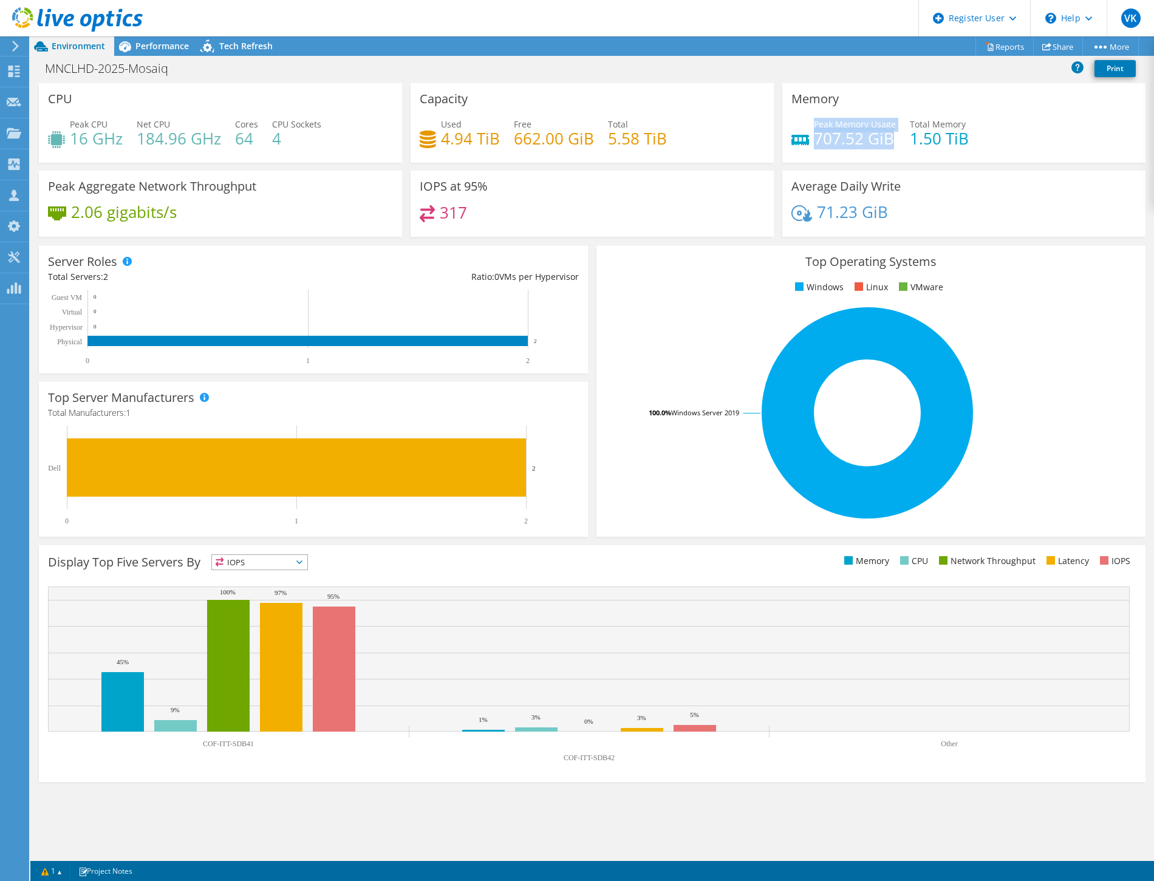
drag, startPoint x: 813, startPoint y: 136, endPoint x: 894, endPoint y: 142, distance: 81.6
click at [894, 142] on div "Peak Memory Usage 707.52 GiB" at bounding box center [843, 131] width 104 height 27
click at [894, 142] on h4 "707.52 GiB" at bounding box center [855, 138] width 82 height 13
click at [161, 46] on span "Performance" at bounding box center [161, 46] width 53 height 12
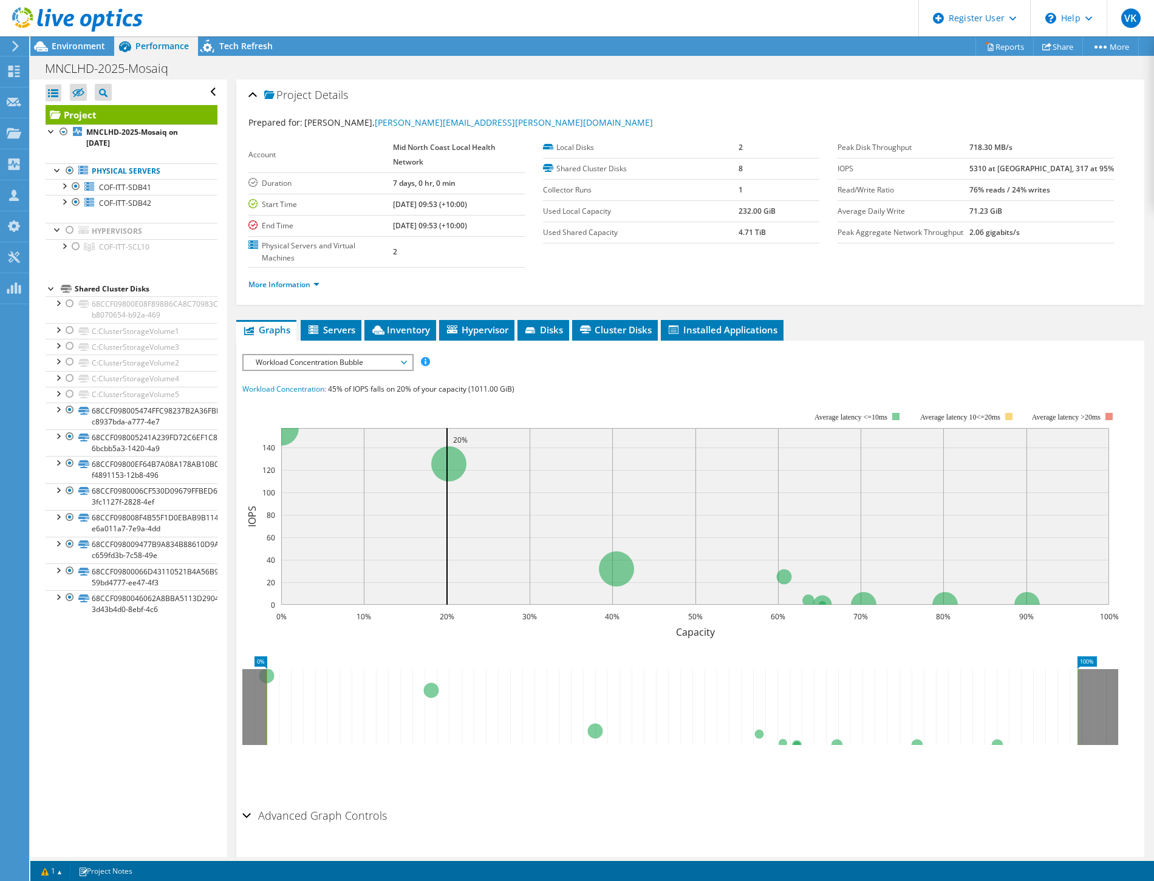
click at [85, 38] on div at bounding box center [71, 20] width 143 height 41
click at [82, 44] on span "Environment" at bounding box center [78, 46] width 53 height 12
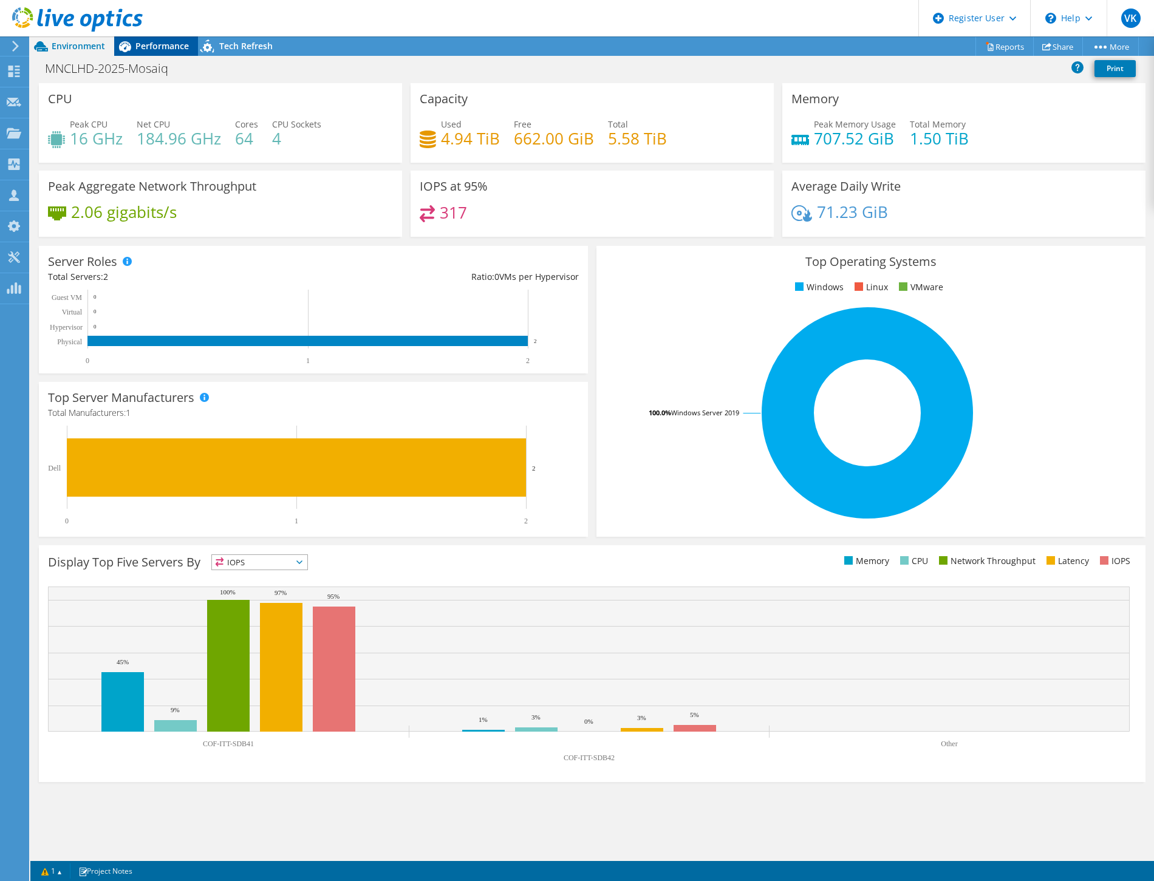
click at [155, 46] on span "Performance" at bounding box center [161, 46] width 53 height 12
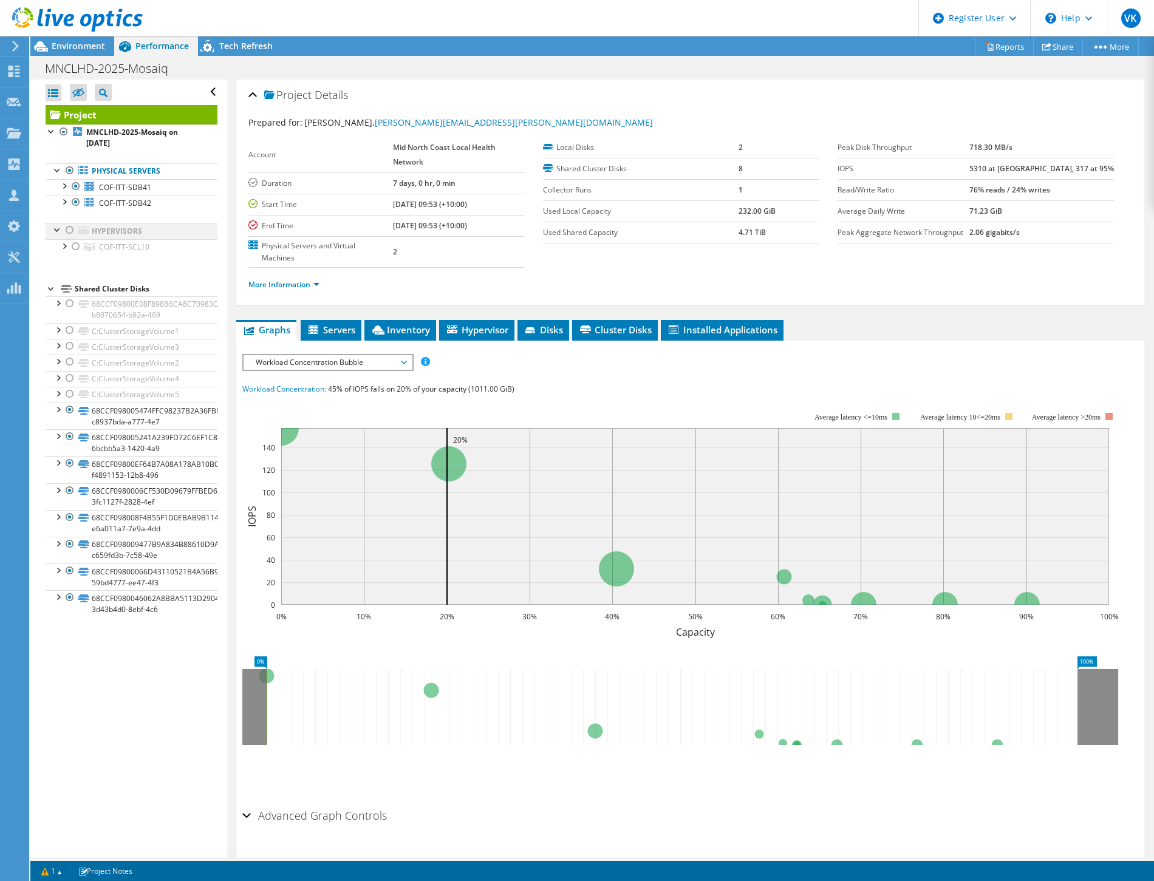
click at [68, 228] on div at bounding box center [70, 230] width 12 height 15
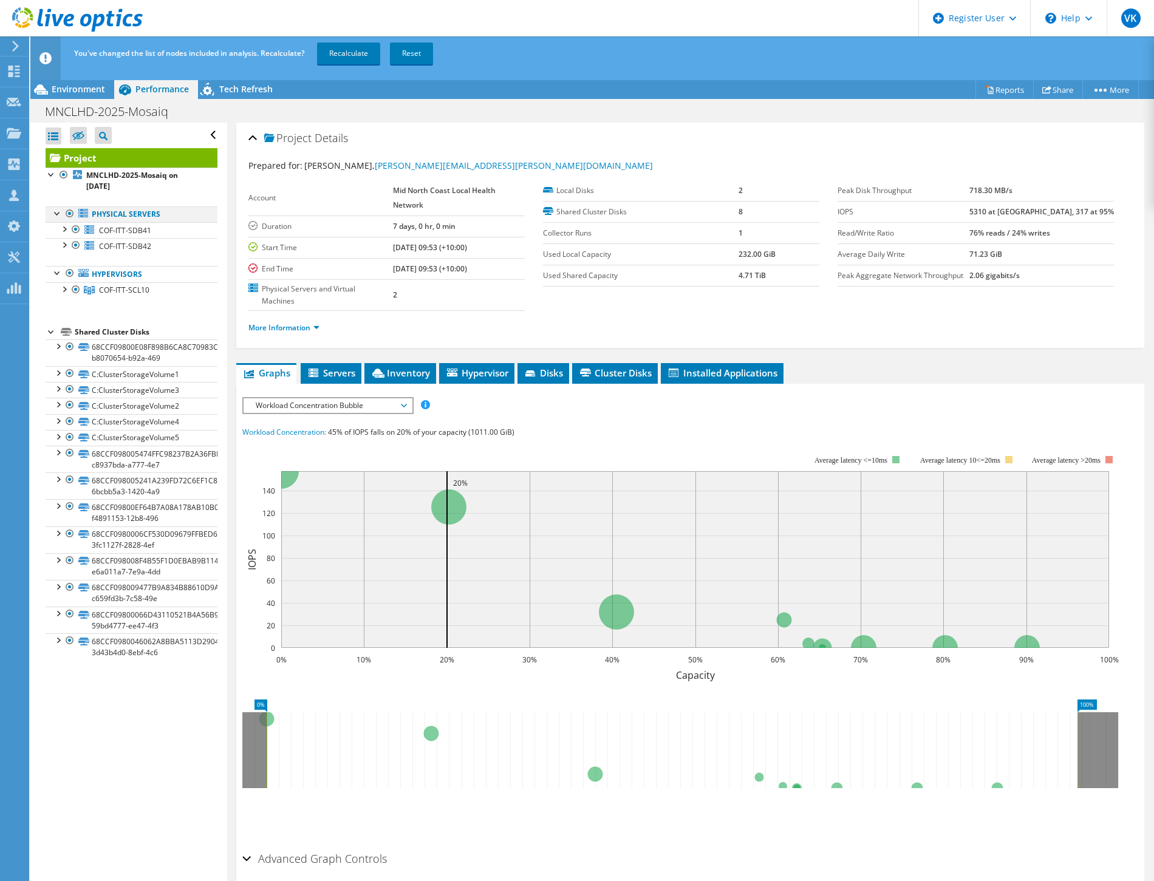
click at [71, 211] on div at bounding box center [70, 214] width 12 height 15
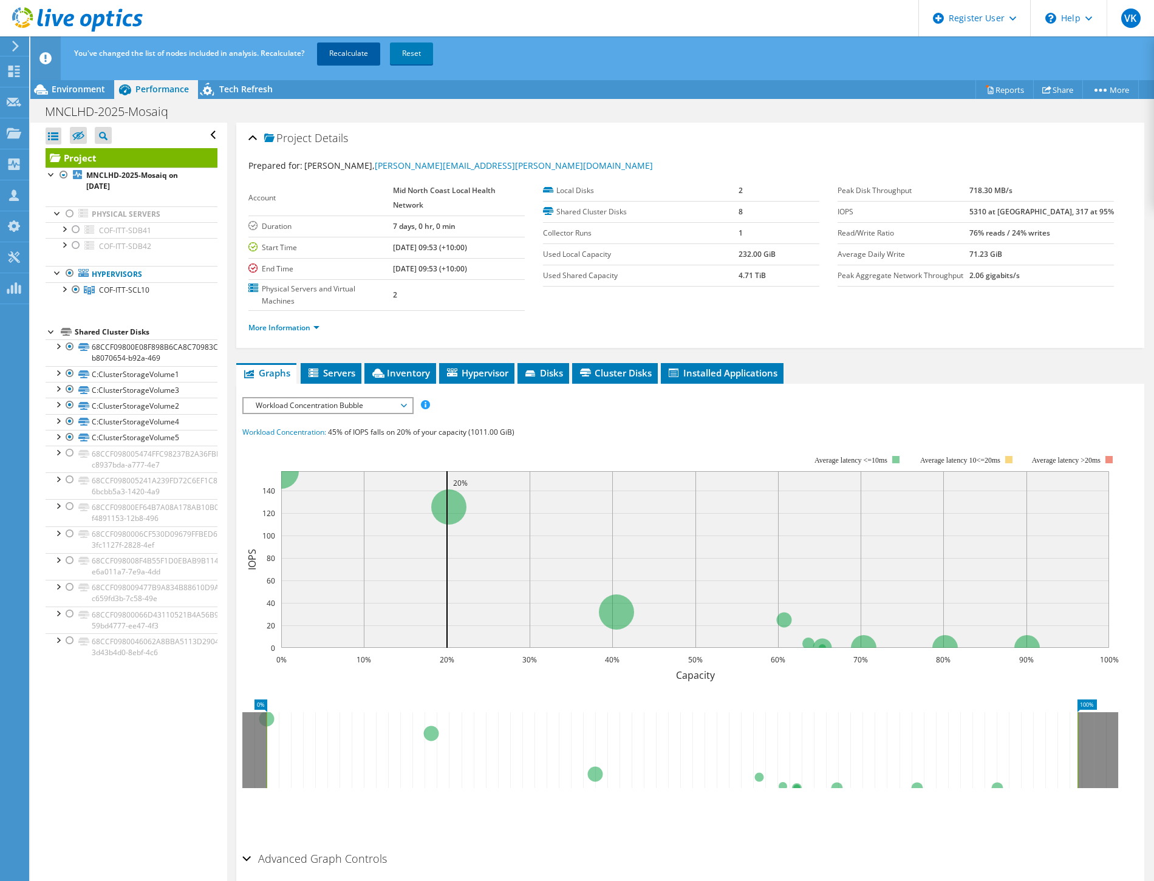
click at [350, 47] on link "Recalculate" at bounding box center [348, 54] width 63 height 22
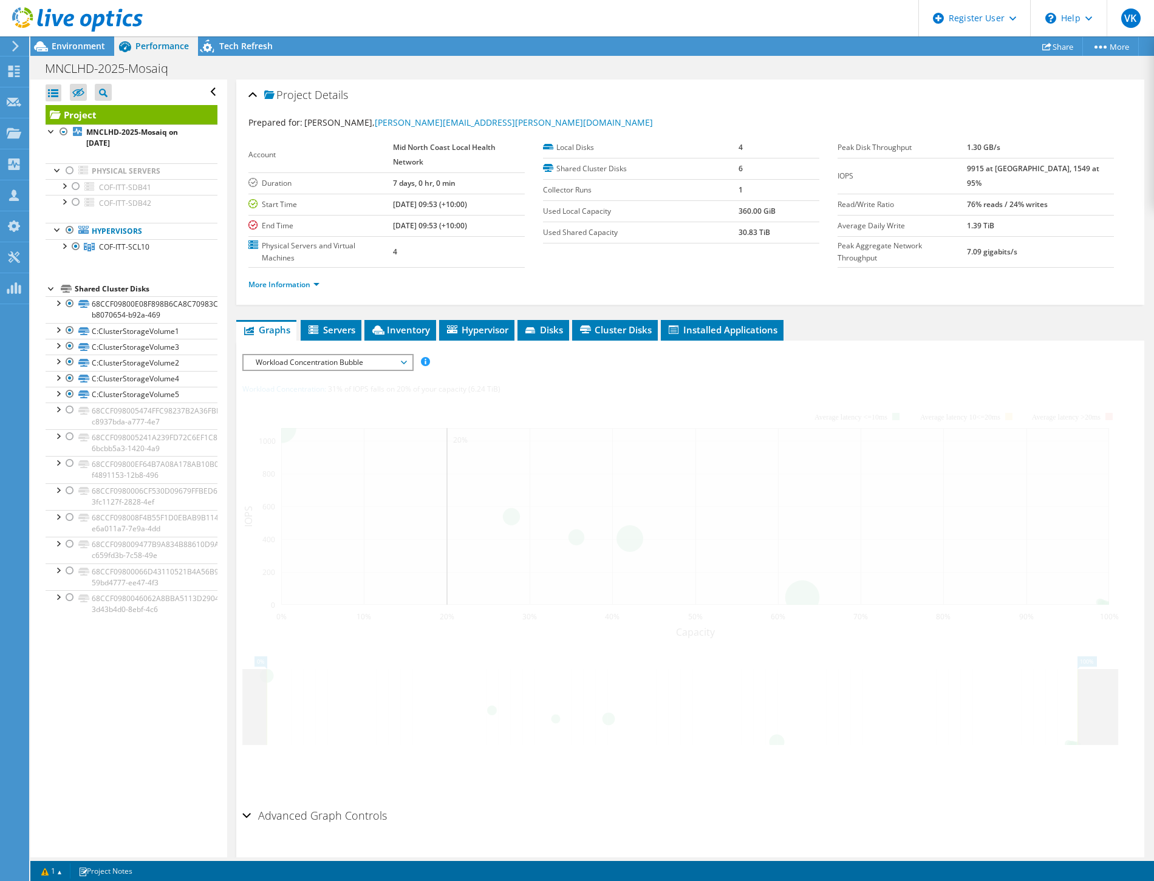
radio input "true"
radio input "false"
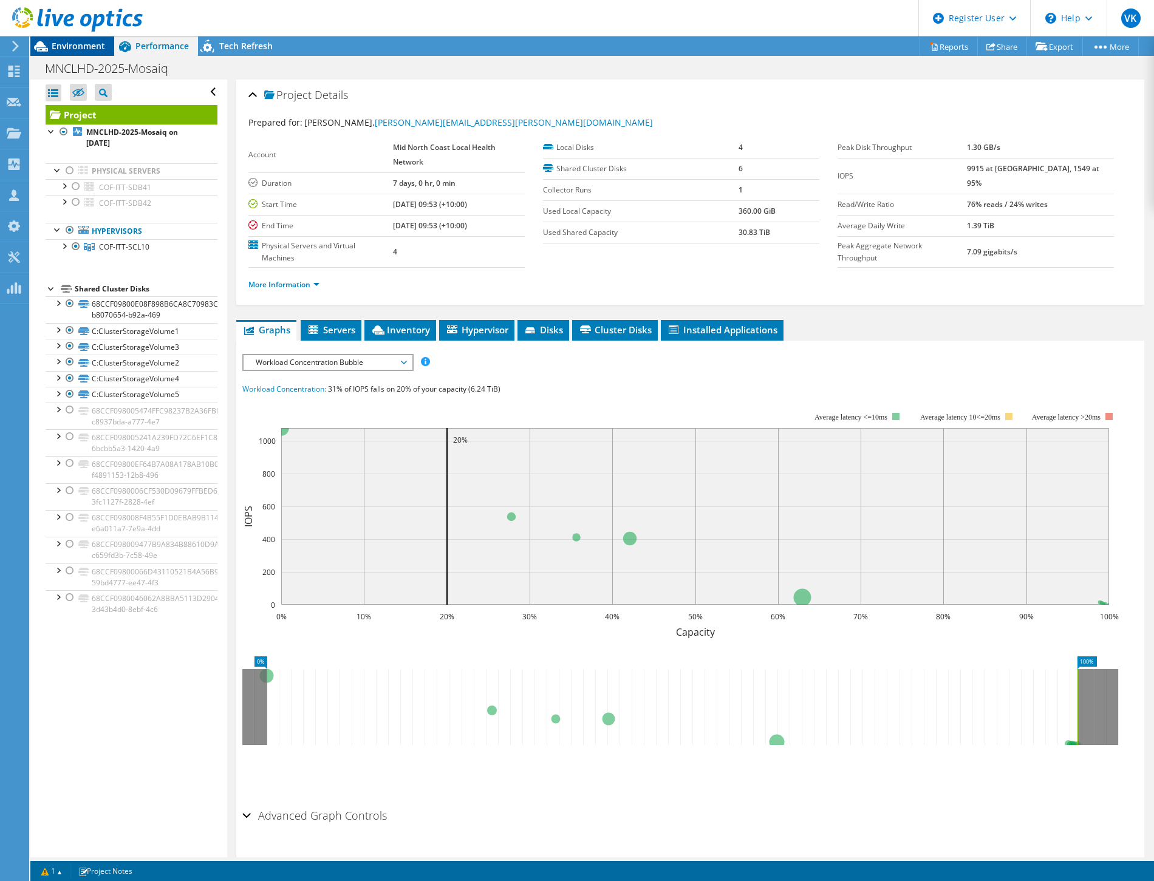
click at [77, 43] on span "Environment" at bounding box center [78, 46] width 53 height 12
